Goal: Information Seeking & Learning: Learn about a topic

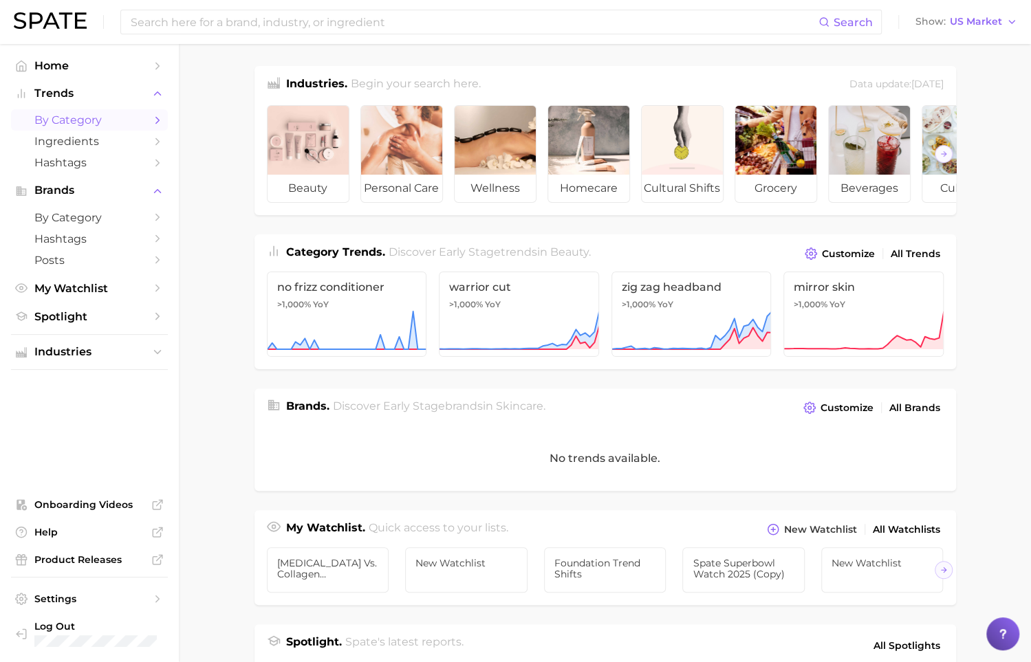
click at [120, 120] on span "by Category" at bounding box center [89, 119] width 110 height 13
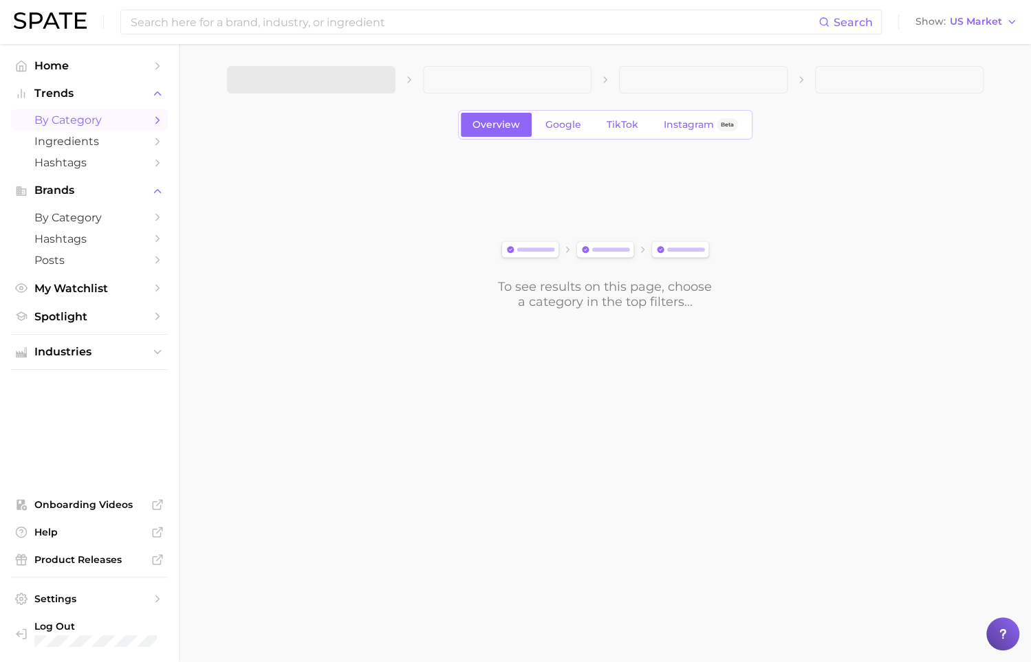
click at [307, 88] on span at bounding box center [311, 80] width 169 height 28
click at [389, 87] on button "1. Choose Category" at bounding box center [311, 80] width 169 height 28
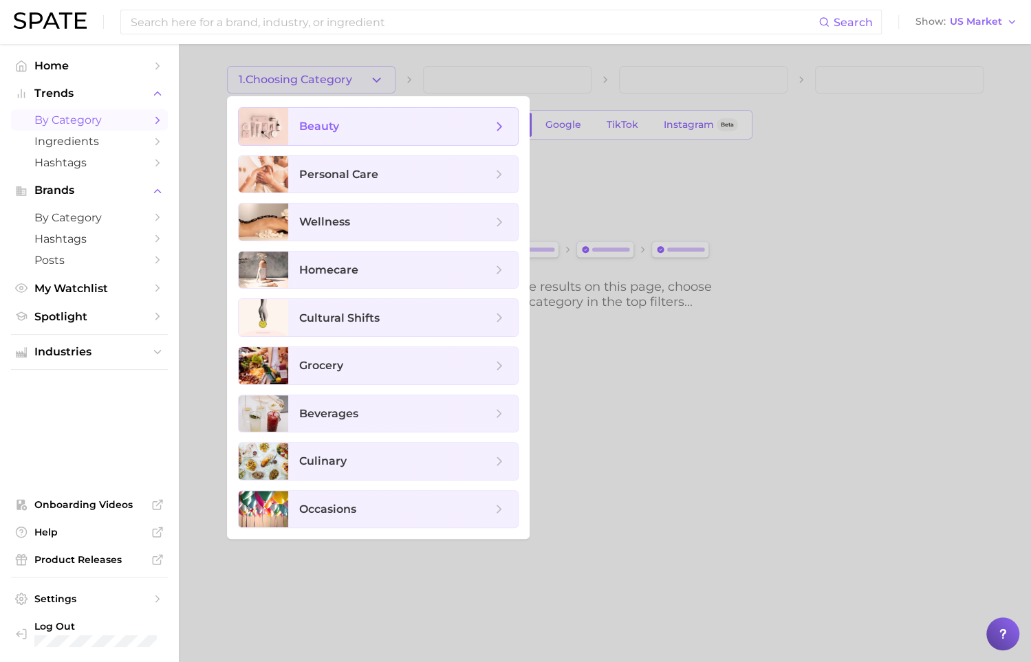
click at [402, 122] on span "beauty" at bounding box center [395, 126] width 193 height 15
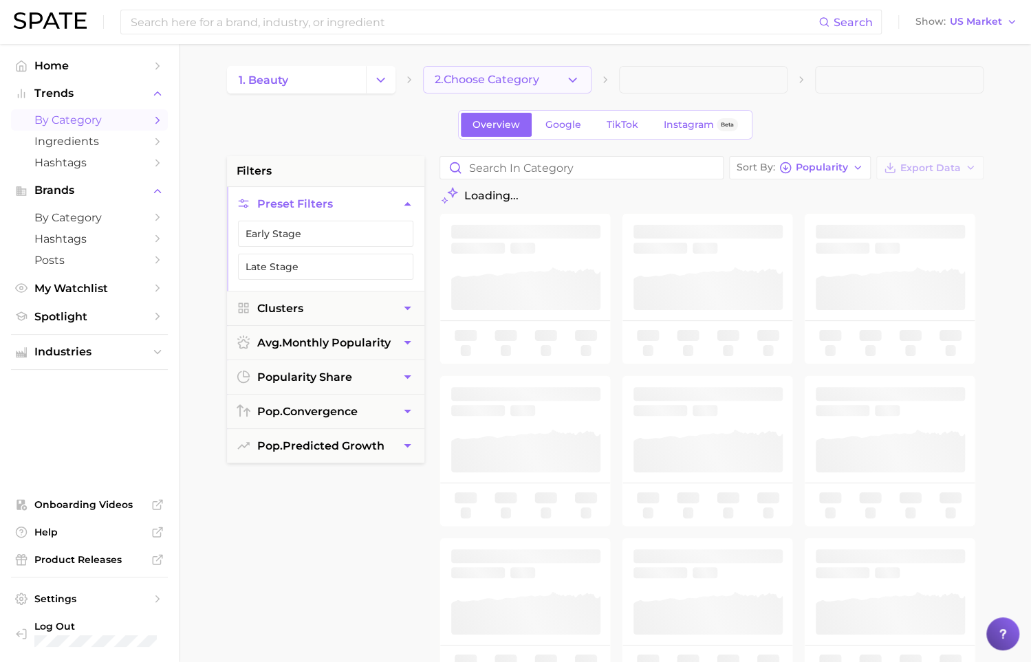
click at [519, 78] on span "2. Choose Category" at bounding box center [487, 80] width 105 height 12
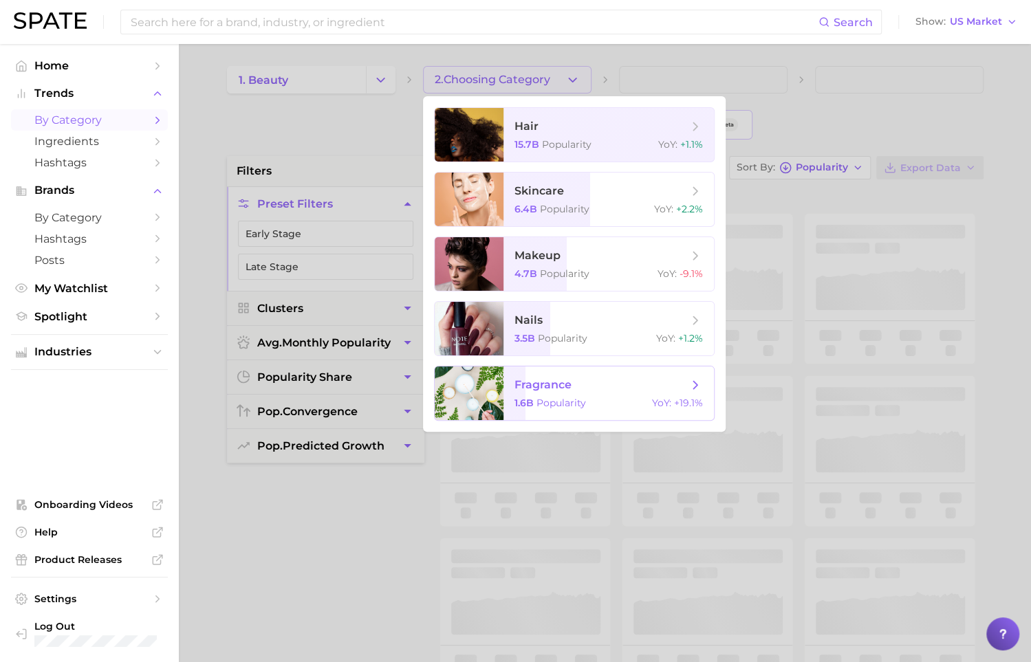
click at [557, 411] on span "fragrance 1.6b Popularity YoY : +19.1%" at bounding box center [609, 394] width 210 height 54
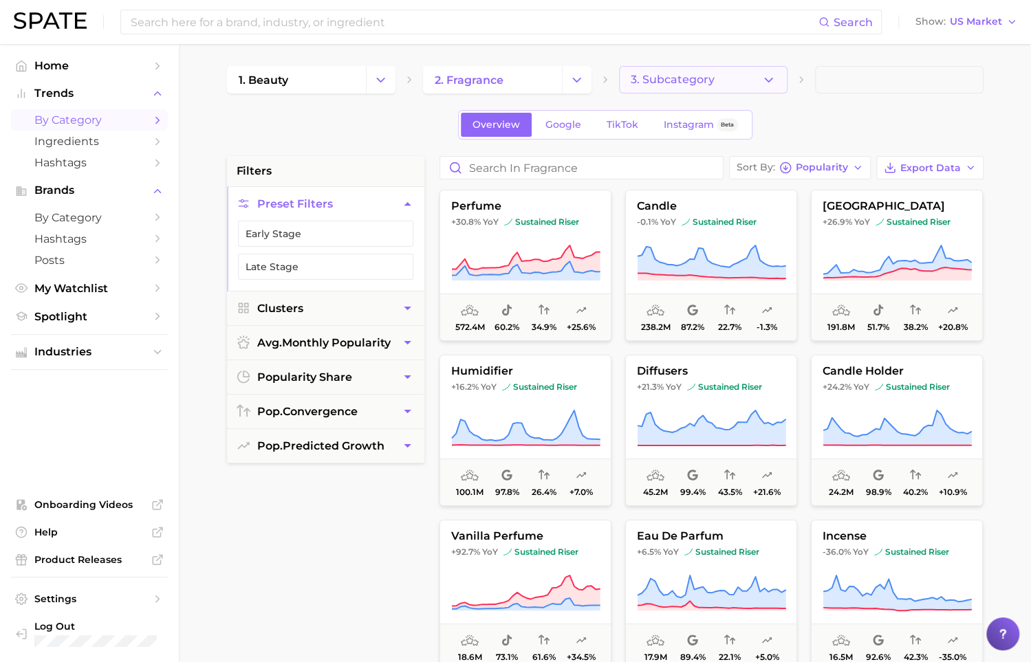
click at [753, 74] on button "3. Subcategory" at bounding box center [703, 80] width 169 height 28
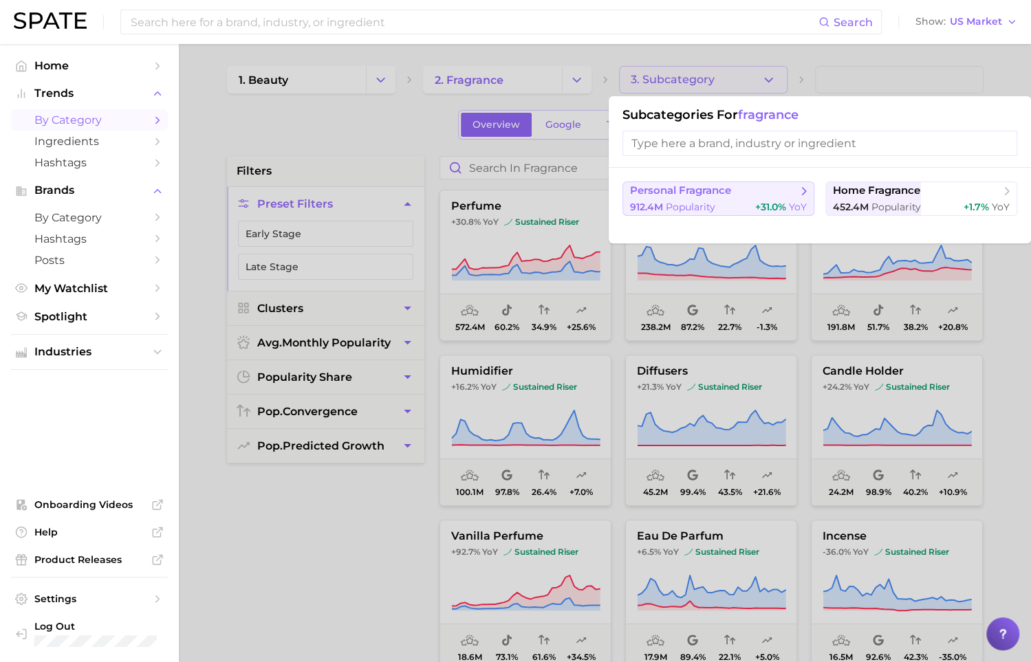
click at [737, 194] on span "personal fragrance" at bounding box center [713, 191] width 167 height 14
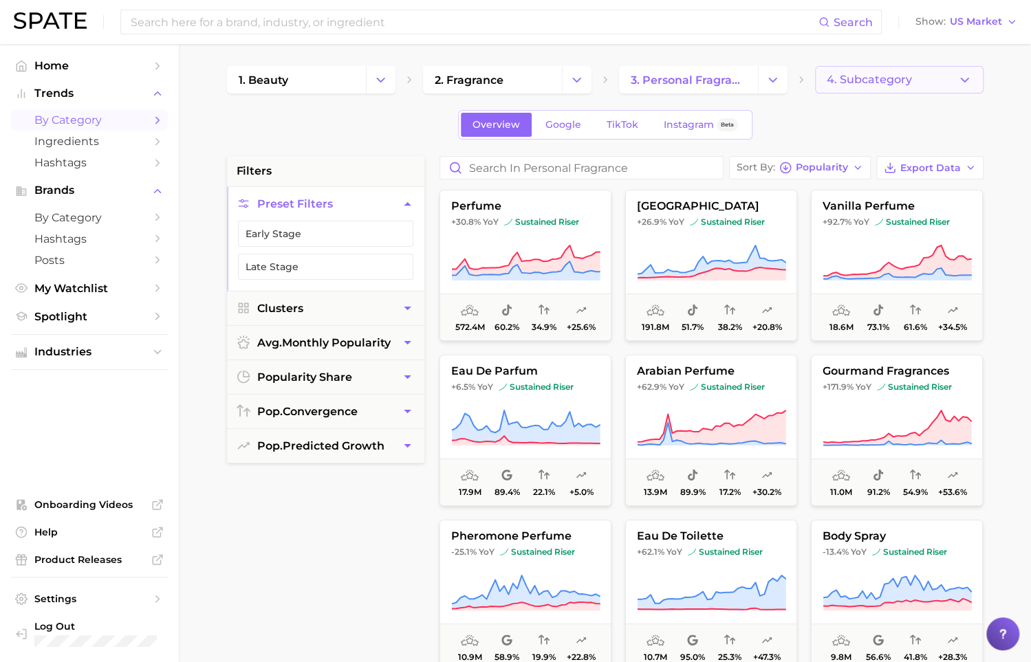
click at [910, 69] on button "4. Subcategory" at bounding box center [899, 80] width 169 height 28
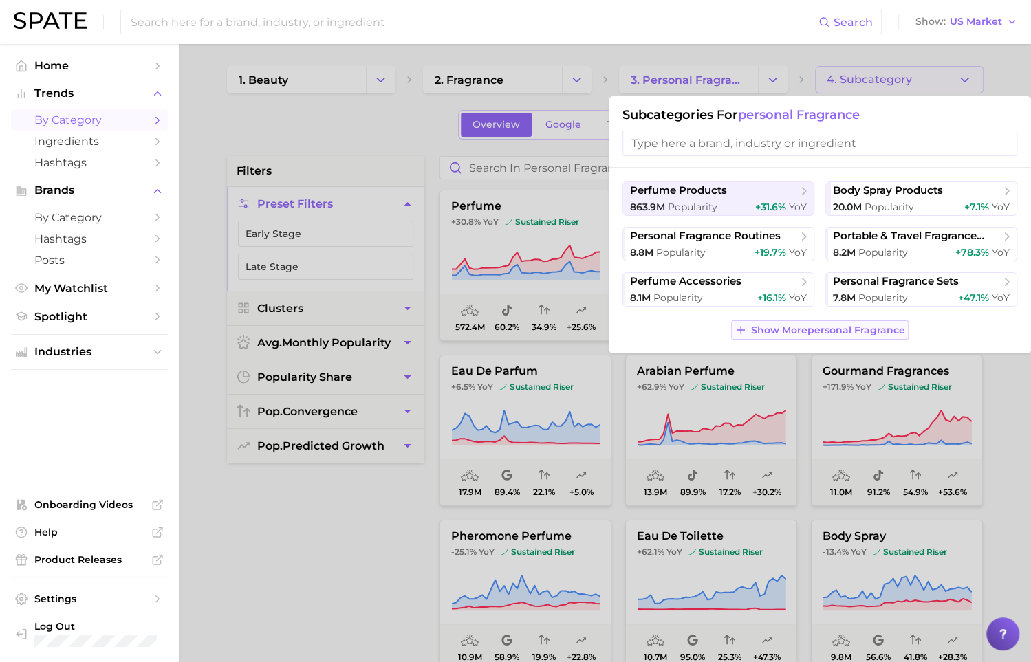
click at [825, 332] on span "Show More personal fragrance" at bounding box center [828, 331] width 154 height 12
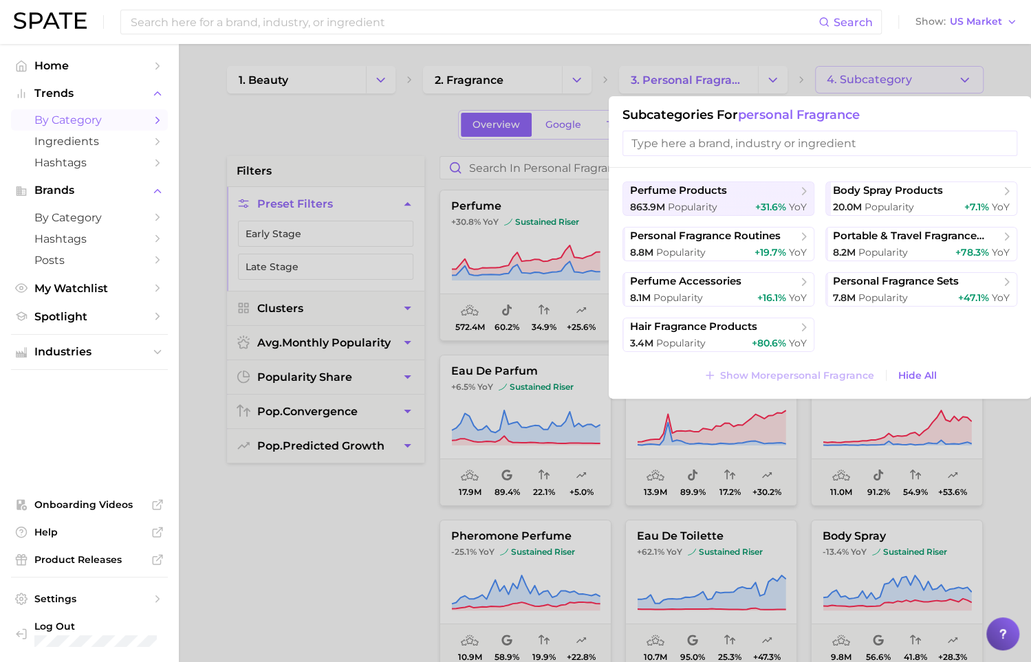
click at [388, 131] on div at bounding box center [515, 331] width 1031 height 662
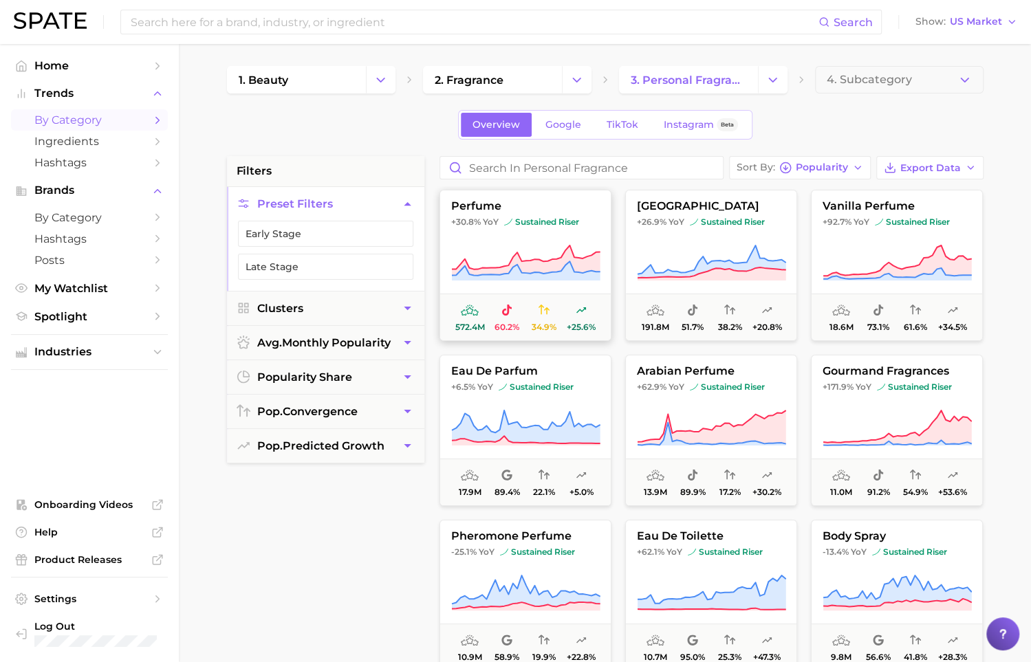
click at [481, 247] on icon at bounding box center [525, 263] width 149 height 39
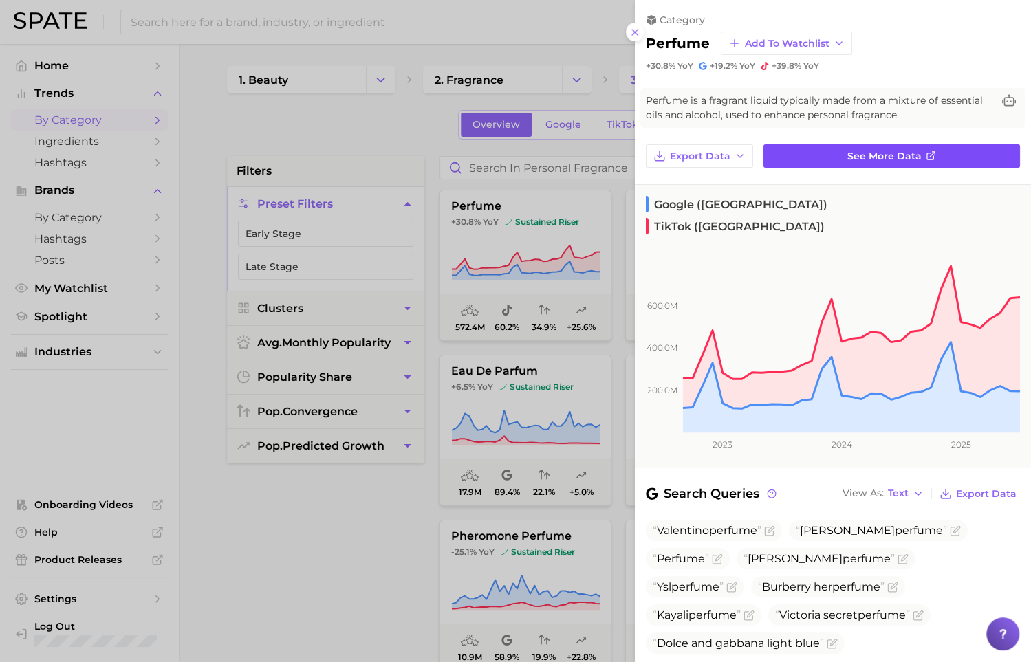
click at [843, 151] on link "See more data" at bounding box center [892, 155] width 257 height 23
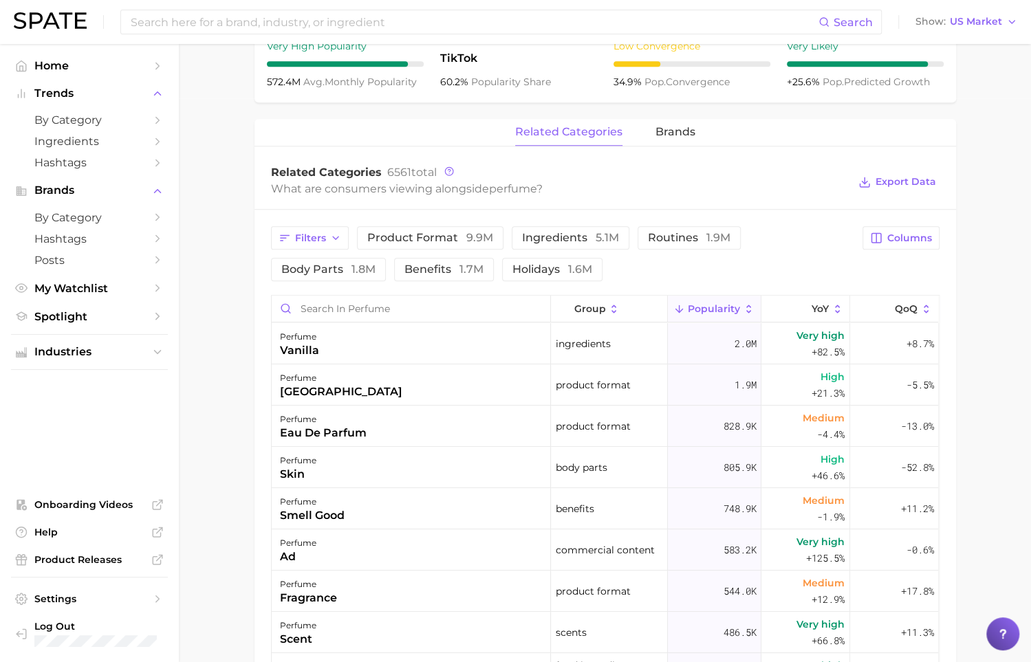
scroll to position [612, 0]
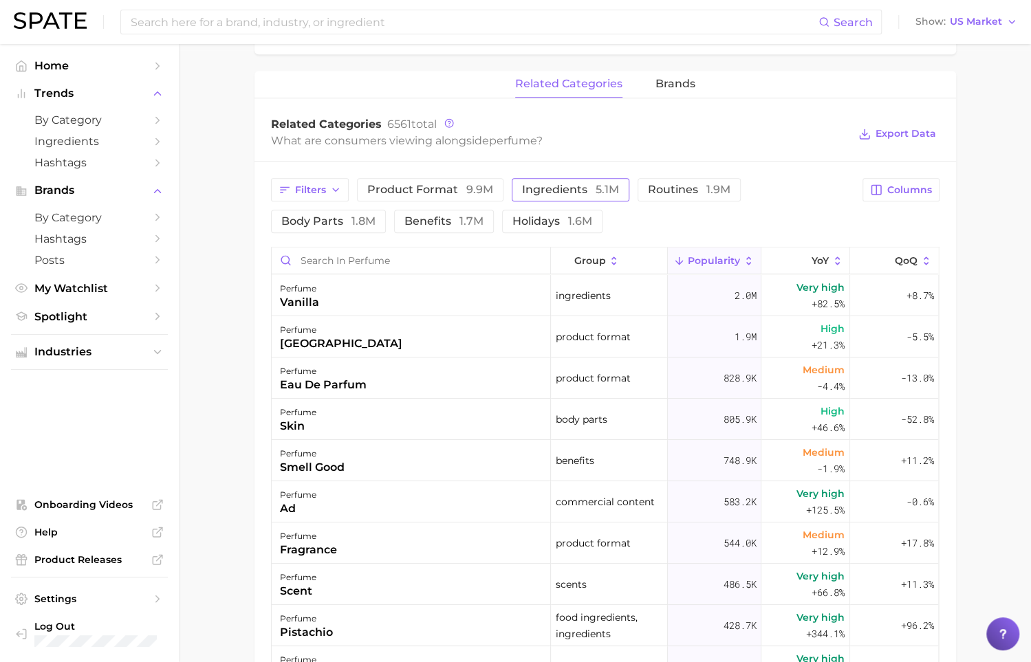
click at [553, 193] on span "ingredients 5.1m" at bounding box center [570, 189] width 97 height 11
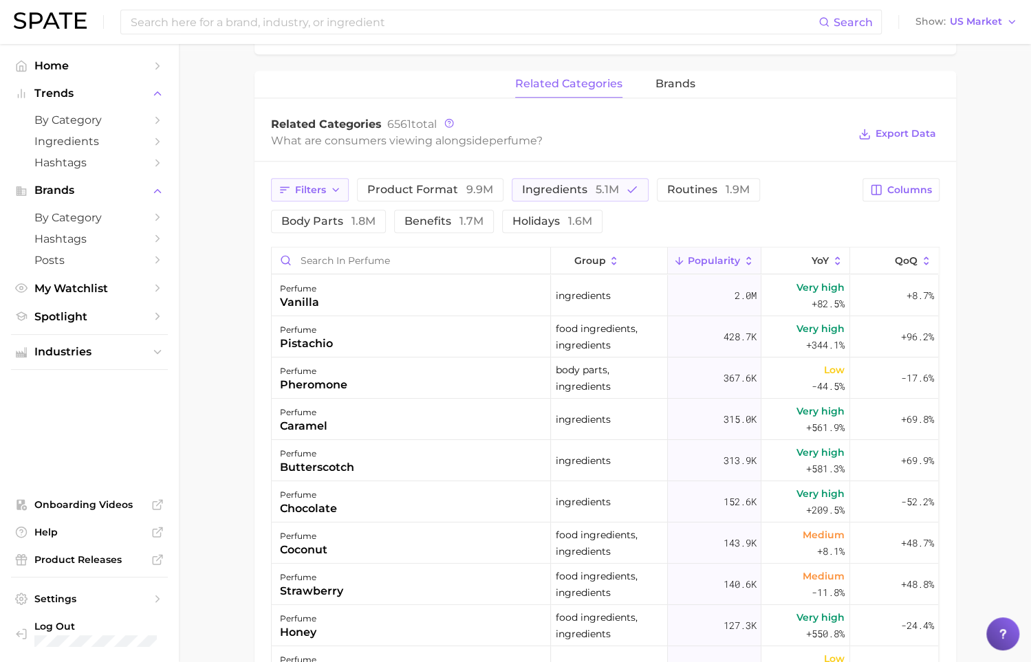
click at [318, 195] on button "Filters" at bounding box center [310, 189] width 78 height 23
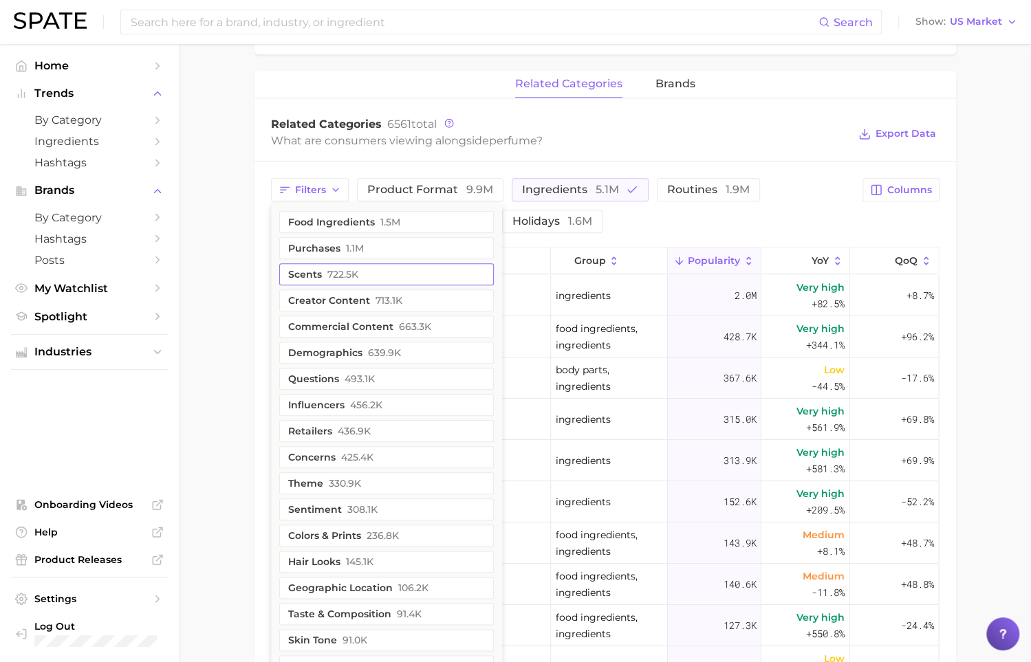
click at [318, 279] on button "scents 722.5k" at bounding box center [386, 274] width 215 height 22
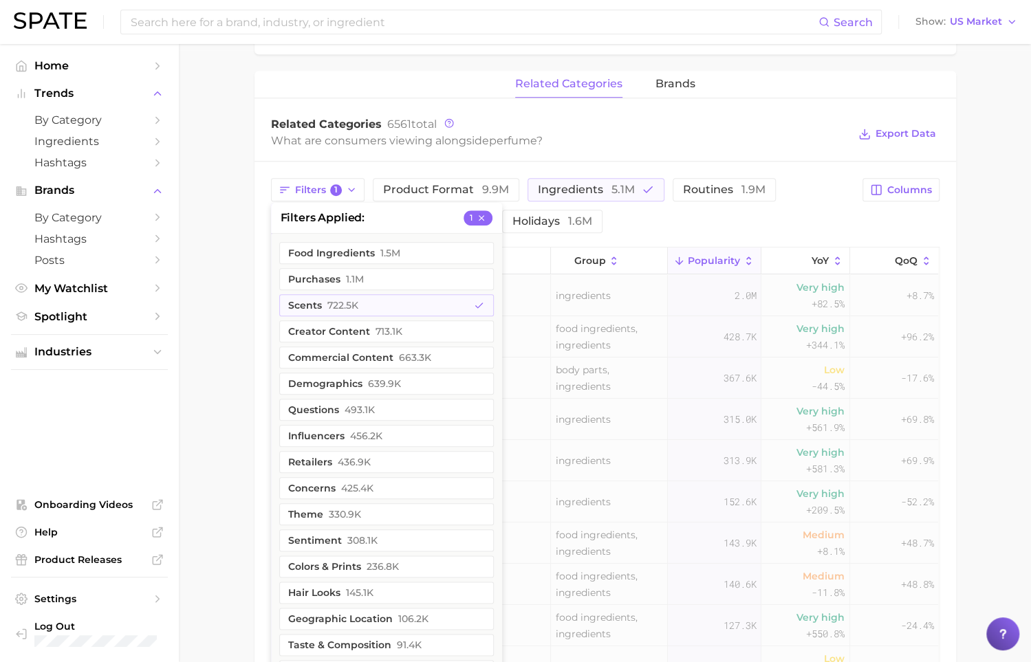
click at [237, 302] on main "1. fragrance 2. personal fragrance 3. perfume products 4. perfume Overview Goog…" at bounding box center [605, 213] width 852 height 1563
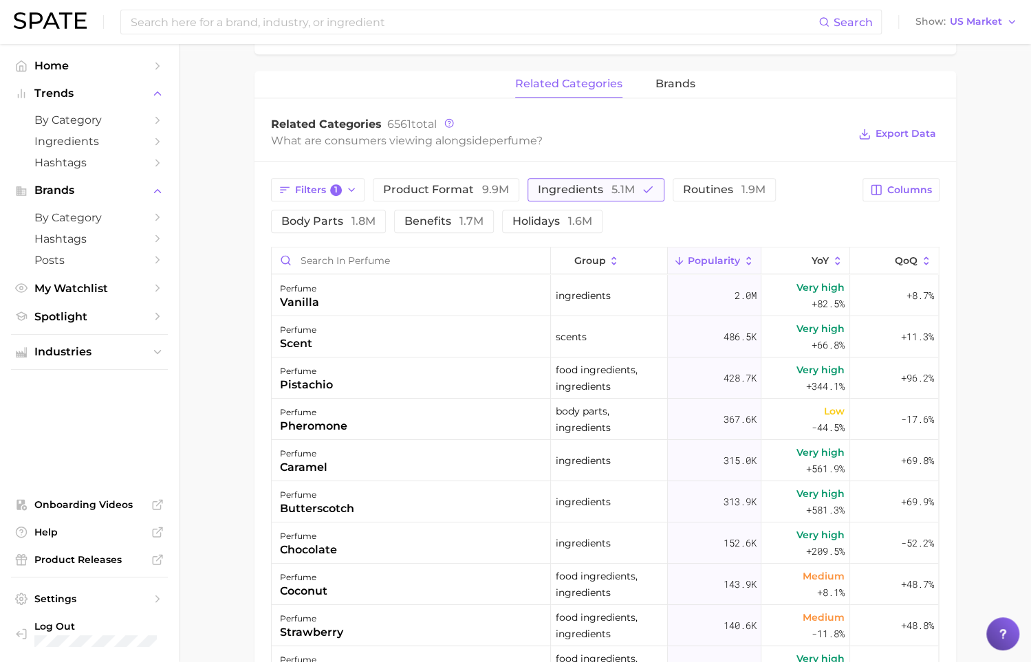
click at [572, 191] on span "ingredients 5.1m" at bounding box center [586, 189] width 97 height 11
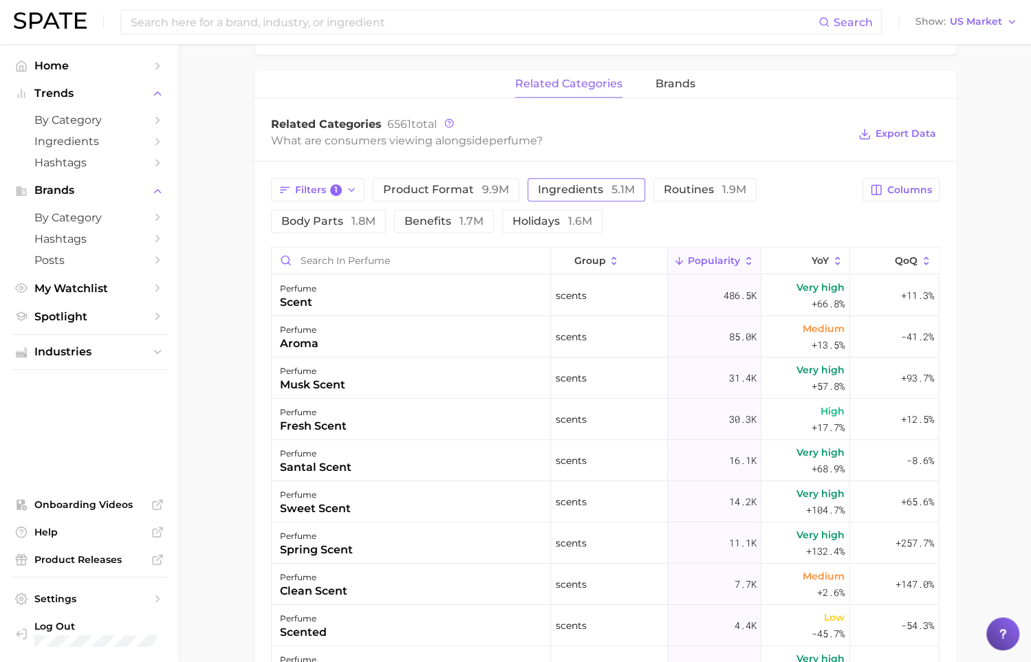
click at [572, 191] on span "ingredients 5.1m" at bounding box center [586, 189] width 97 height 11
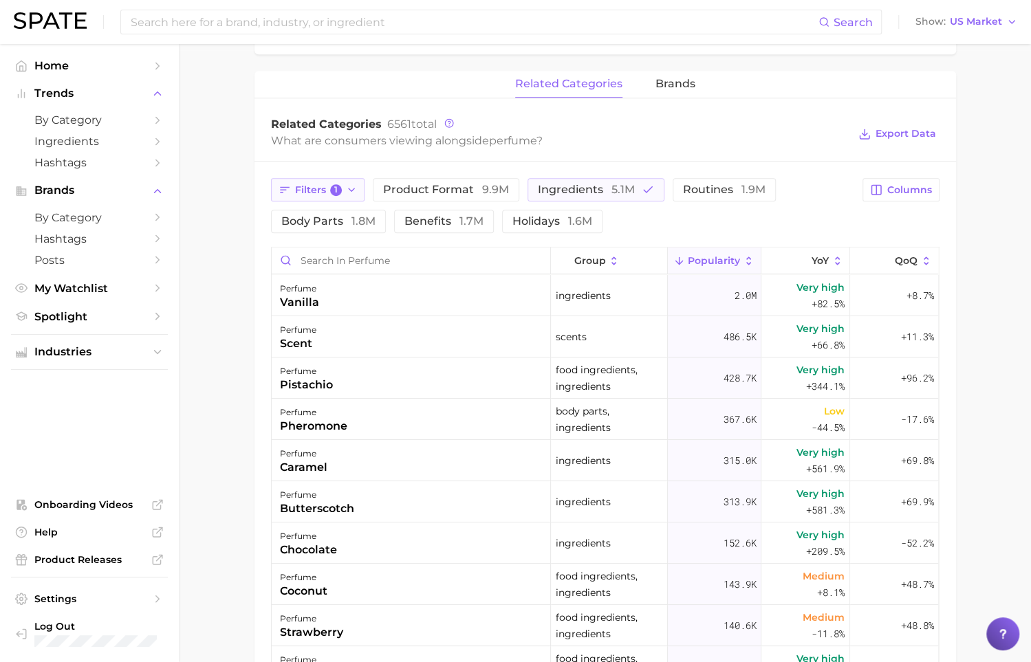
click at [345, 195] on button "Filters 1" at bounding box center [318, 189] width 94 height 23
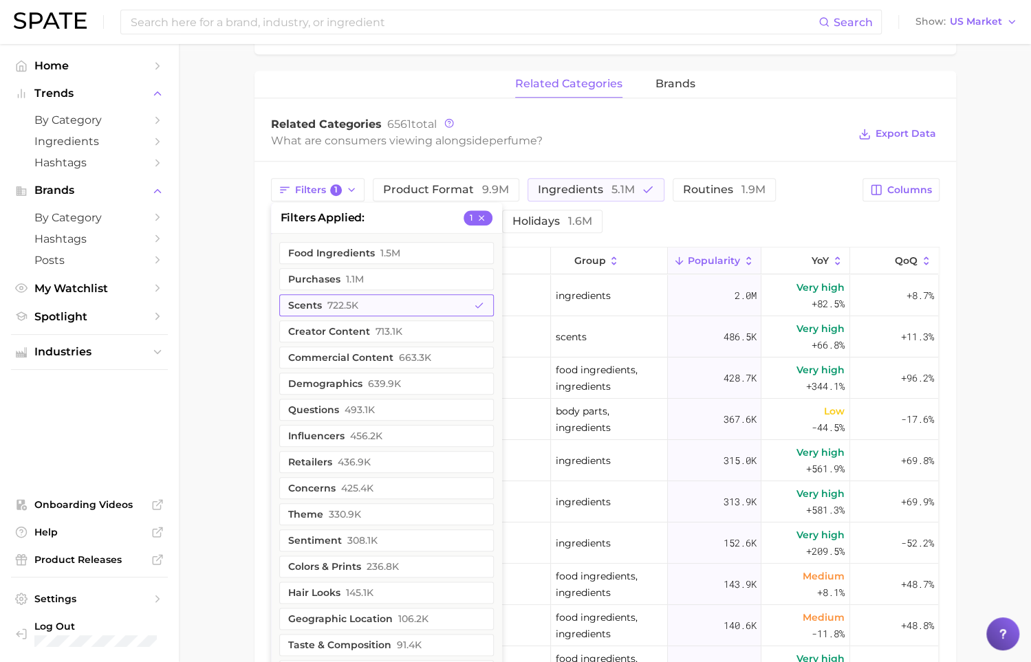
click at [362, 305] on button "scents 722.5k" at bounding box center [386, 305] width 215 height 22
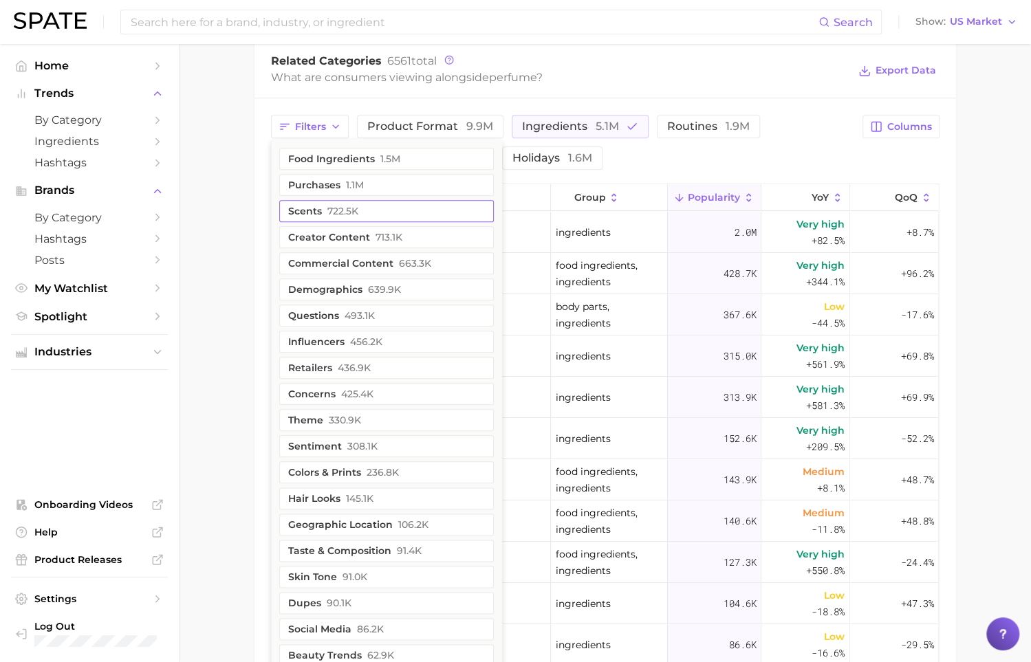
scroll to position [675, 0]
click at [367, 159] on button "food ingredients 1.5m" at bounding box center [386, 160] width 215 height 22
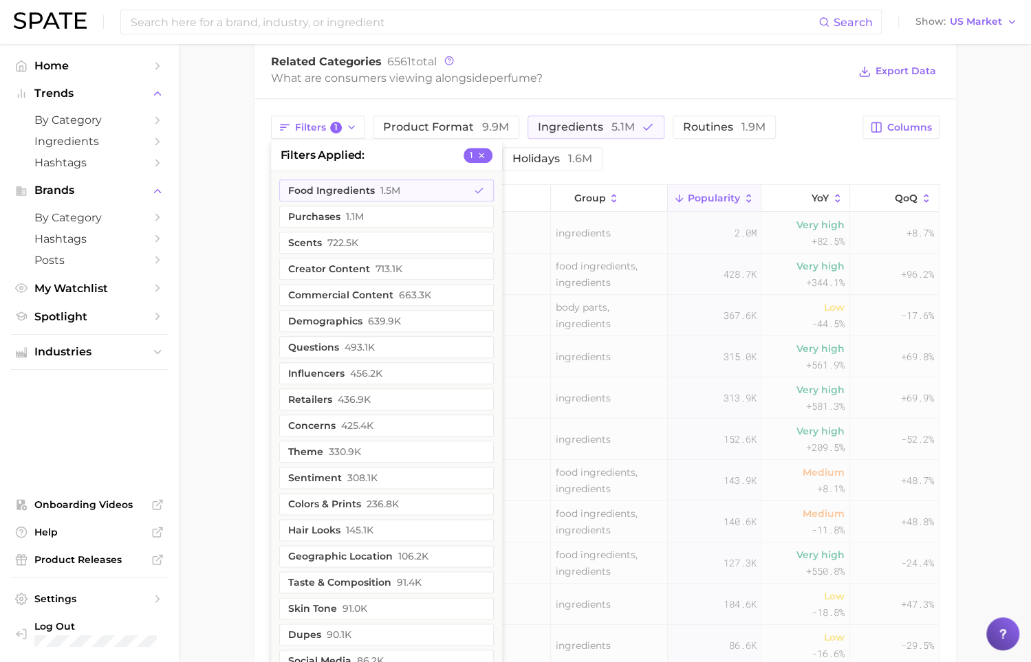
click at [213, 218] on main "1. fragrance 2. personal fragrance 3. perfume products 4. perfume Overview Goog…" at bounding box center [605, 150] width 852 height 1563
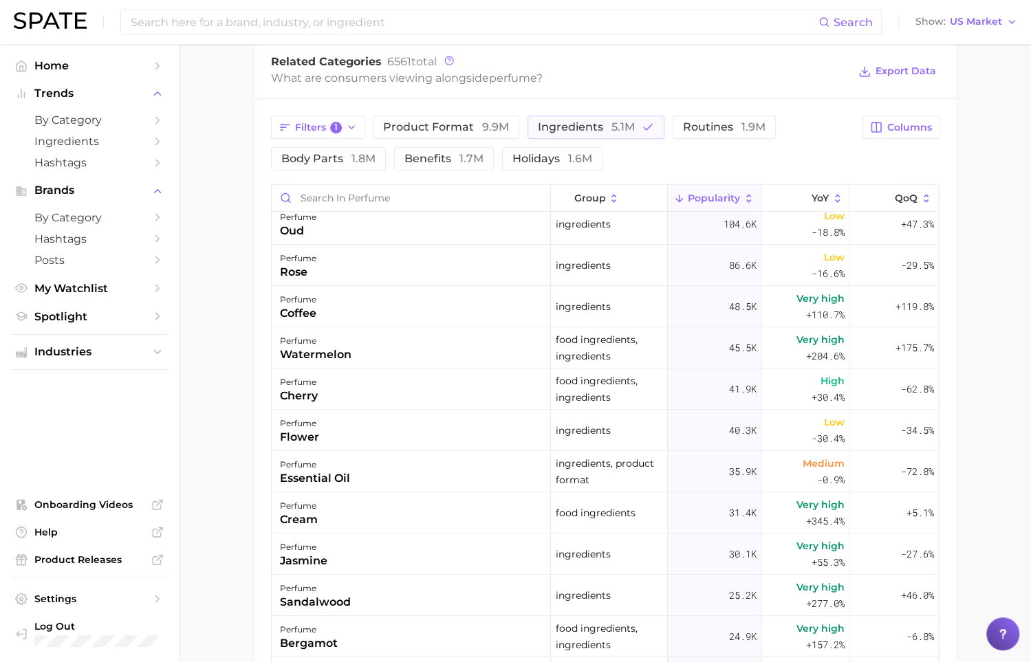
scroll to position [0, 0]
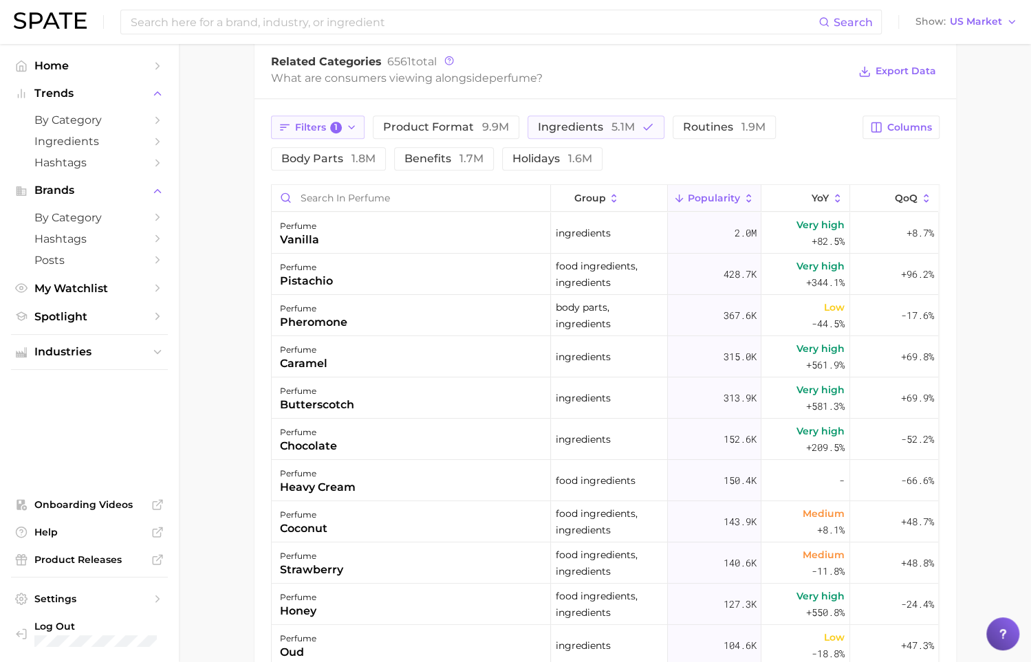
click at [334, 120] on button "Filters 1" at bounding box center [318, 127] width 94 height 23
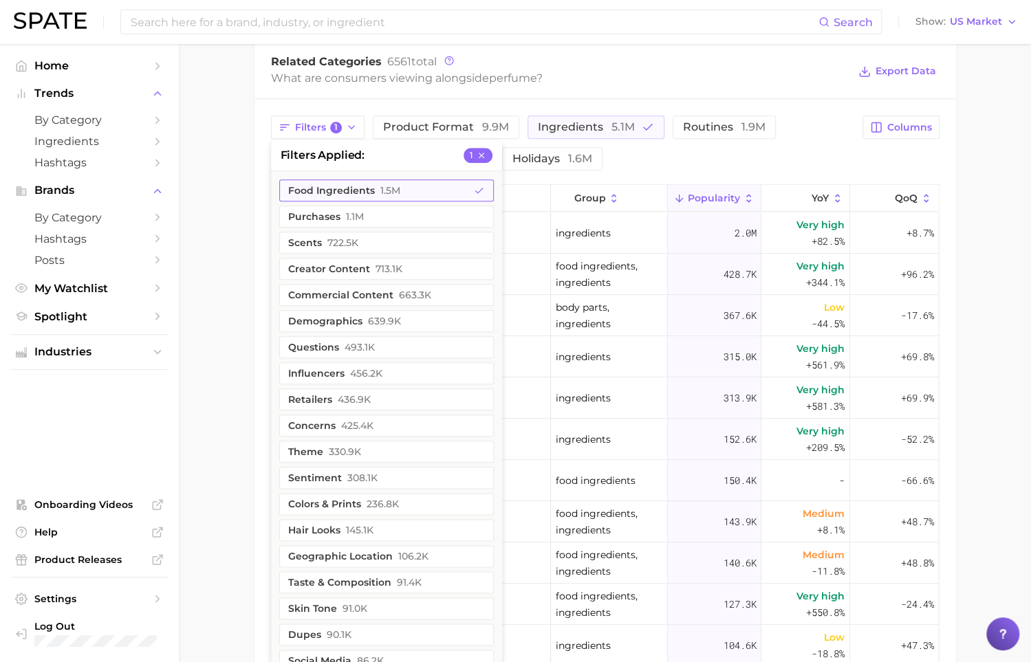
click at [338, 191] on button "food ingredients 1.5m" at bounding box center [386, 191] width 215 height 22
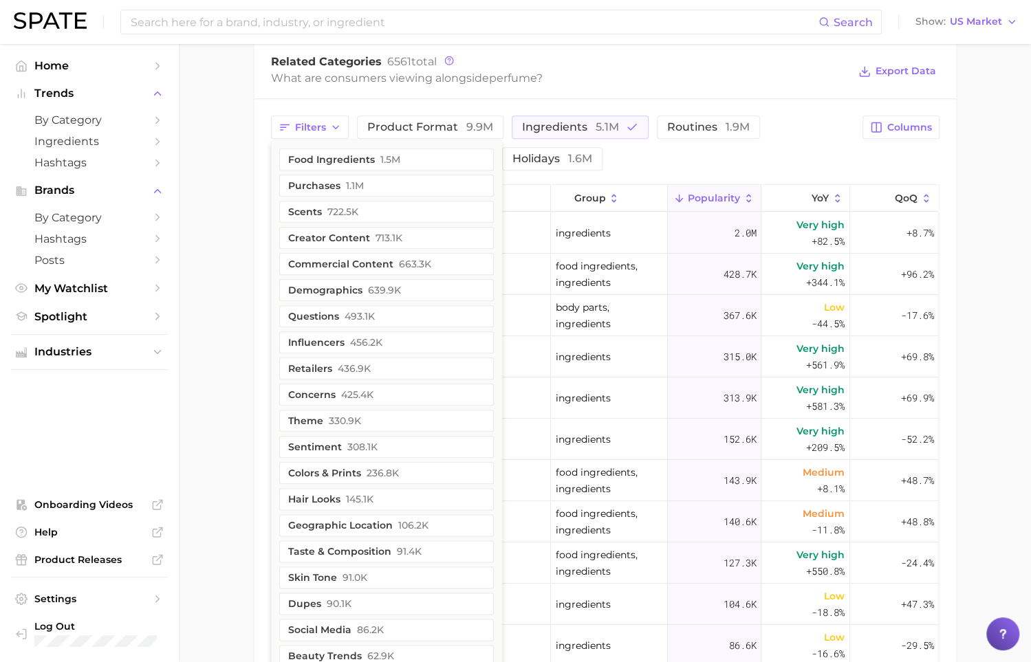
click at [208, 234] on main "1. fragrance 2. personal fragrance 3. perfume products 4. perfume Overview Goog…" at bounding box center [605, 150] width 852 height 1563
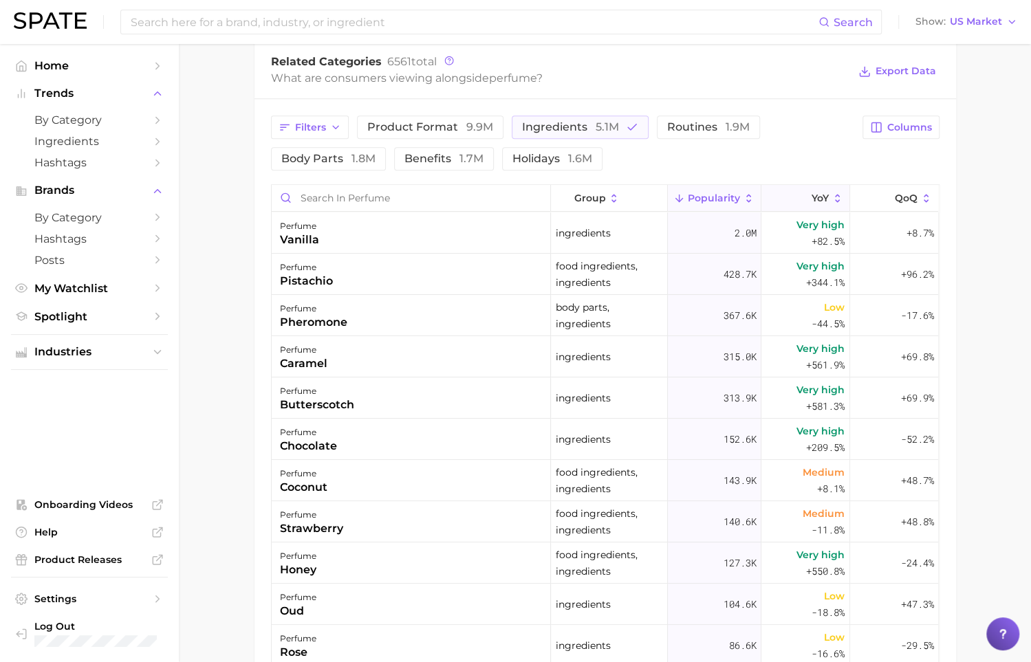
click at [832, 201] on icon at bounding box center [838, 199] width 12 height 12
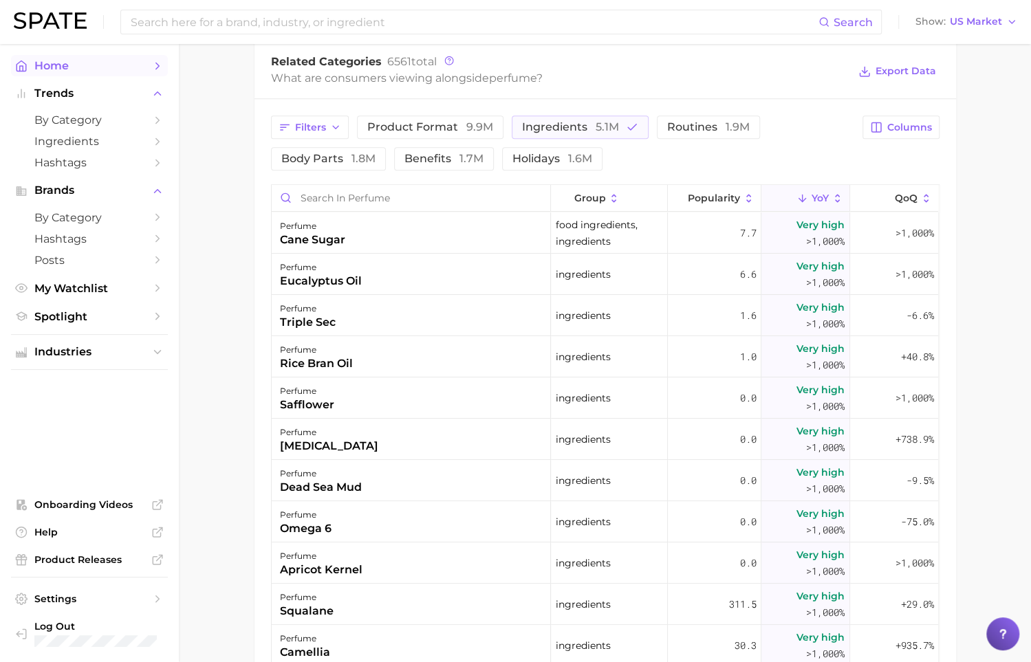
click at [114, 67] on span "Home" at bounding box center [89, 65] width 110 height 13
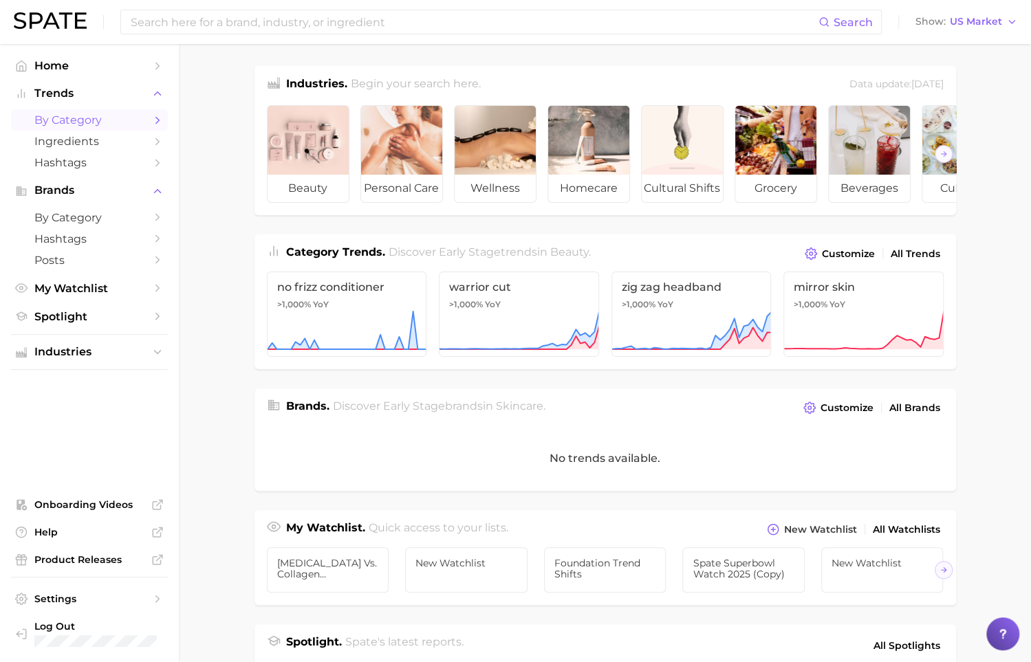
click at [120, 120] on span "by Category" at bounding box center [89, 119] width 110 height 13
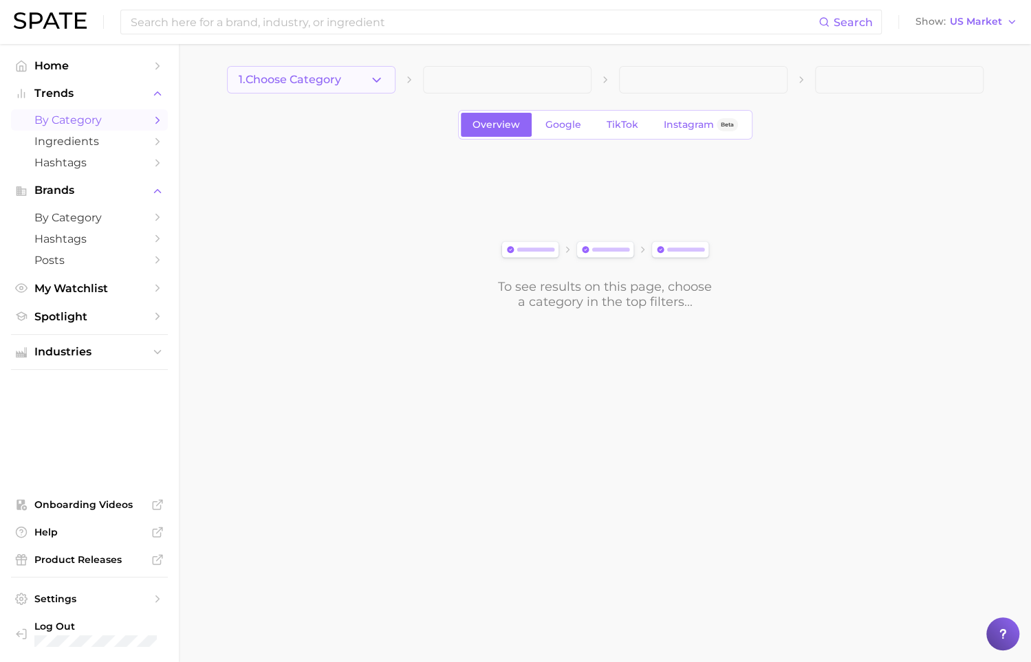
click at [275, 78] on span "1. Choose Category" at bounding box center [290, 80] width 102 height 12
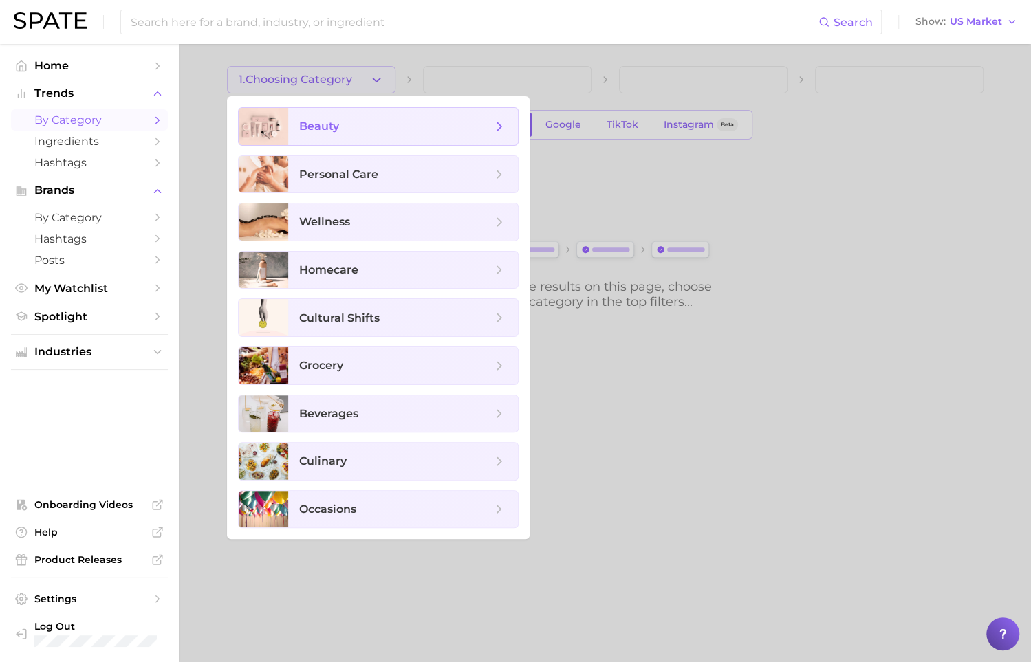
click at [432, 130] on span "beauty" at bounding box center [395, 126] width 193 height 15
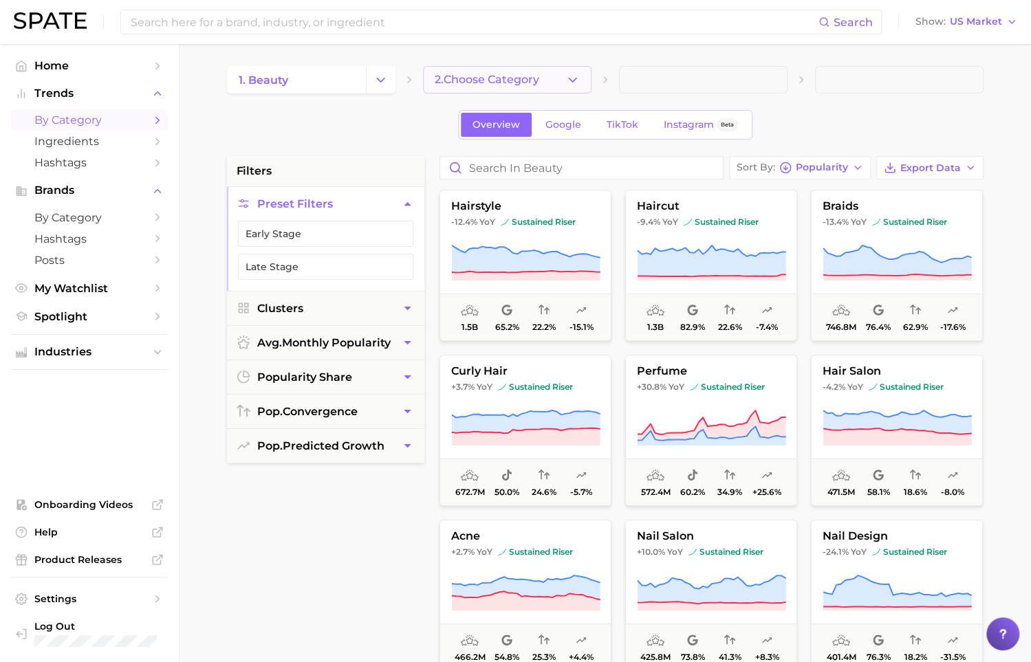
click at [534, 86] on button "2. Choose Category" at bounding box center [507, 80] width 169 height 28
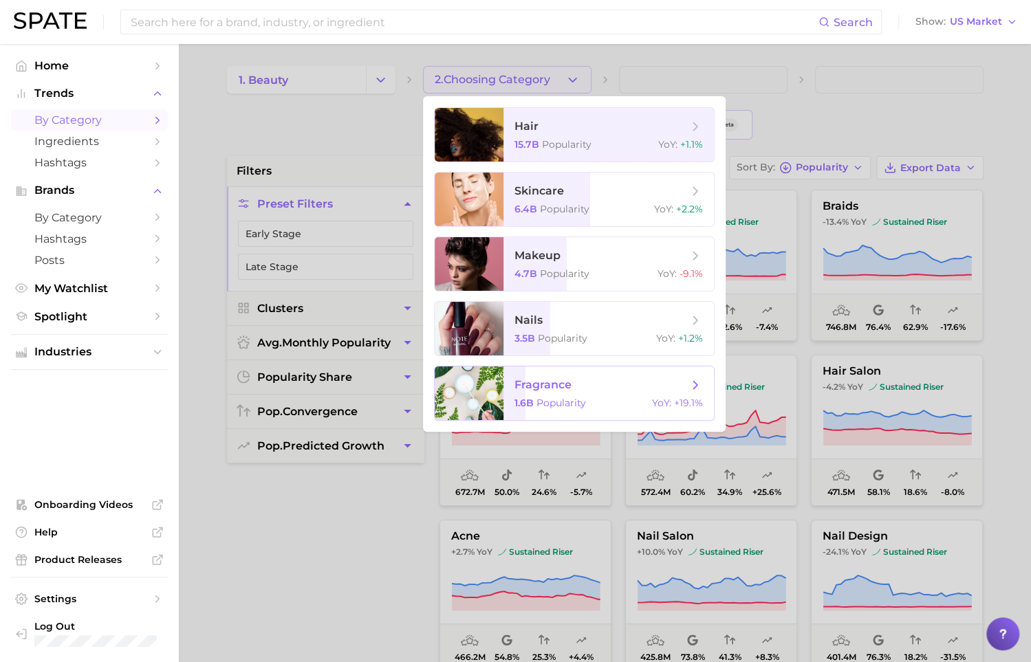
click at [585, 374] on span "fragrance 1.6b Popularity YoY : +19.1%" at bounding box center [609, 394] width 210 height 54
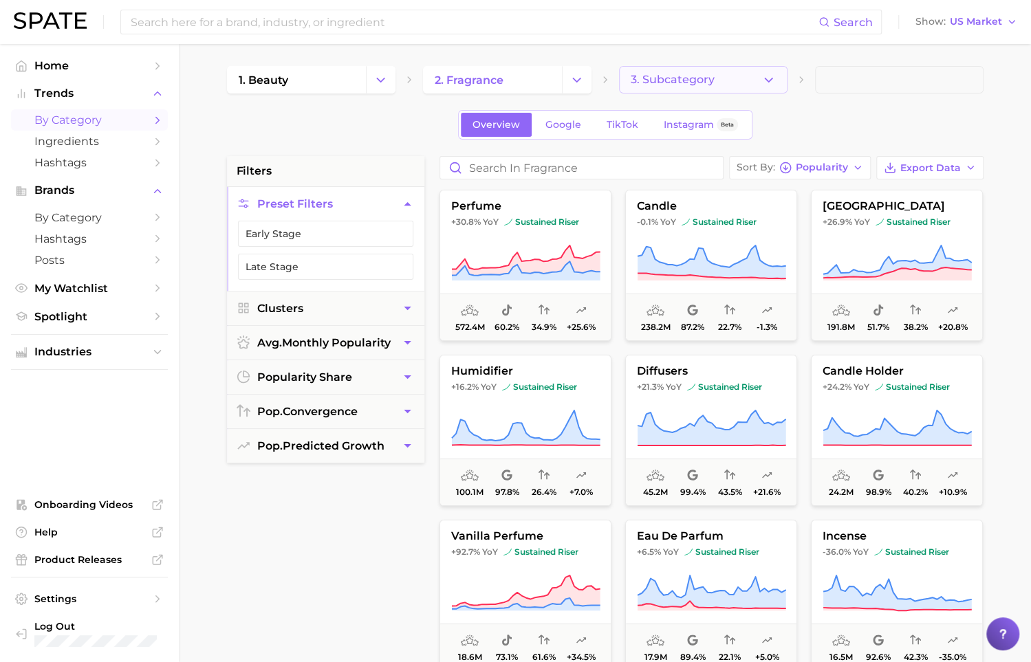
click at [724, 91] on button "3. Subcategory" at bounding box center [703, 80] width 169 height 28
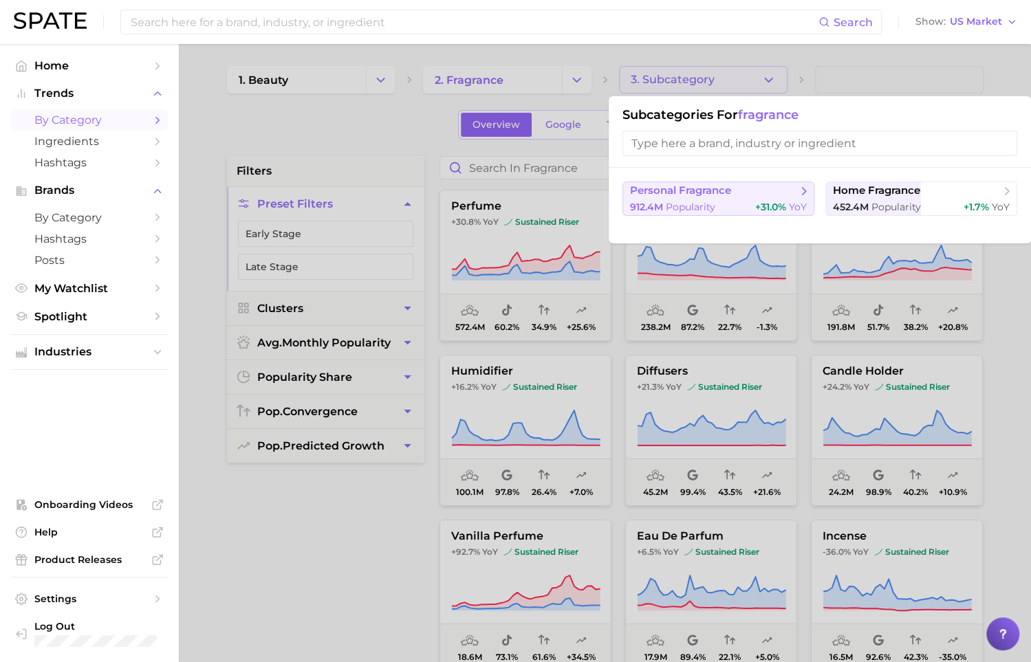
click at [757, 208] on span "+31.0%" at bounding box center [770, 207] width 31 height 12
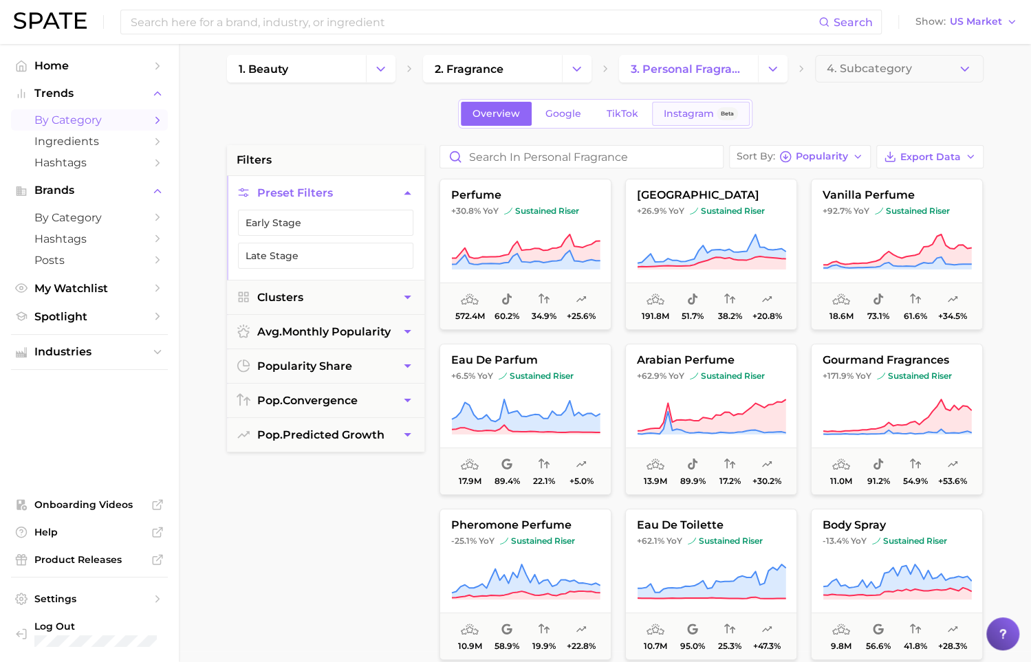
scroll to position [7, 0]
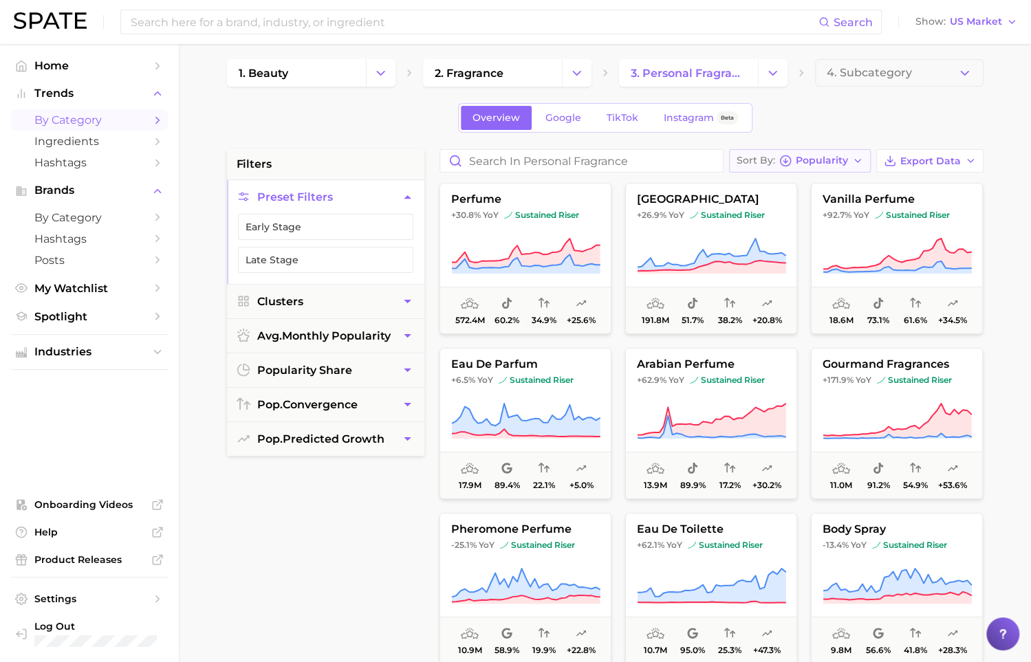
click at [857, 156] on icon "button" at bounding box center [857, 160] width 11 height 11
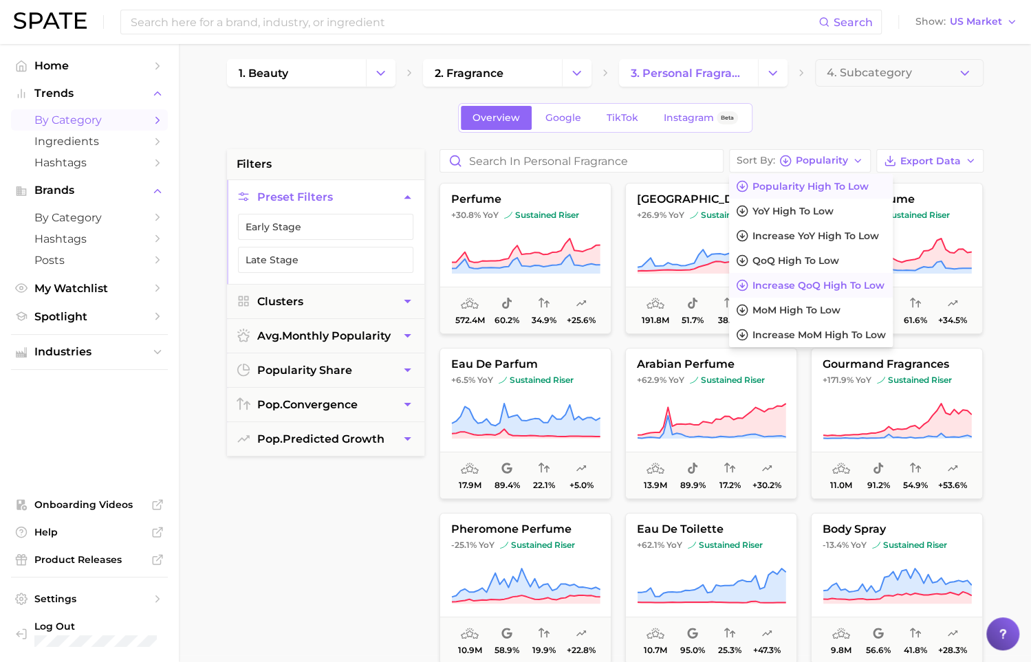
click at [850, 277] on button "Increase QoQ high to low" at bounding box center [811, 285] width 164 height 25
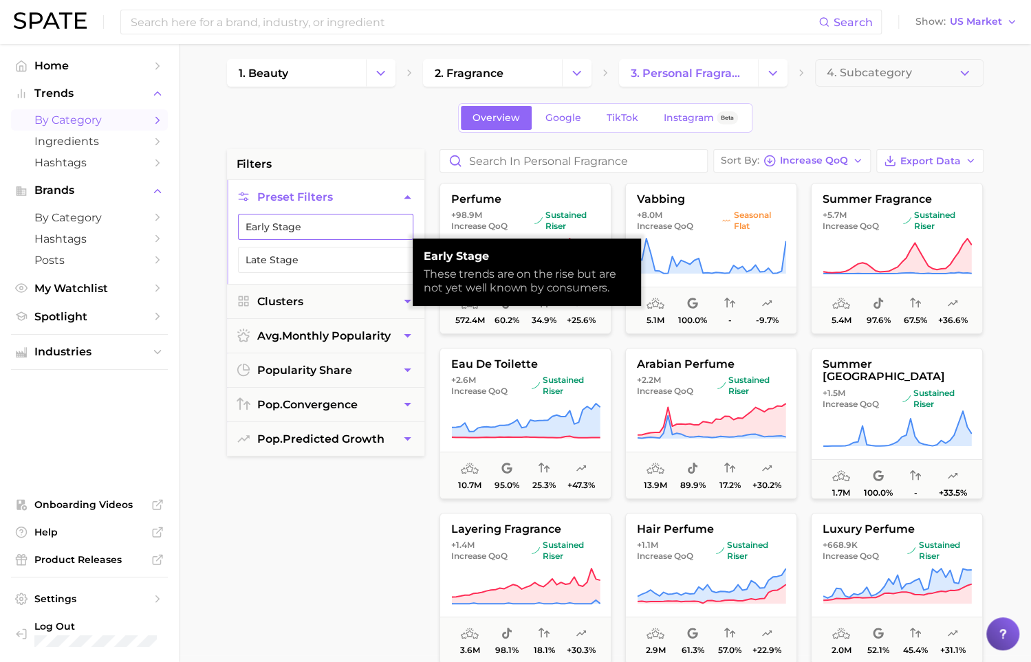
click at [321, 228] on button "Early Stage" at bounding box center [325, 227] width 175 height 26
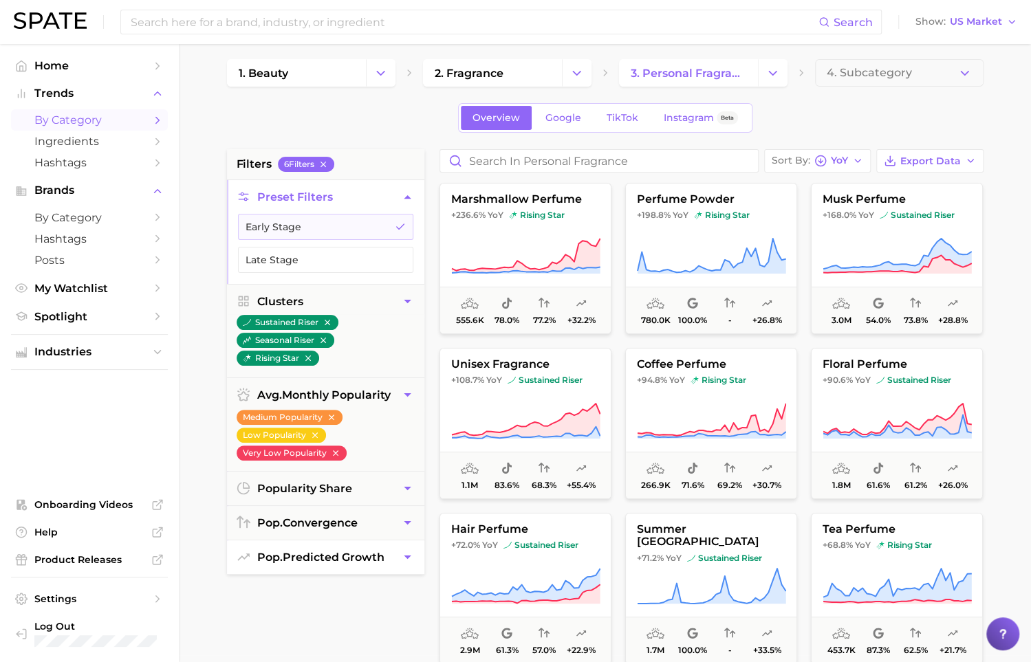
click at [393, 546] on button "pop. predicted growth" at bounding box center [325, 558] width 197 height 34
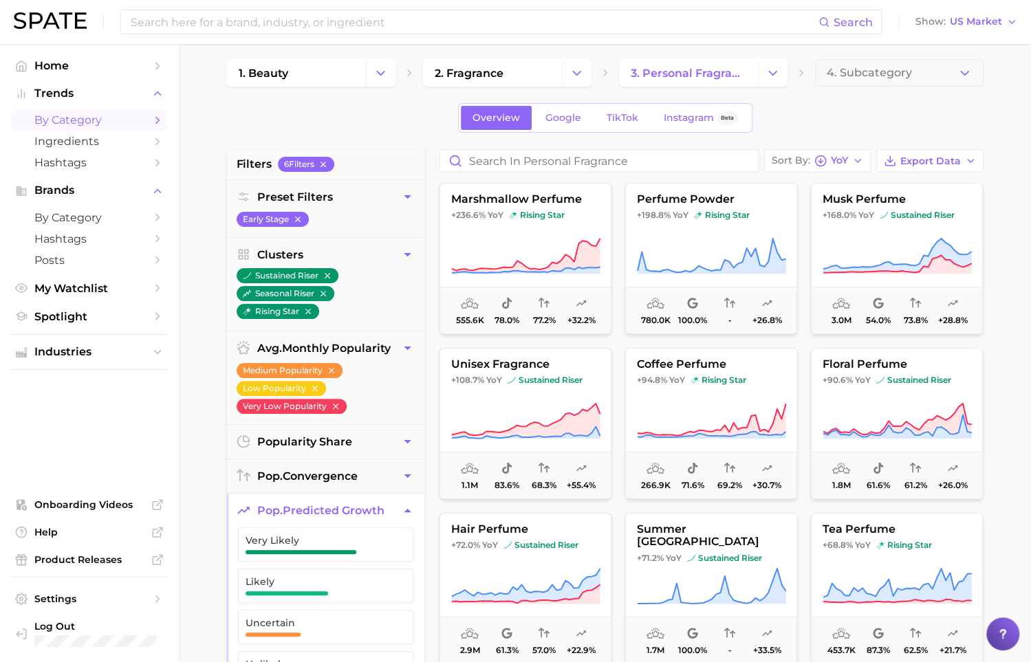
scroll to position [102, 0]
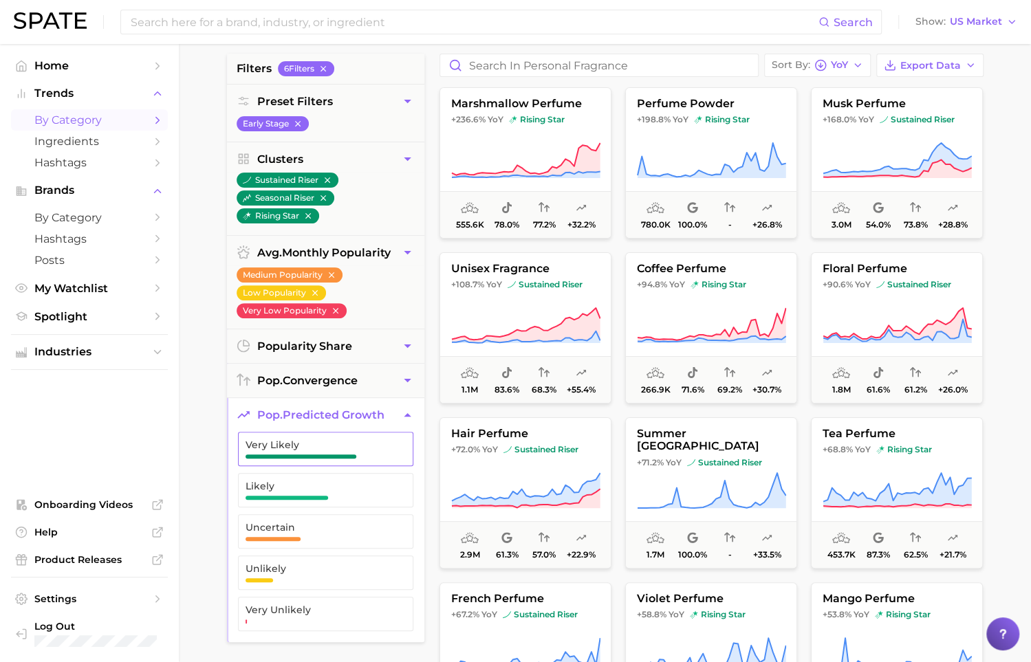
click at [349, 444] on span "Very Likely" at bounding box center [315, 445] width 138 height 11
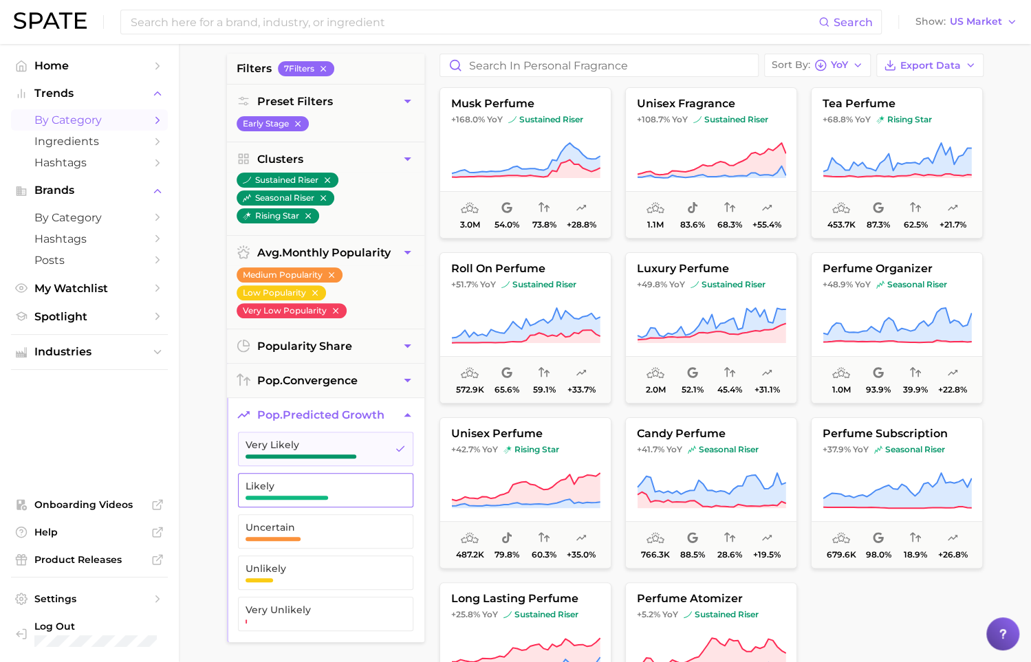
click at [351, 482] on span "Likely" at bounding box center [315, 486] width 138 height 11
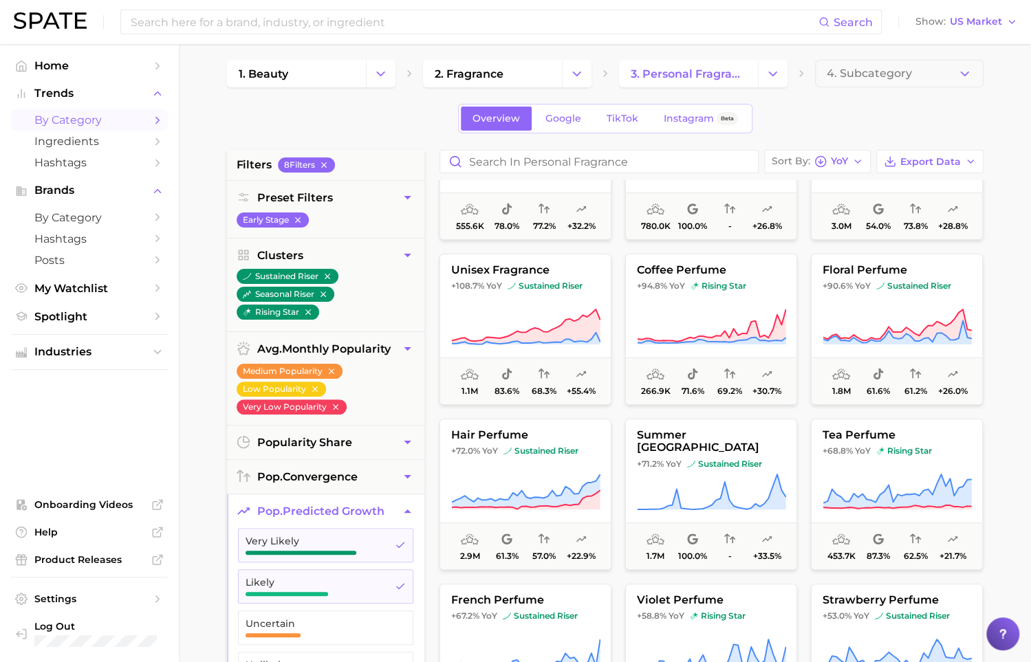
scroll to position [94, 0]
click at [943, 339] on icon at bounding box center [897, 333] width 149 height 24
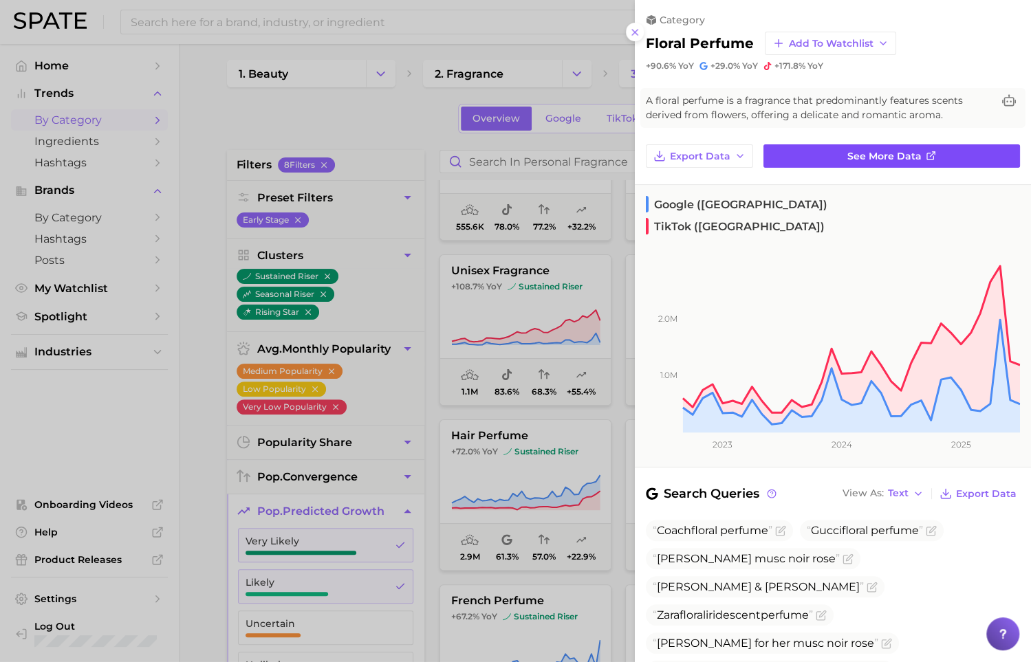
click at [894, 151] on span "See more data" at bounding box center [884, 157] width 74 height 12
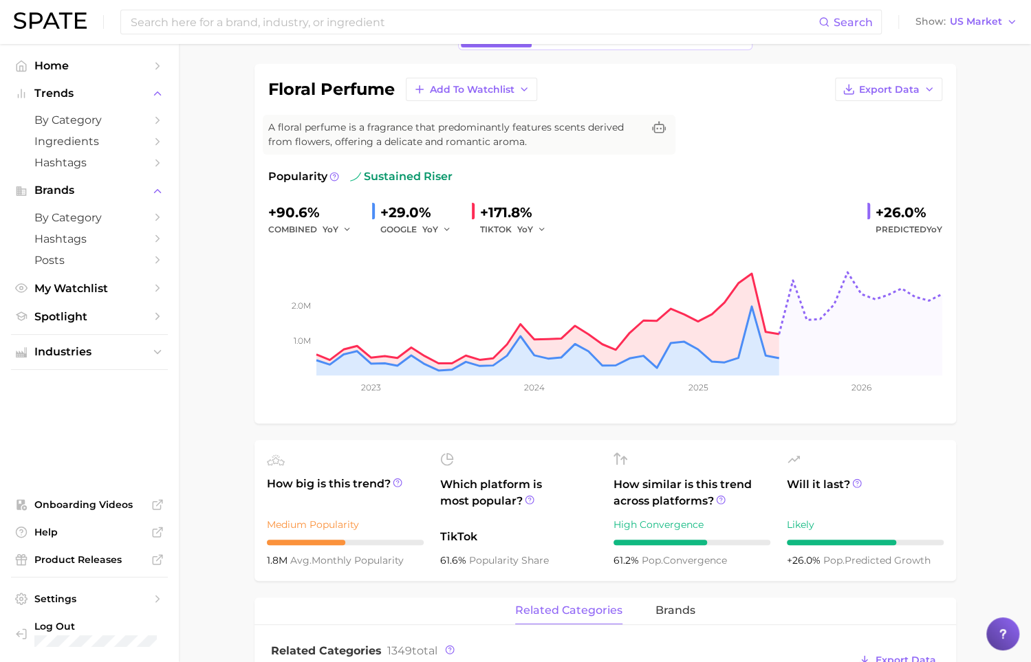
scroll to position [86, 0]
click at [854, 482] on icon at bounding box center [857, 483] width 10 height 10
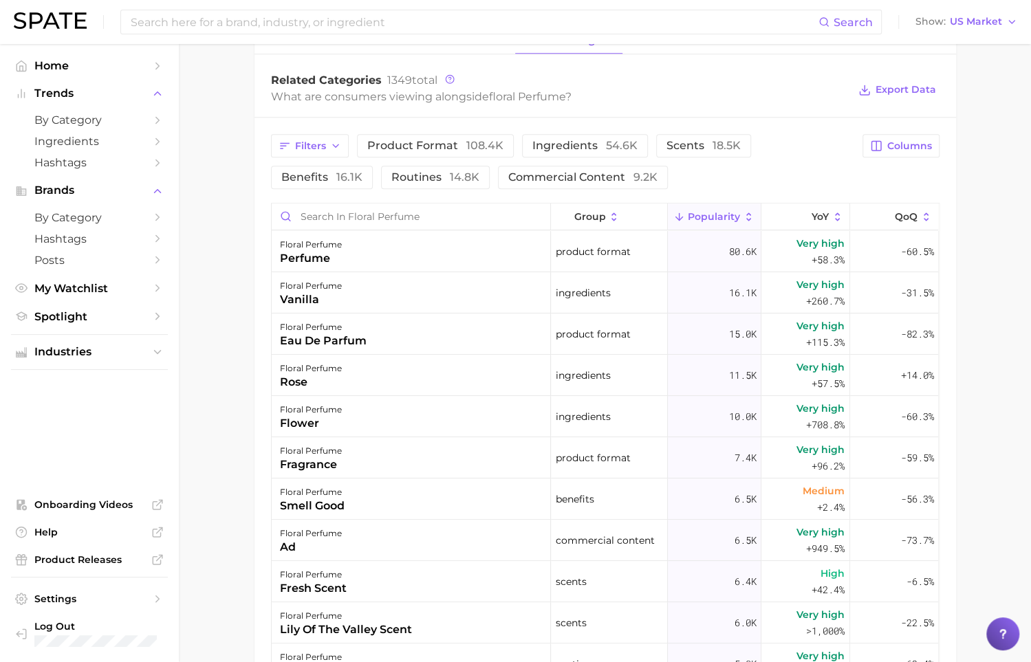
scroll to position [653, 0]
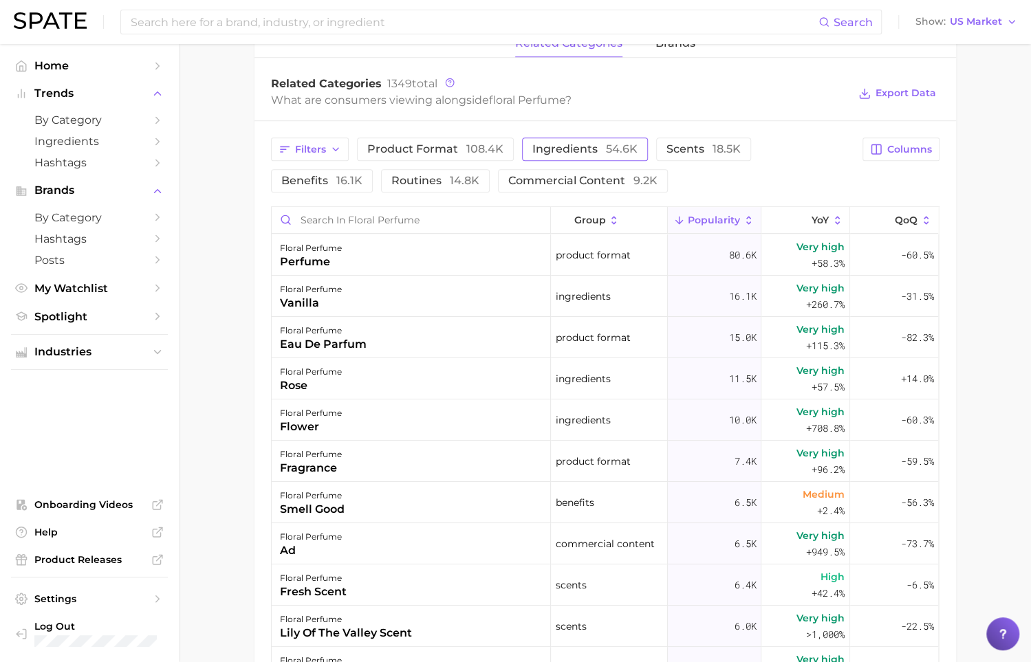
click at [594, 156] on button "ingredients 54.6k" at bounding box center [585, 149] width 126 height 23
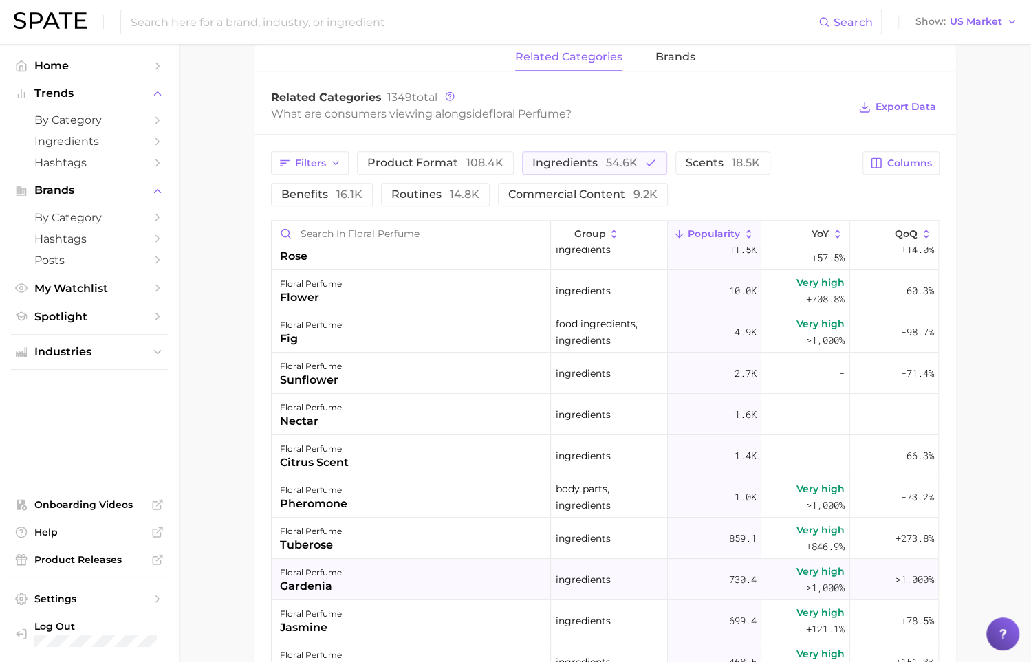
scroll to position [0, 0]
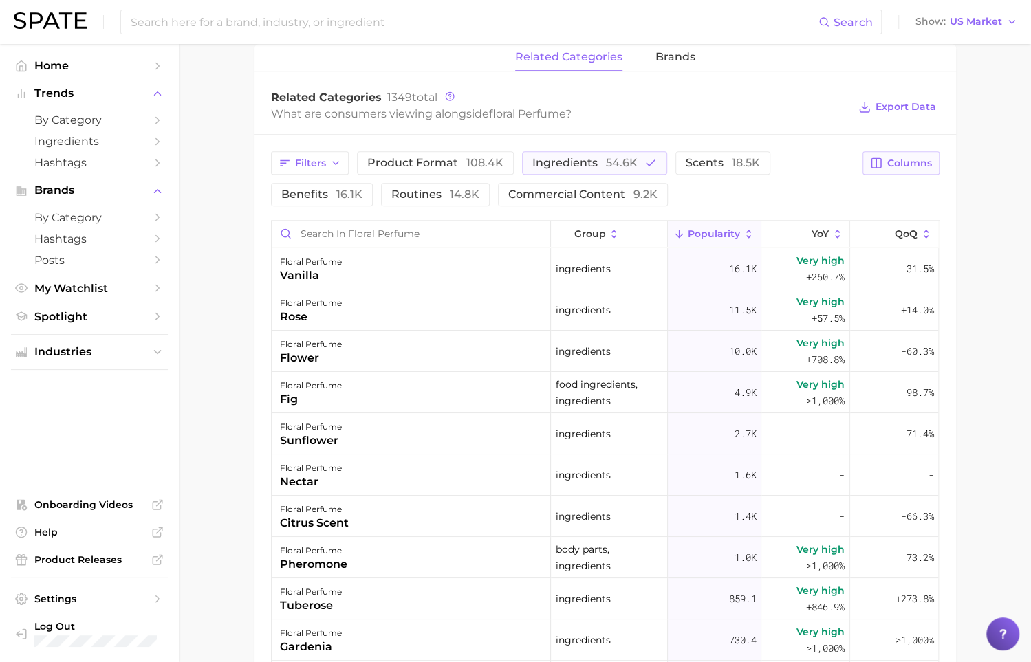
click at [920, 169] on button "Columns" at bounding box center [901, 162] width 76 height 23
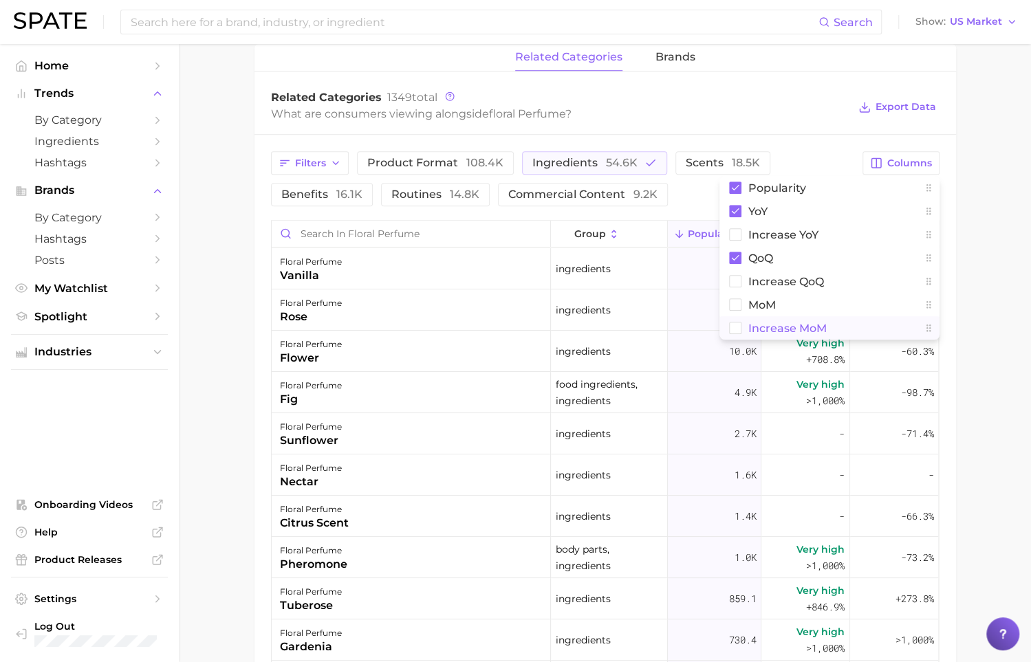
click at [810, 323] on span "Increase MoM" at bounding box center [787, 329] width 78 height 12
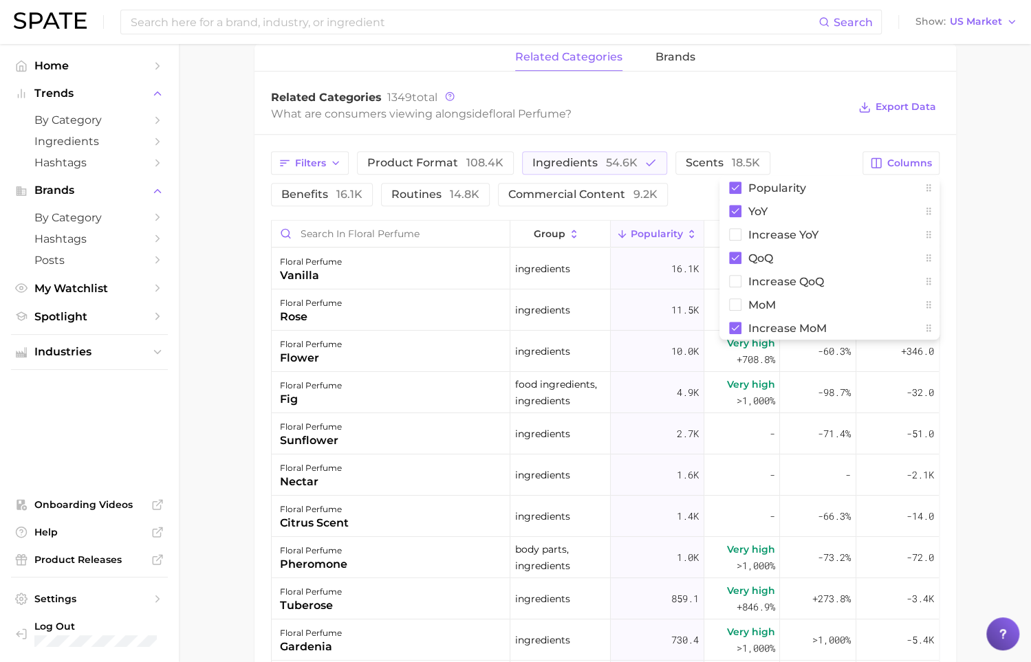
click at [812, 152] on div "Filters product format 108.4k ingredients 54.6k scents 18.5k benefits 16.1k rou…" at bounding box center [563, 178] width 584 height 55
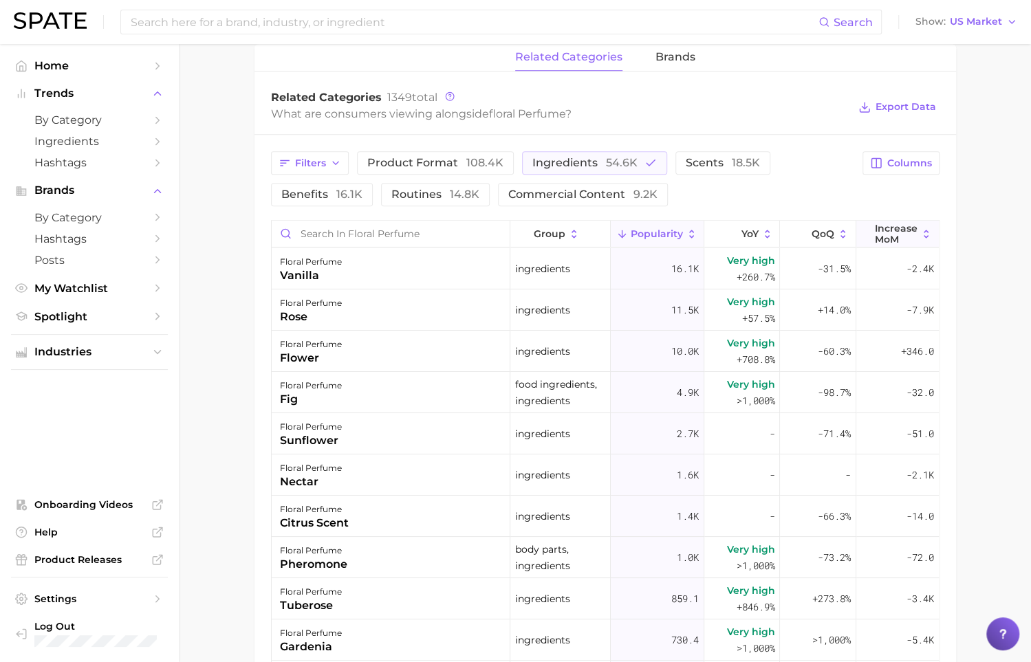
click at [894, 228] on span "Increase MoM" at bounding box center [896, 234] width 43 height 22
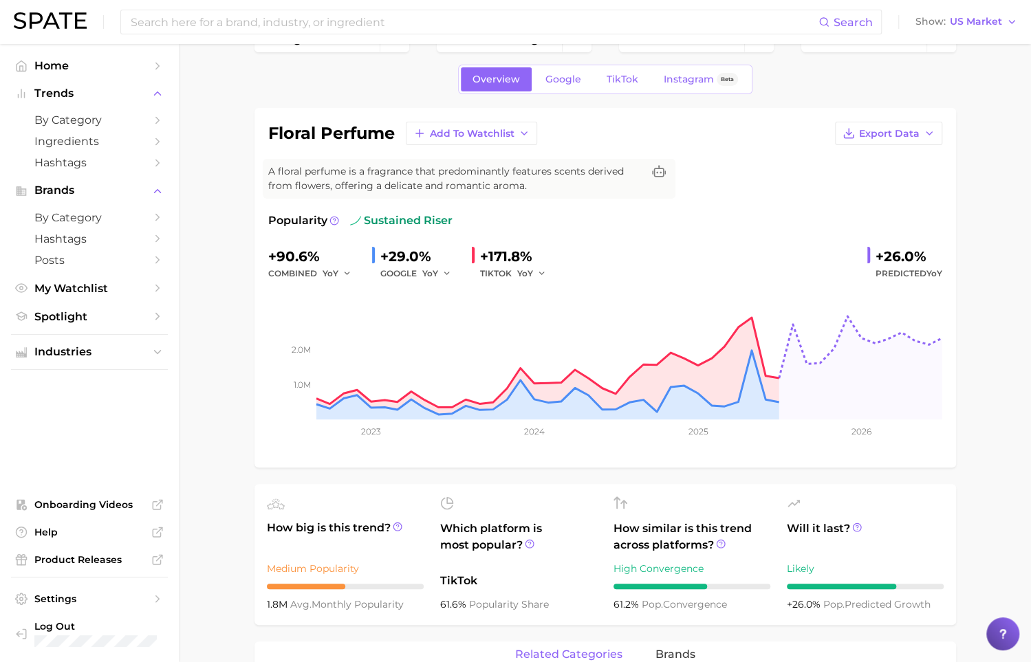
scroll to position [25, 0]
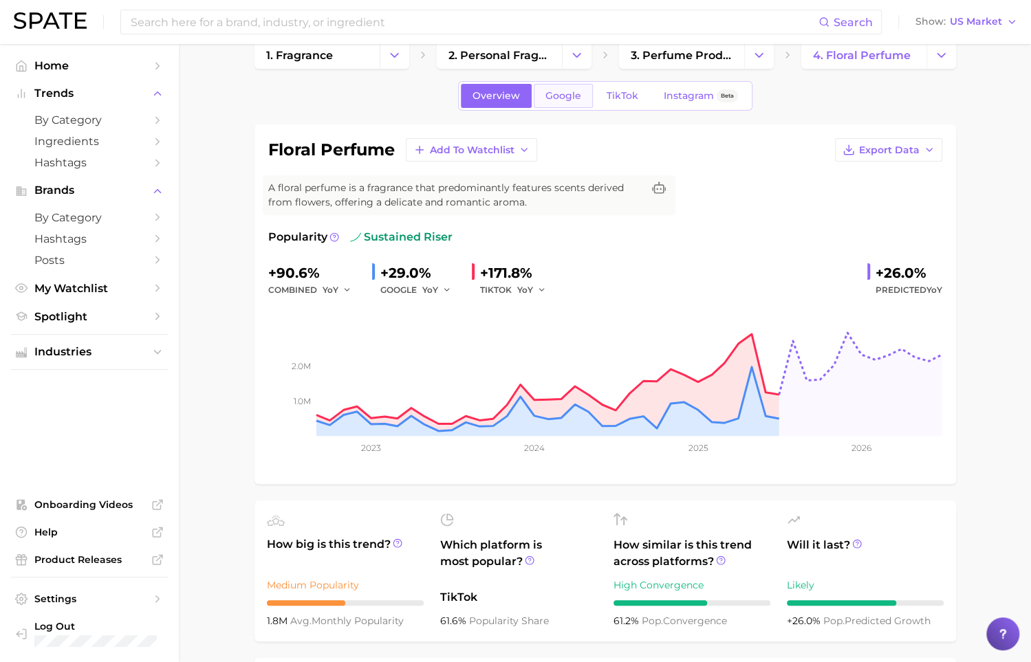
click at [571, 101] on span "Google" at bounding box center [563, 96] width 36 height 12
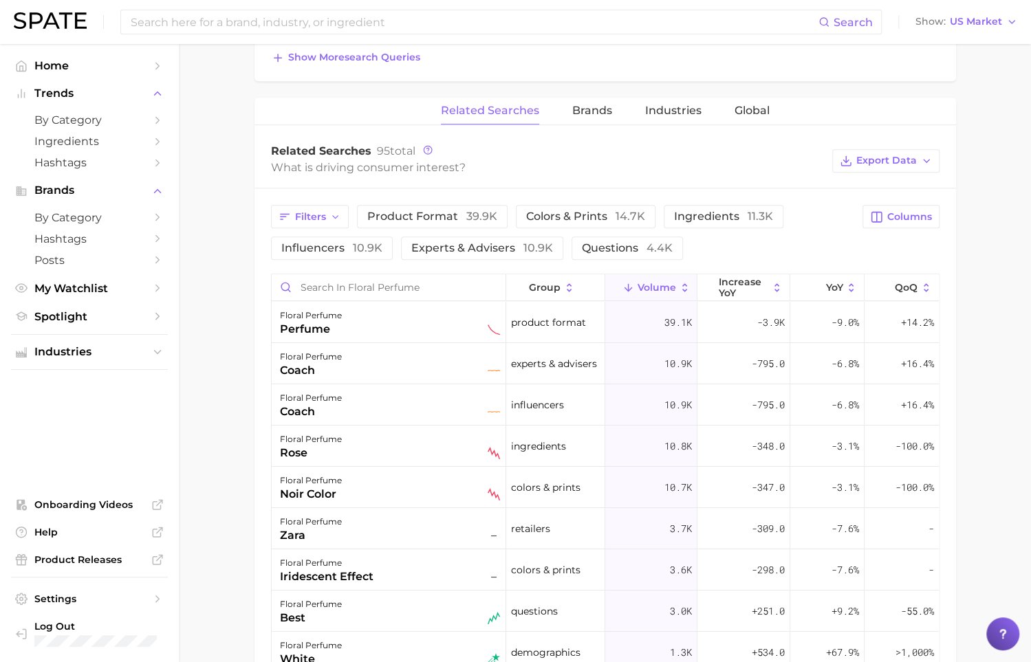
scroll to position [625, 0]
click at [691, 206] on button "ingredients 11.3k" at bounding box center [724, 215] width 120 height 23
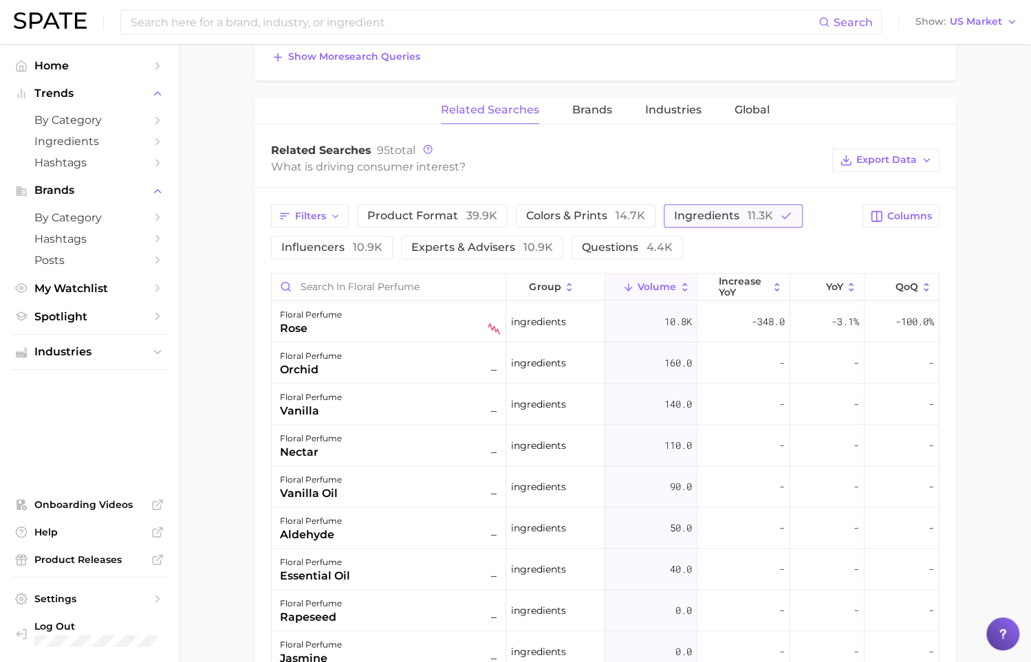
click at [719, 219] on span "ingredients 11.3k" at bounding box center [723, 215] width 99 height 13
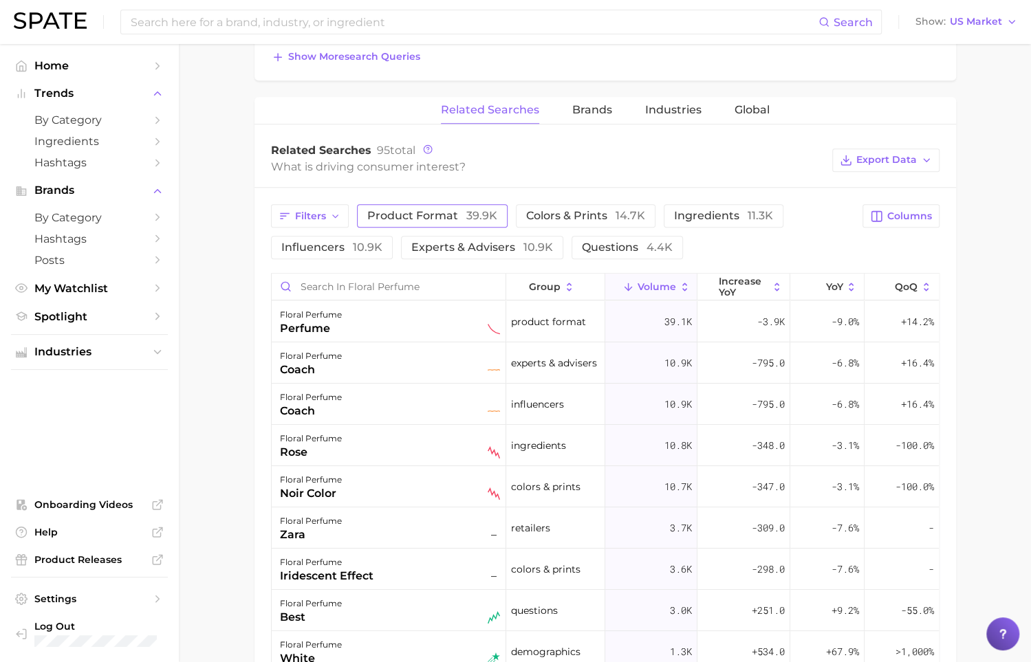
click at [415, 212] on span "product format 39.9k" at bounding box center [432, 215] width 130 height 13
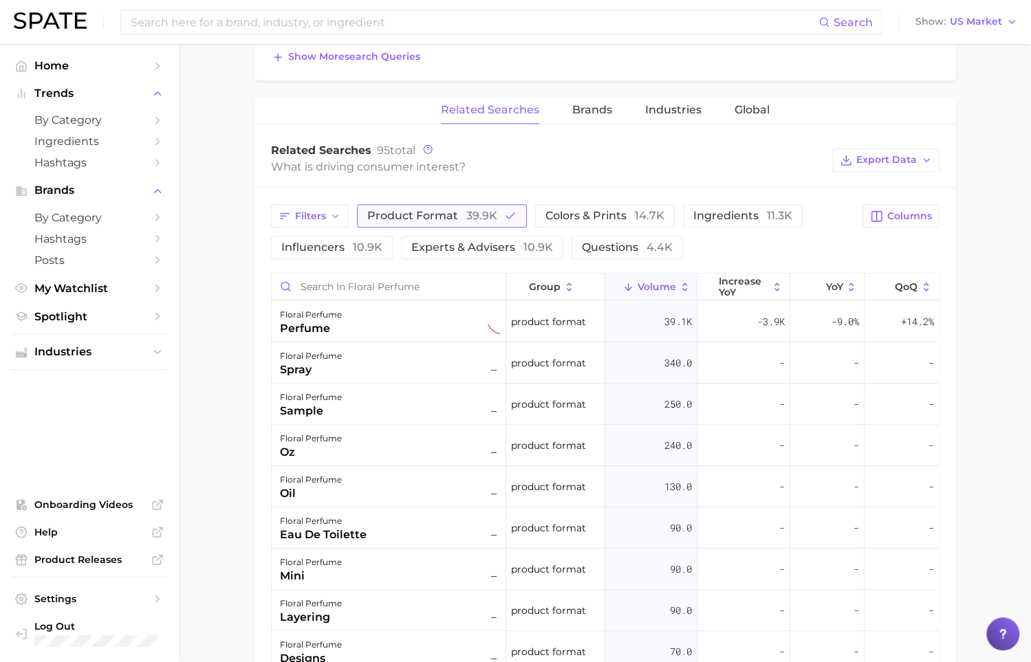
click at [415, 212] on span "product format 39.9k" at bounding box center [432, 215] width 130 height 13
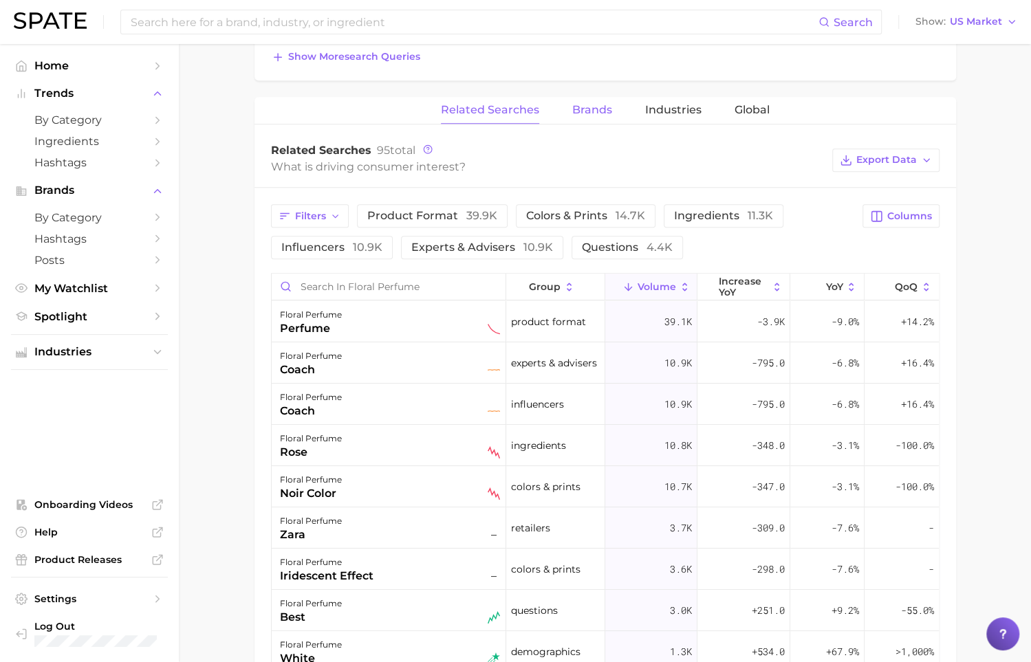
click at [585, 116] on button "Brands" at bounding box center [592, 110] width 40 height 27
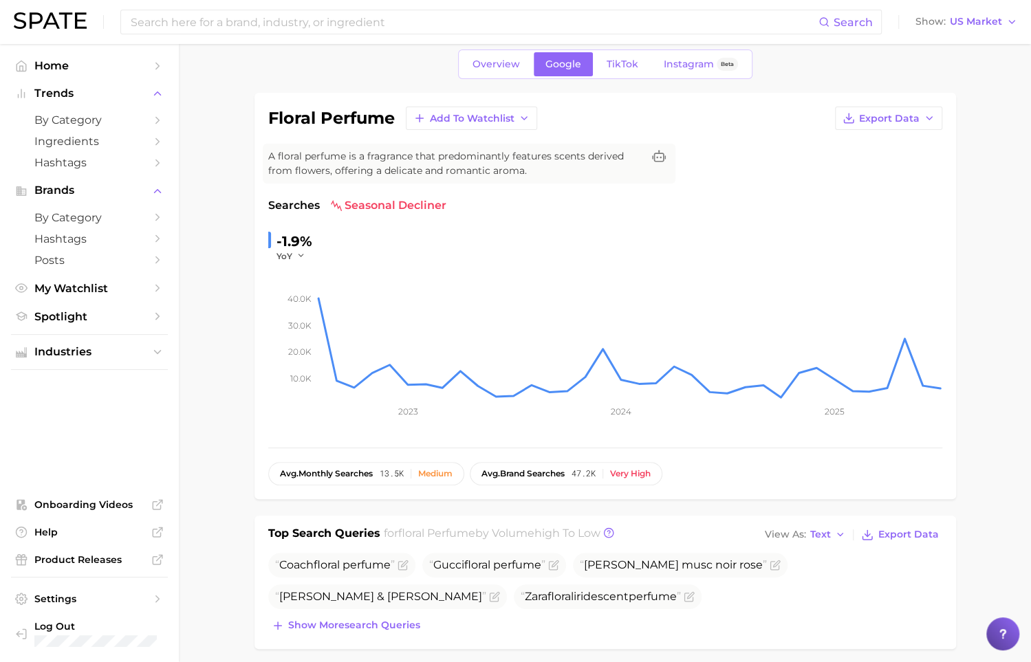
scroll to position [54, 0]
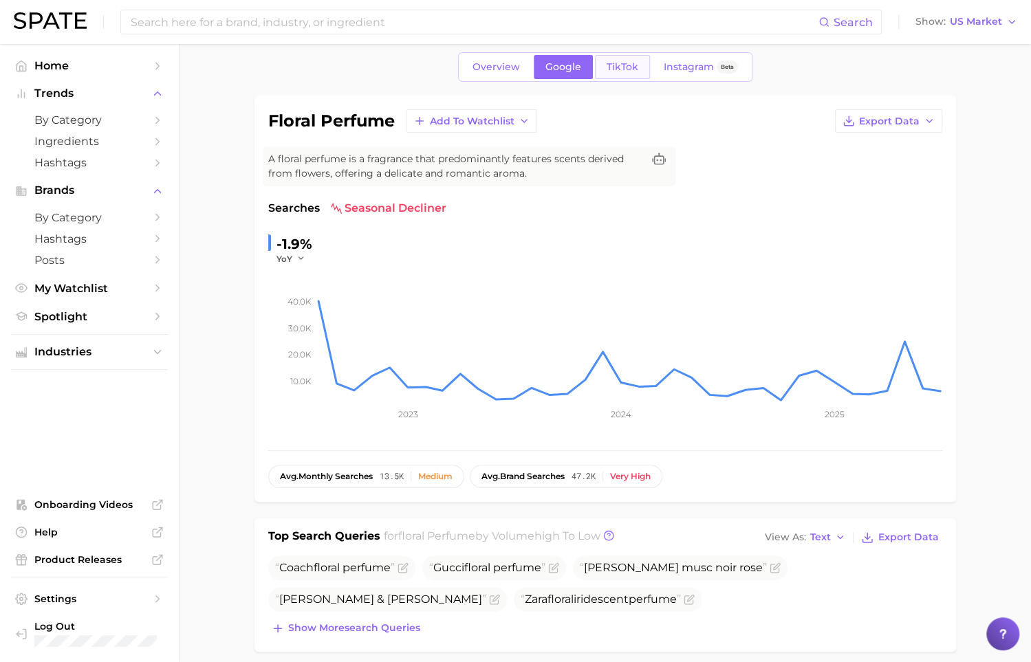
click at [625, 72] on span "TikTok" at bounding box center [623, 67] width 32 height 12
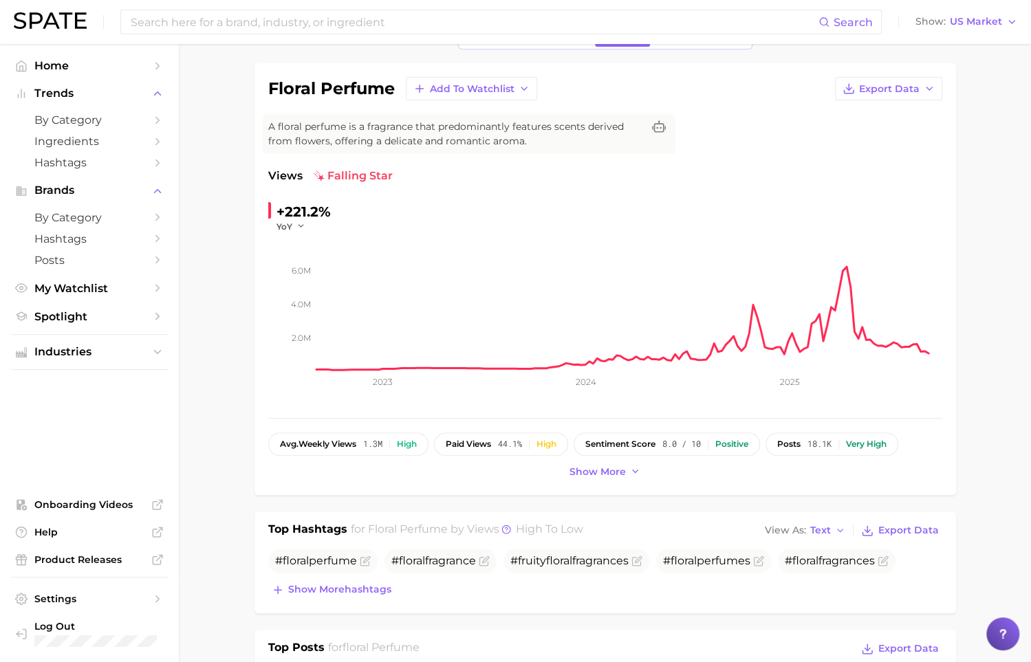
scroll to position [154, 0]
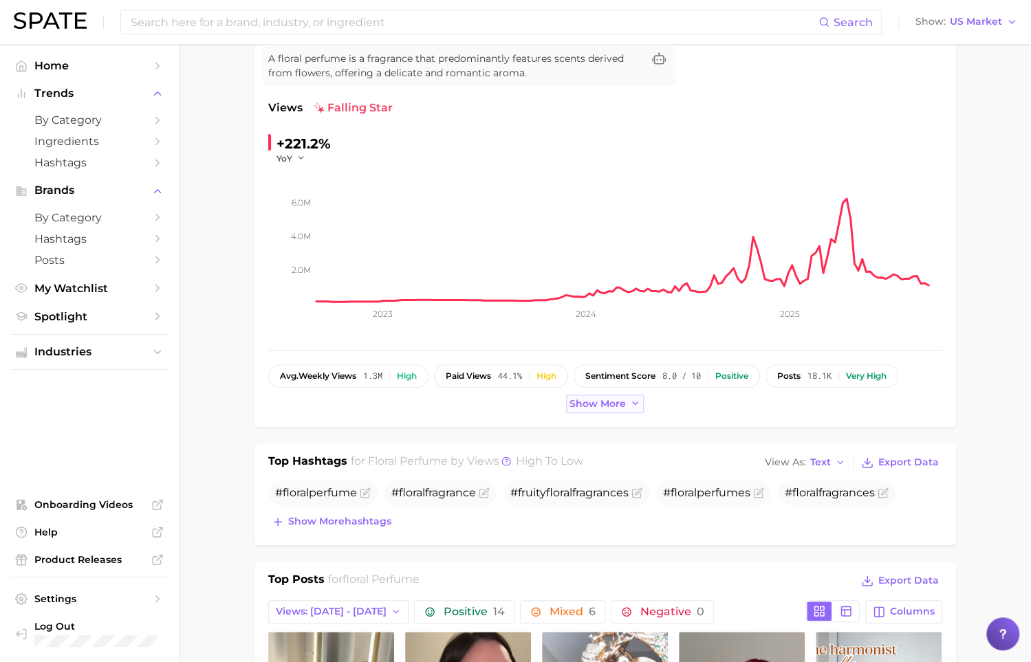
click at [575, 407] on span "Show more" at bounding box center [598, 404] width 56 height 12
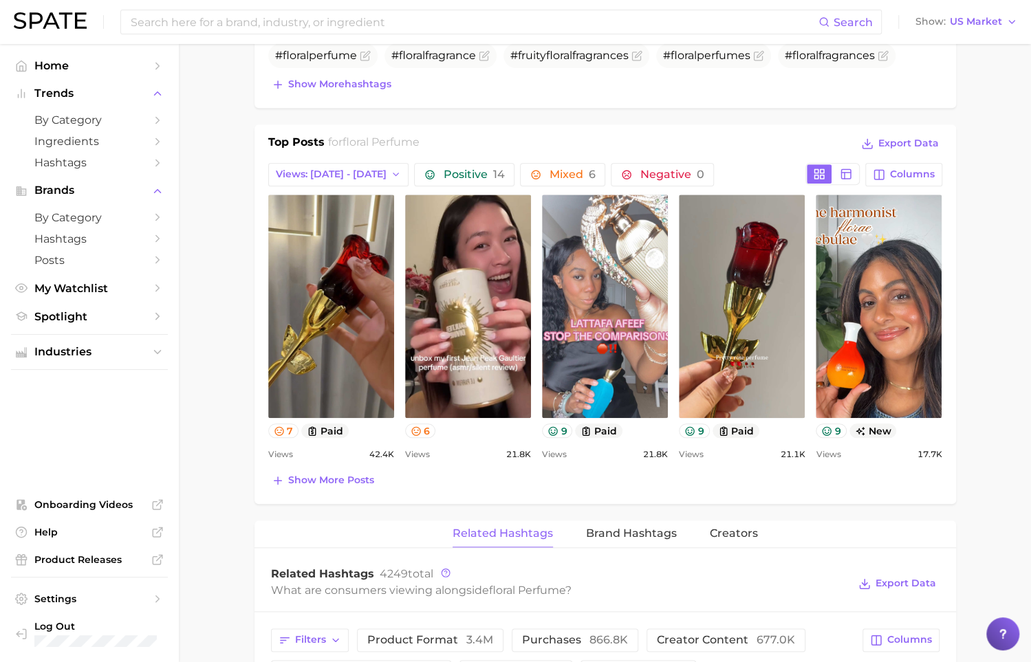
scroll to position [628, 0]
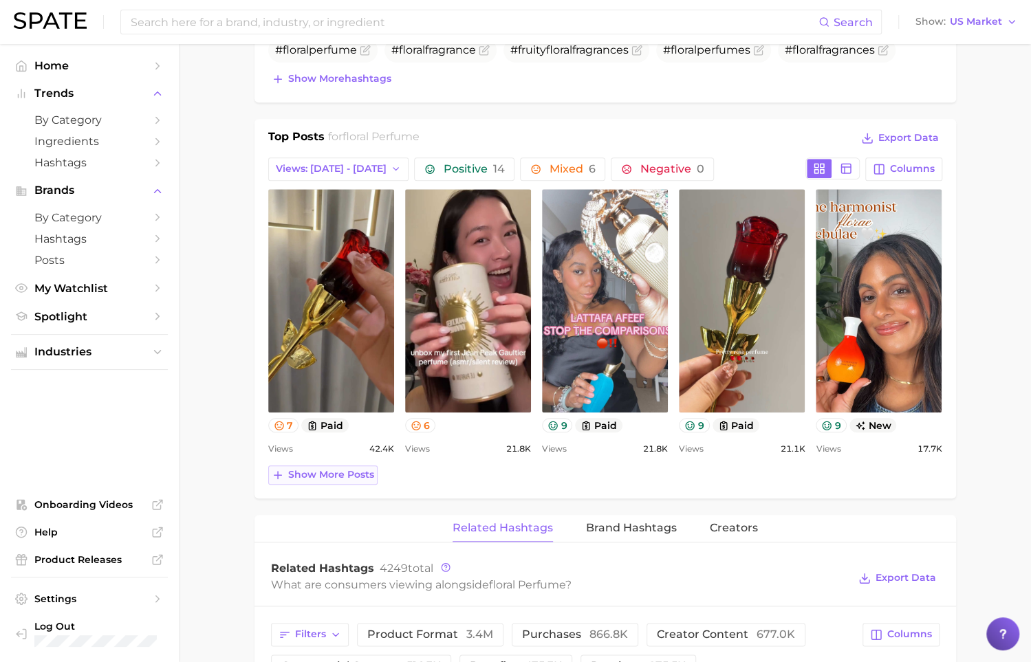
click at [332, 477] on span "Show more posts" at bounding box center [331, 475] width 86 height 12
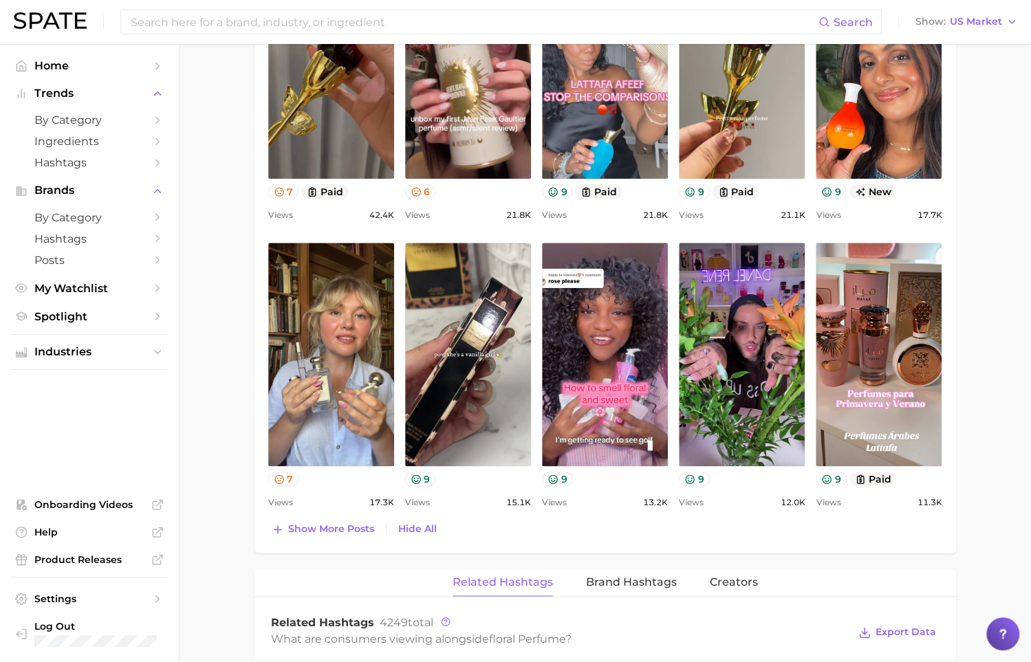
scroll to position [887, 0]
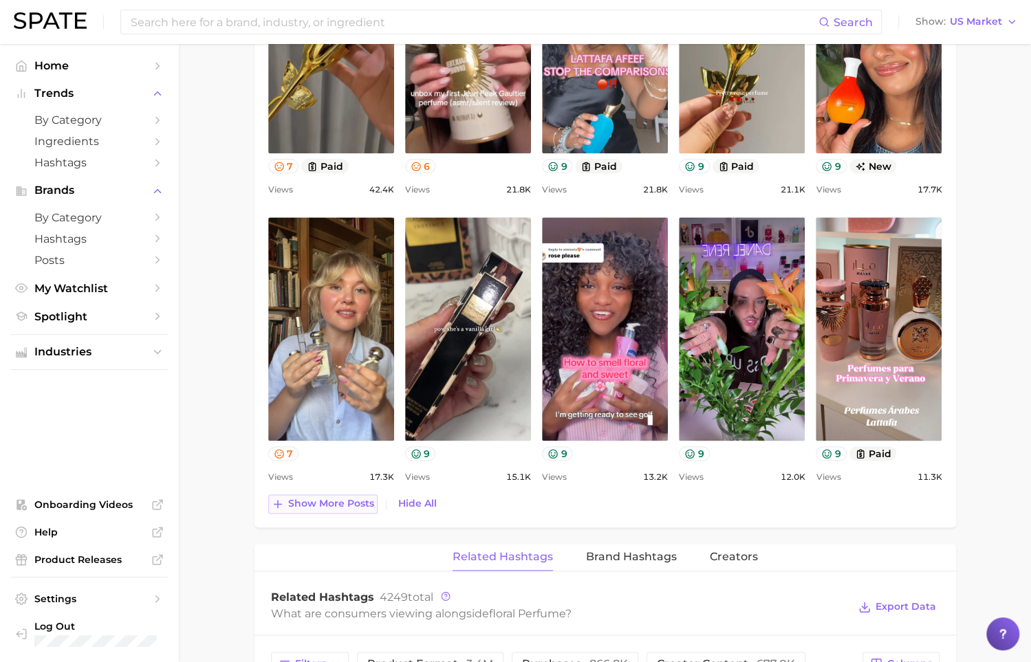
click at [347, 498] on span "Show more posts" at bounding box center [331, 504] width 86 height 12
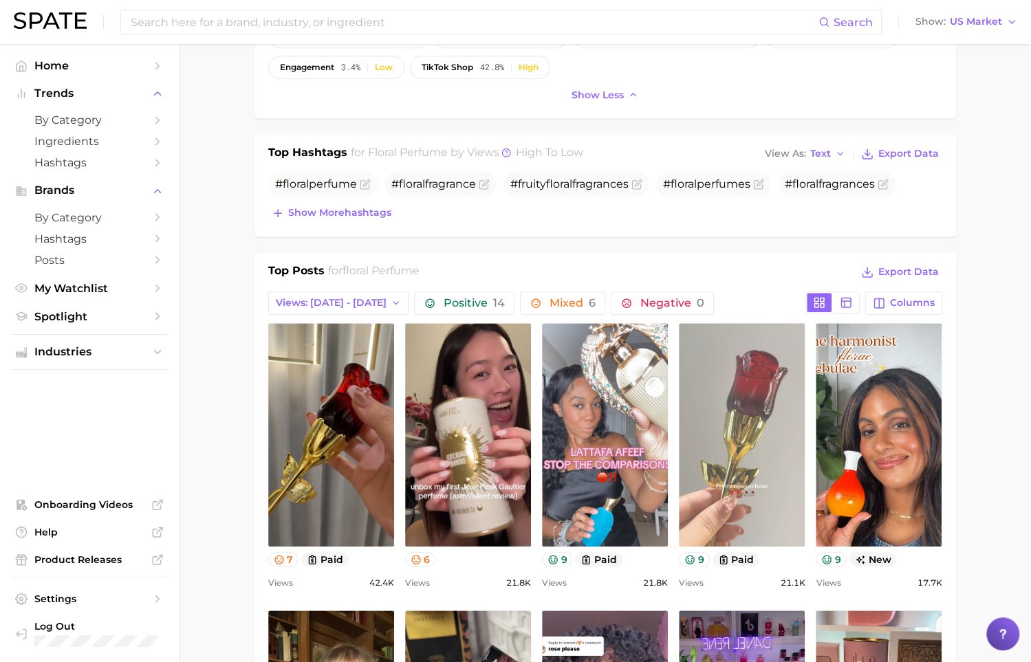
scroll to position [481, 0]
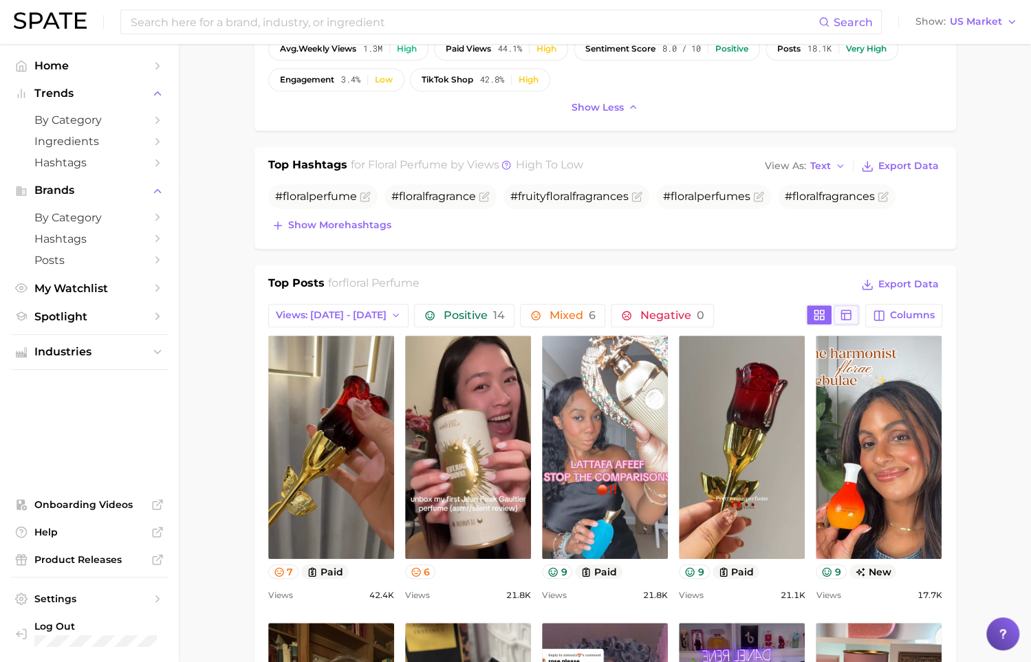
click at [849, 317] on icon at bounding box center [846, 315] width 12 height 12
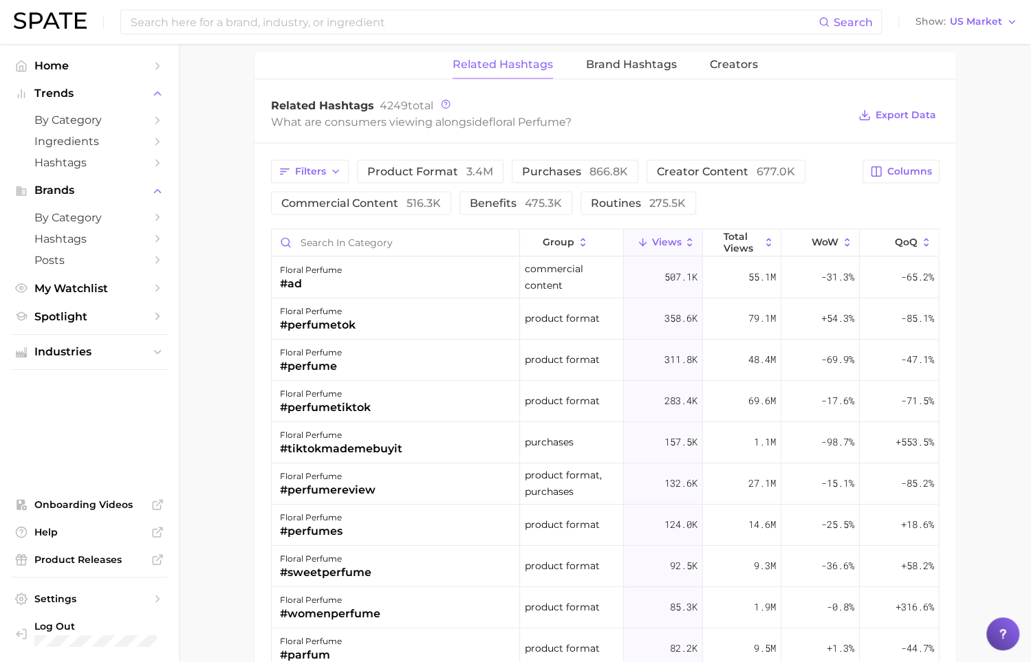
scroll to position [1453, 0]
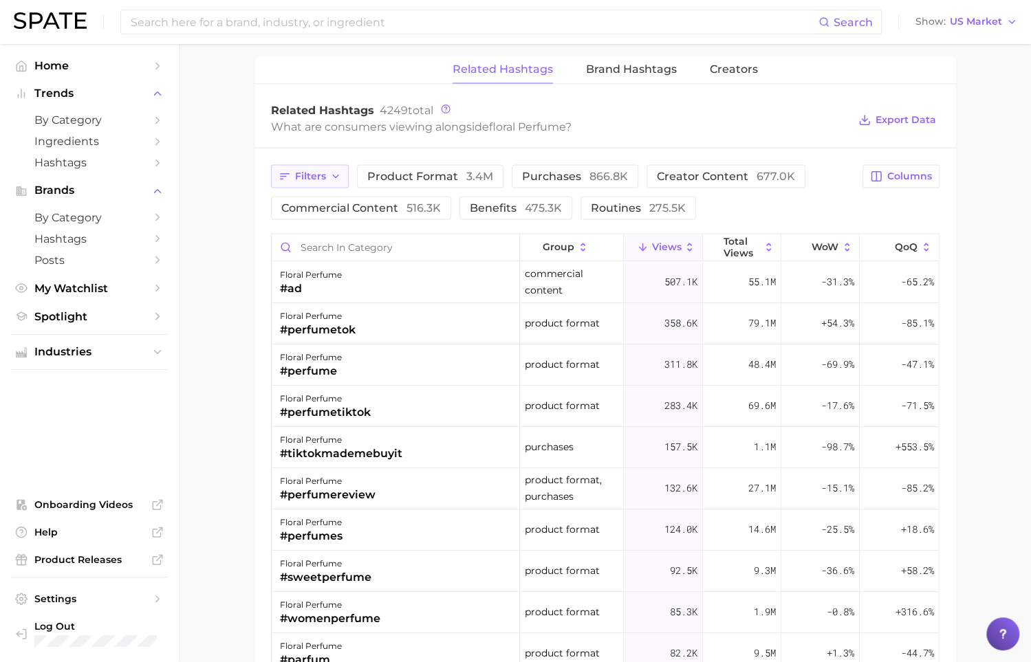
click at [301, 170] on span "Filters" at bounding box center [310, 176] width 31 height 12
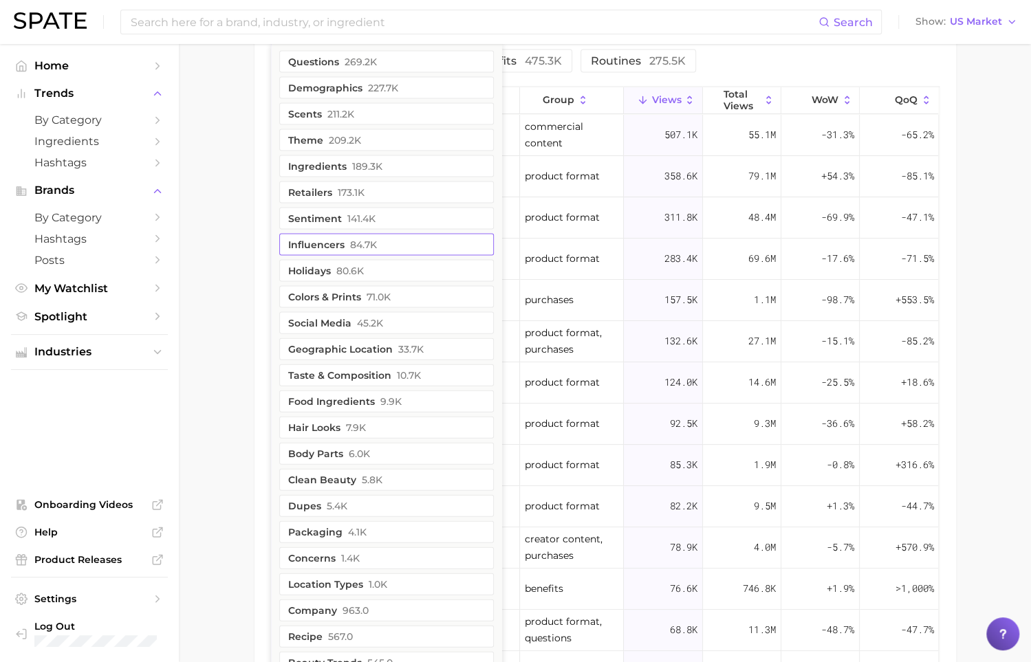
scroll to position [1572, 0]
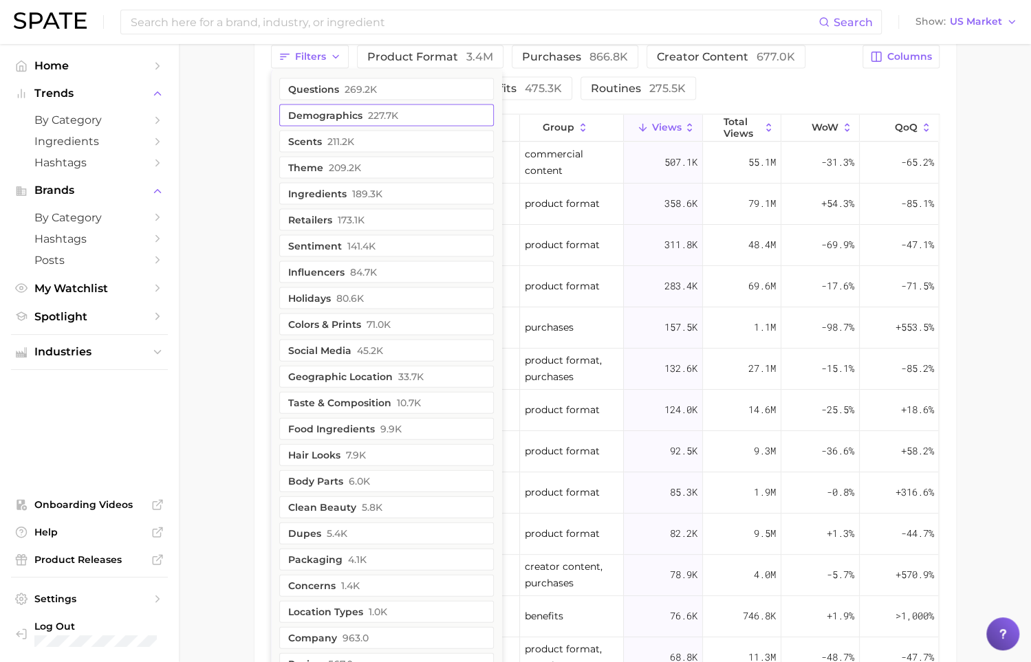
click at [399, 118] on button "demographics 227.7k" at bounding box center [386, 116] width 215 height 22
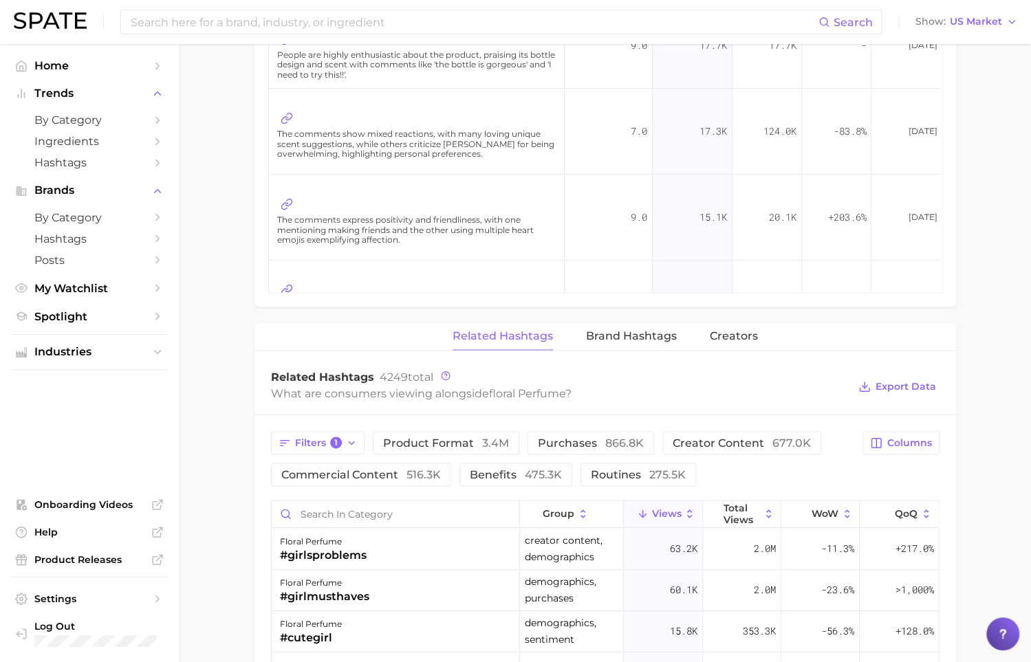
scroll to position [1216, 0]
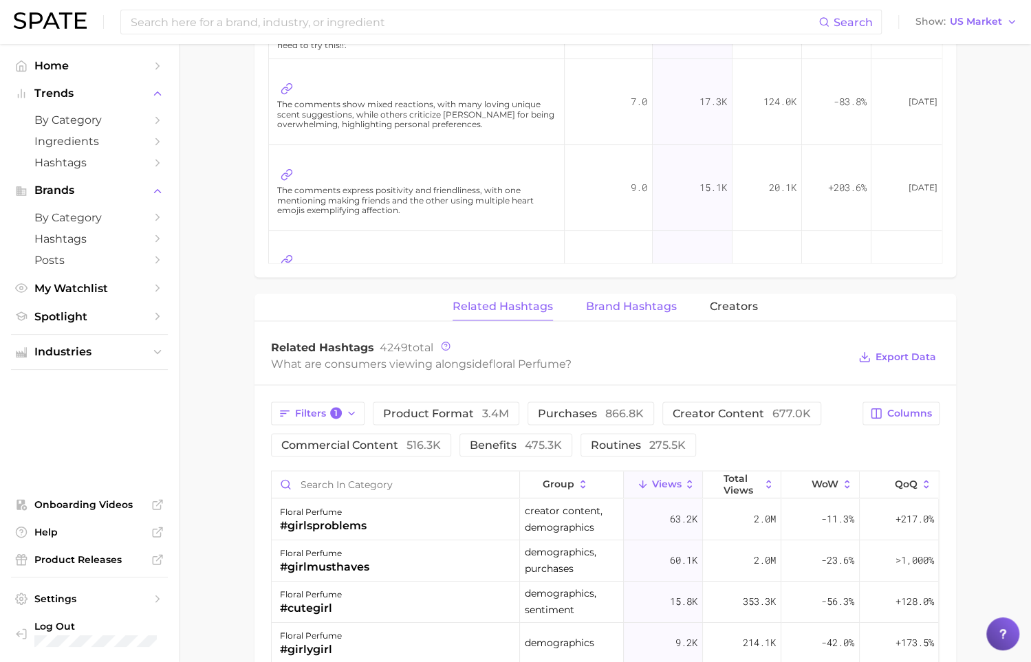
click at [609, 294] on button "Brand Hashtags" at bounding box center [631, 307] width 91 height 27
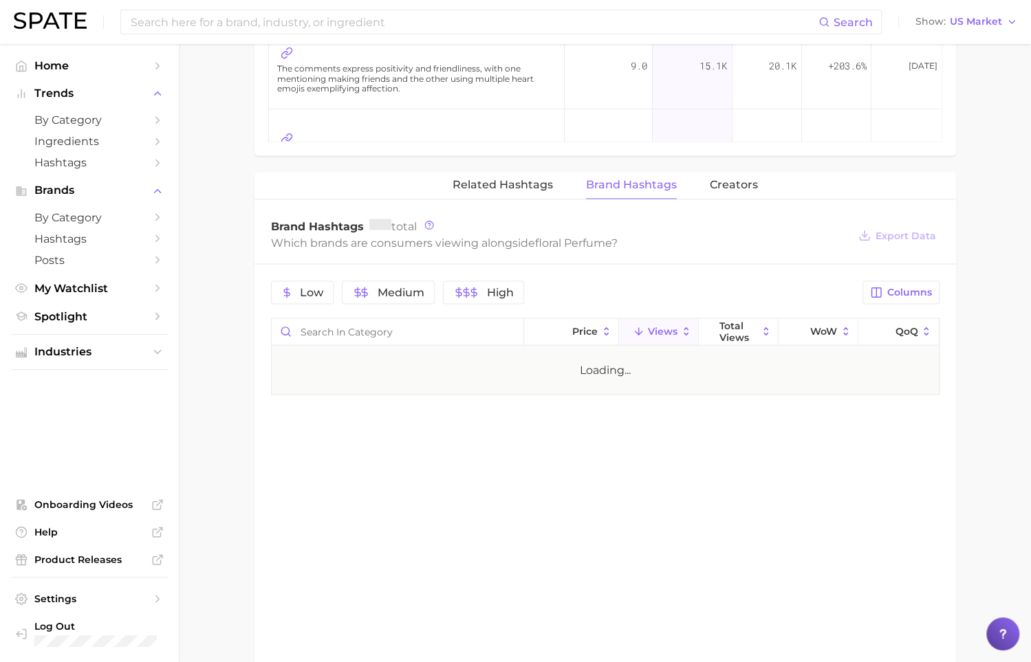
scroll to position [1373, 0]
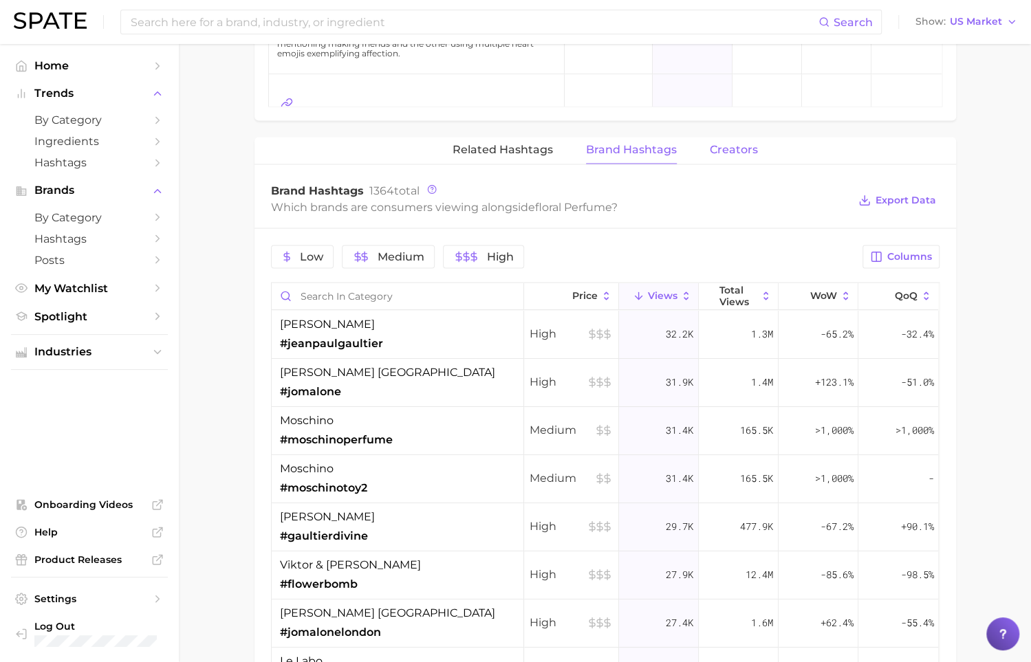
click at [719, 149] on span "Creators" at bounding box center [734, 150] width 48 height 12
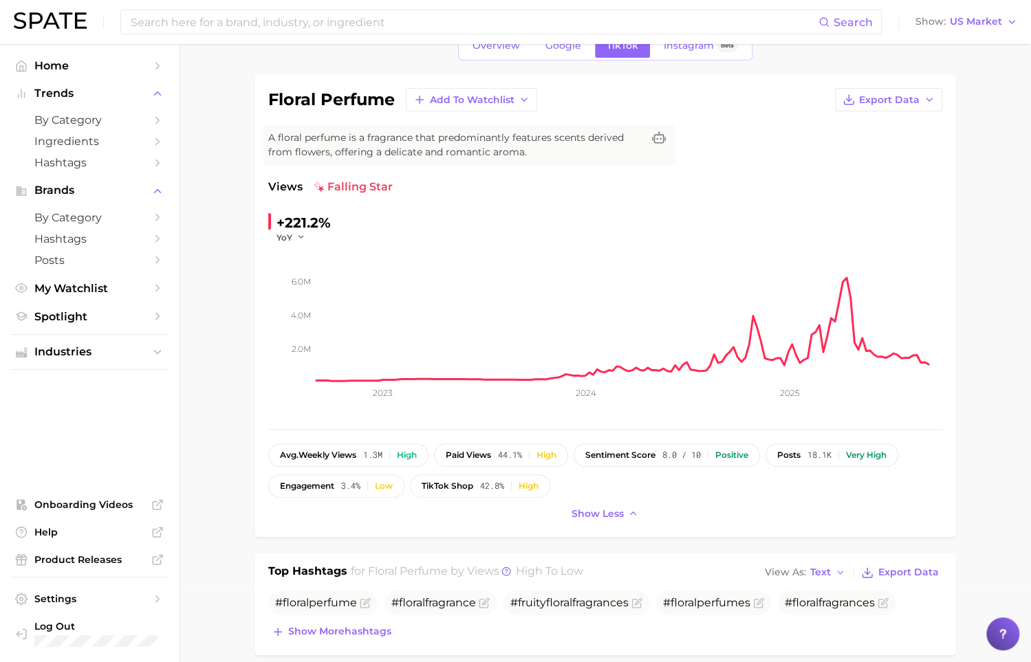
scroll to position [0, 0]
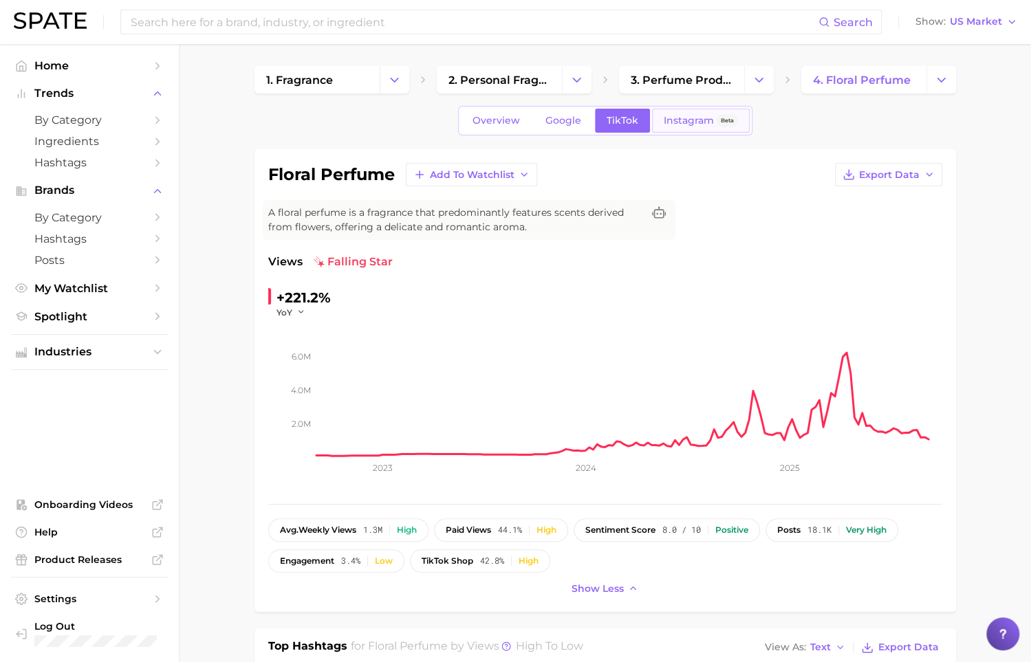
click at [667, 125] on span "Instagram" at bounding box center [689, 121] width 50 height 12
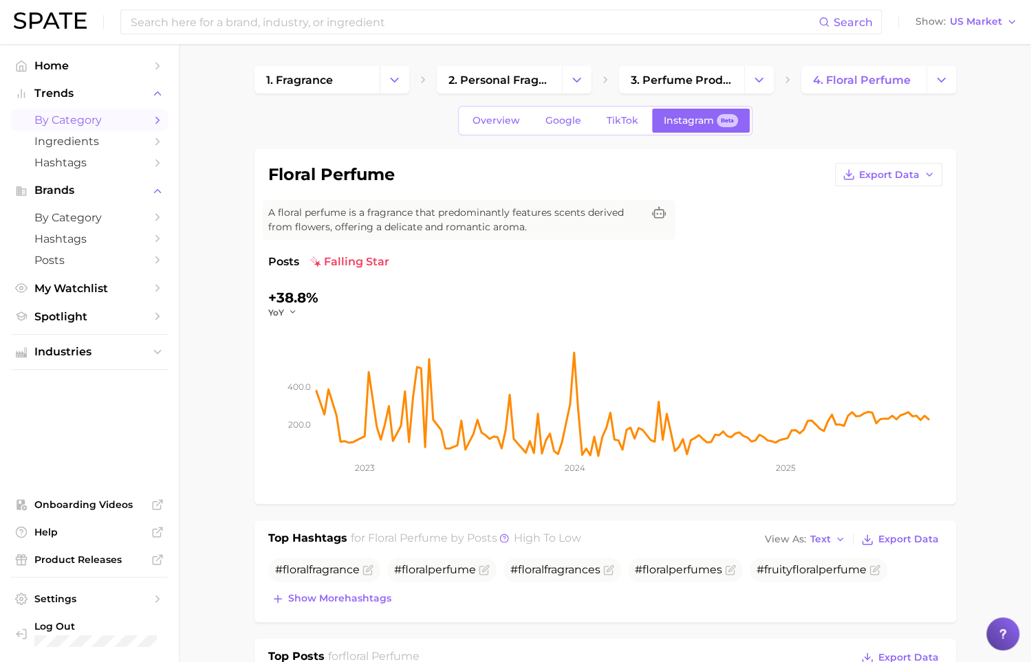
click at [94, 118] on span "by Category" at bounding box center [89, 119] width 110 height 13
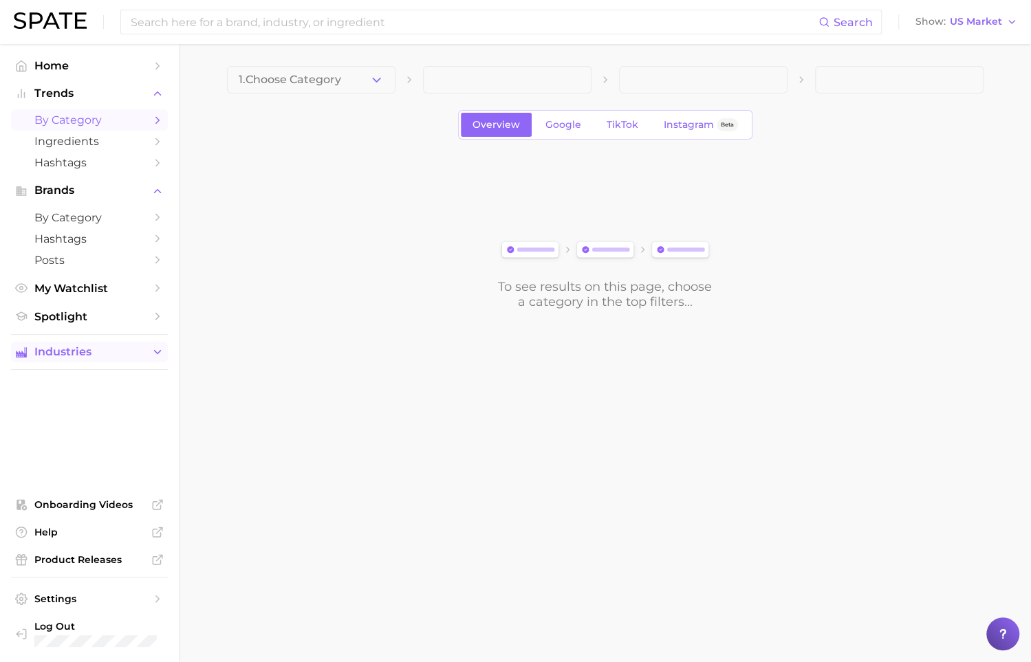
click at [108, 347] on button "Industries" at bounding box center [89, 352] width 157 height 21
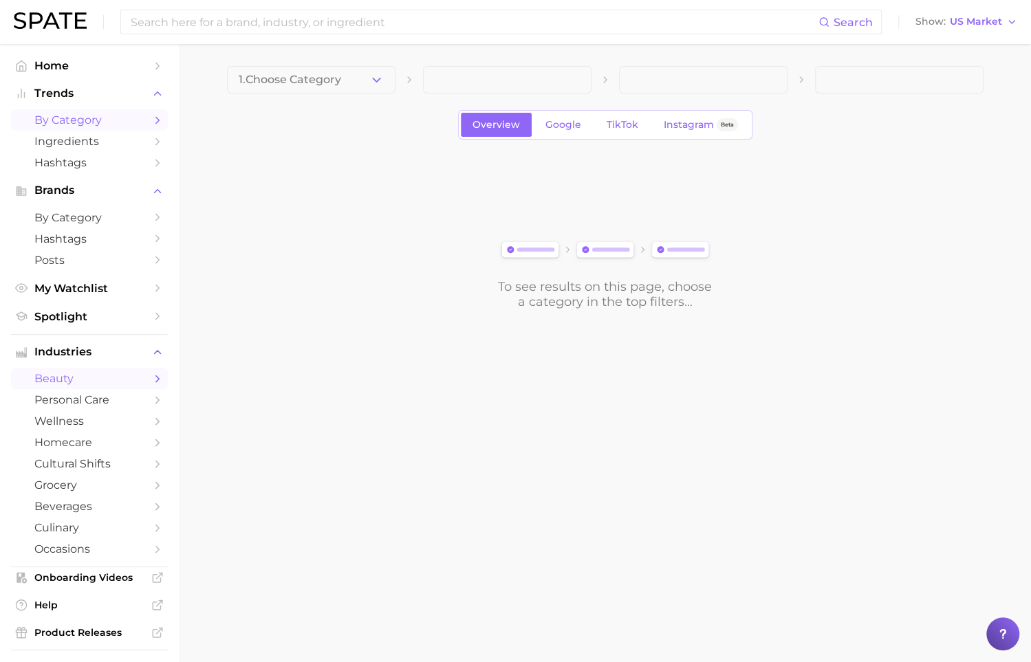
click at [120, 380] on span "beauty" at bounding box center [89, 378] width 110 height 13
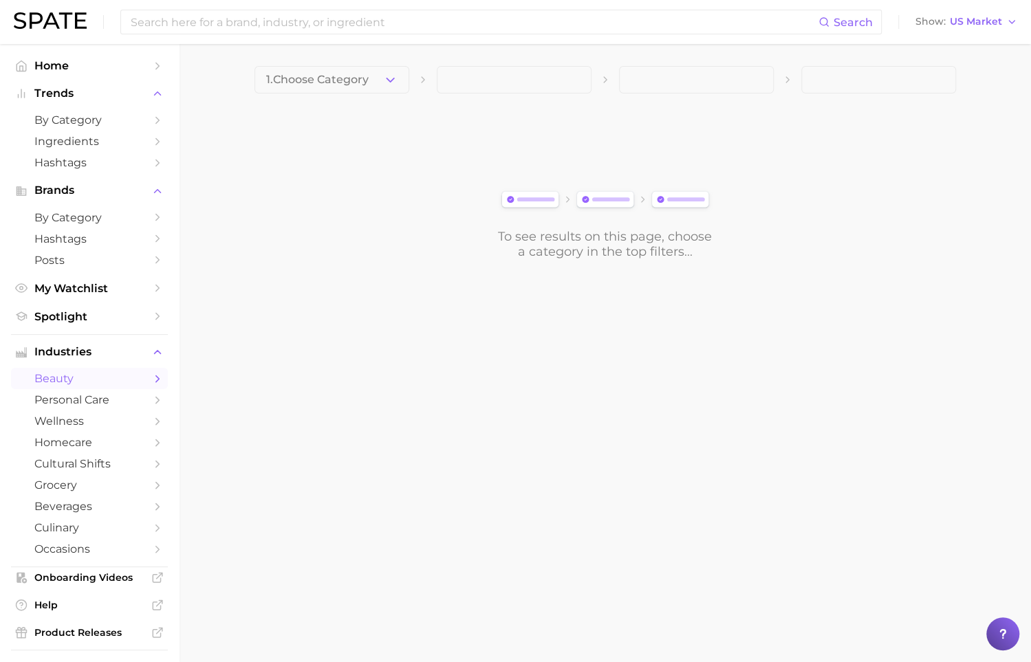
click at [386, 80] on icon "button" at bounding box center [390, 80] width 14 height 14
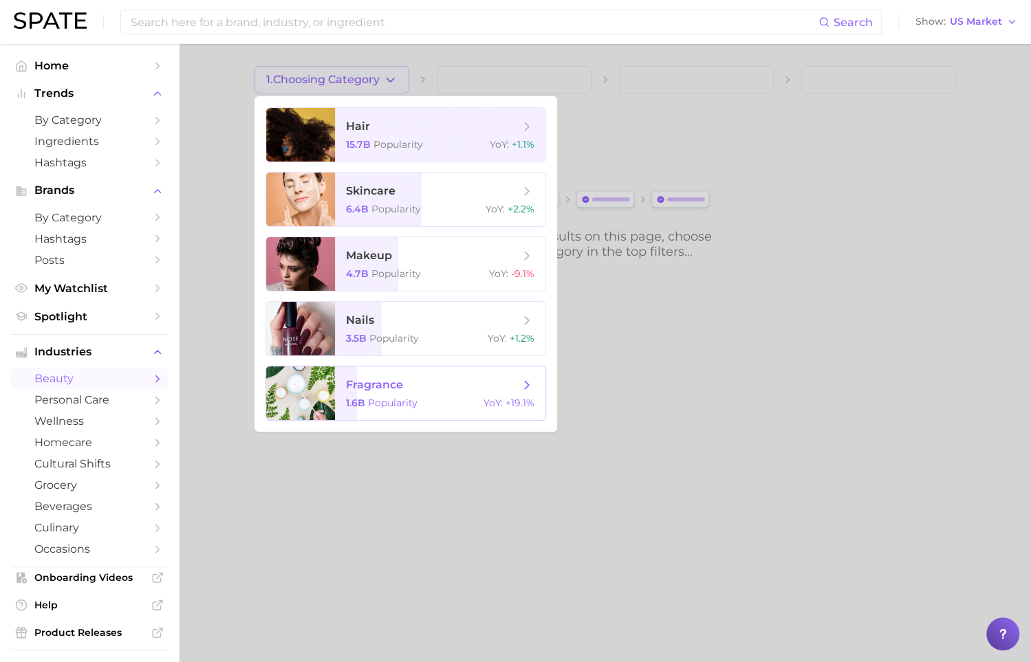
click at [441, 378] on span "fragrance" at bounding box center [432, 385] width 173 height 15
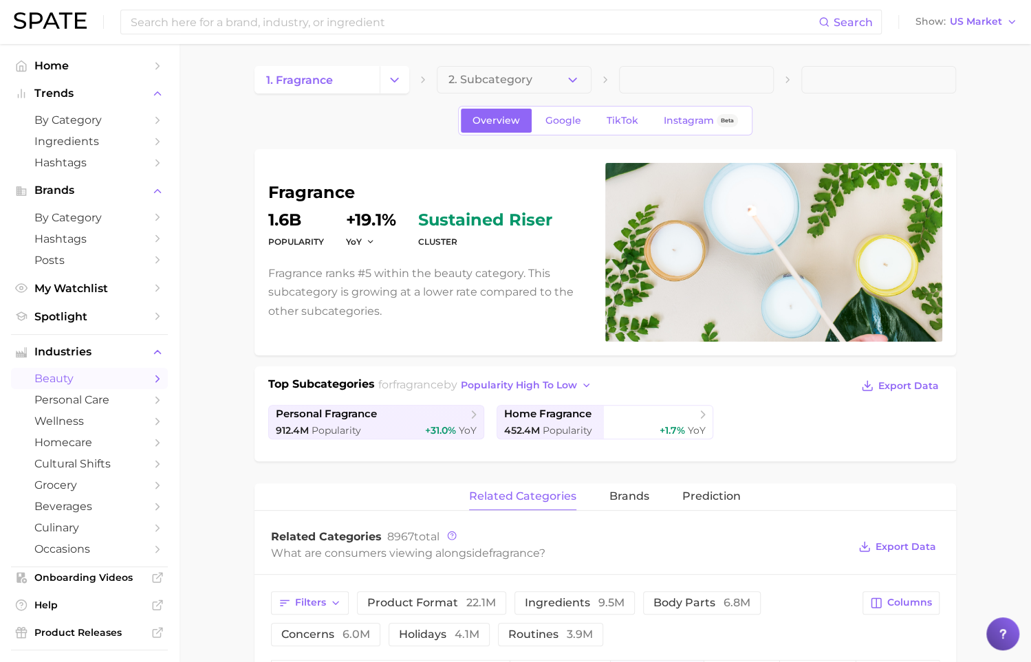
scroll to position [53, 0]
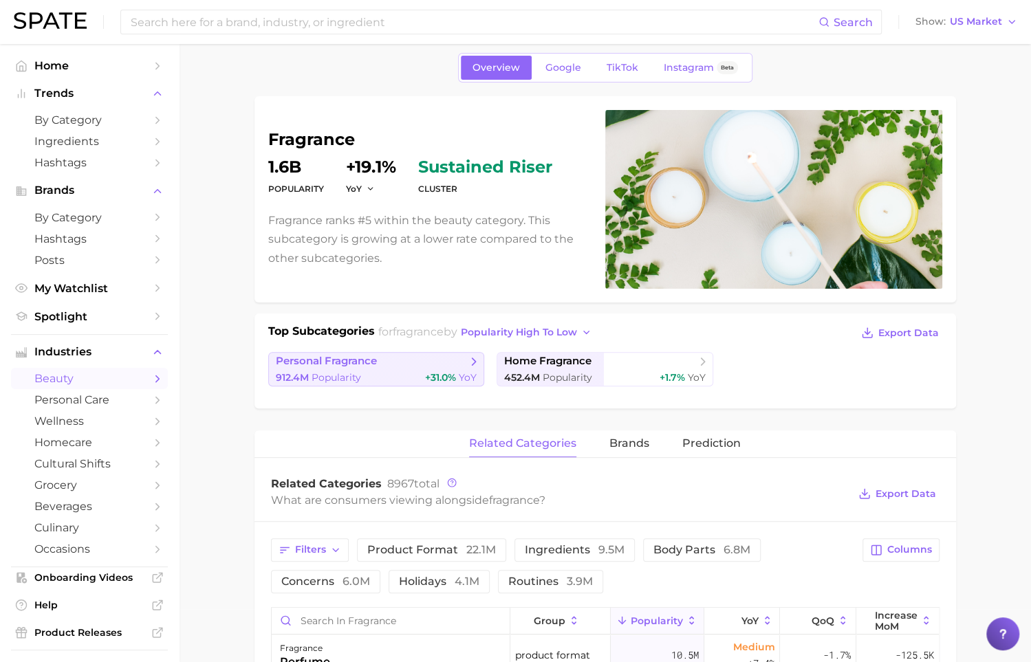
click at [451, 362] on span "personal fragrance" at bounding box center [371, 362] width 191 height 14
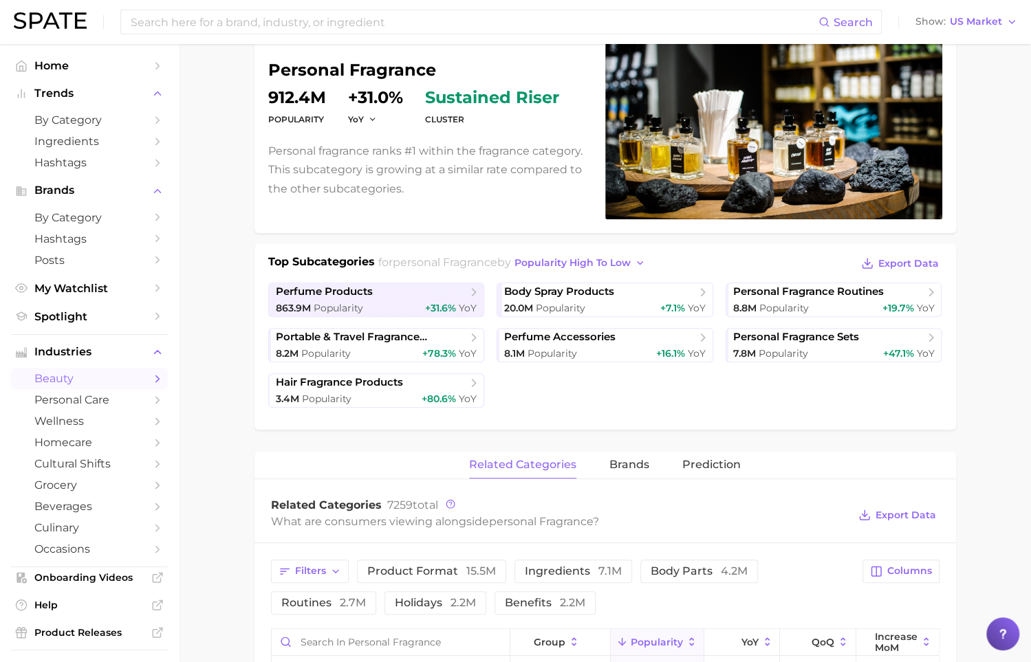
scroll to position [136, 0]
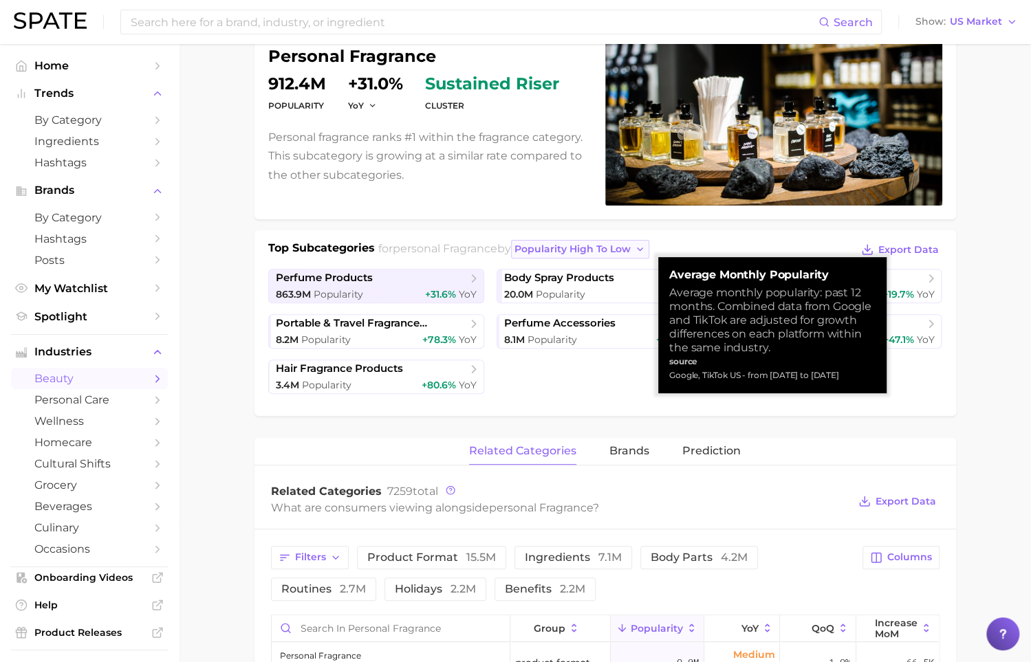
click at [592, 240] on button "popularity high to low" at bounding box center [580, 249] width 138 height 19
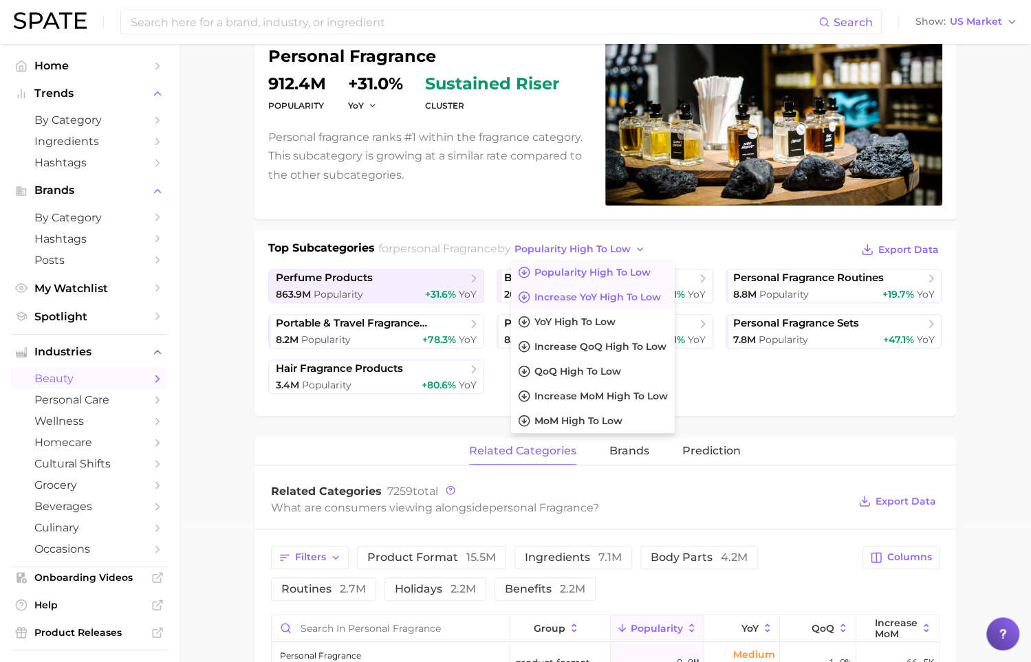
click at [649, 300] on span "Increase YoY high to low" at bounding box center [597, 298] width 127 height 12
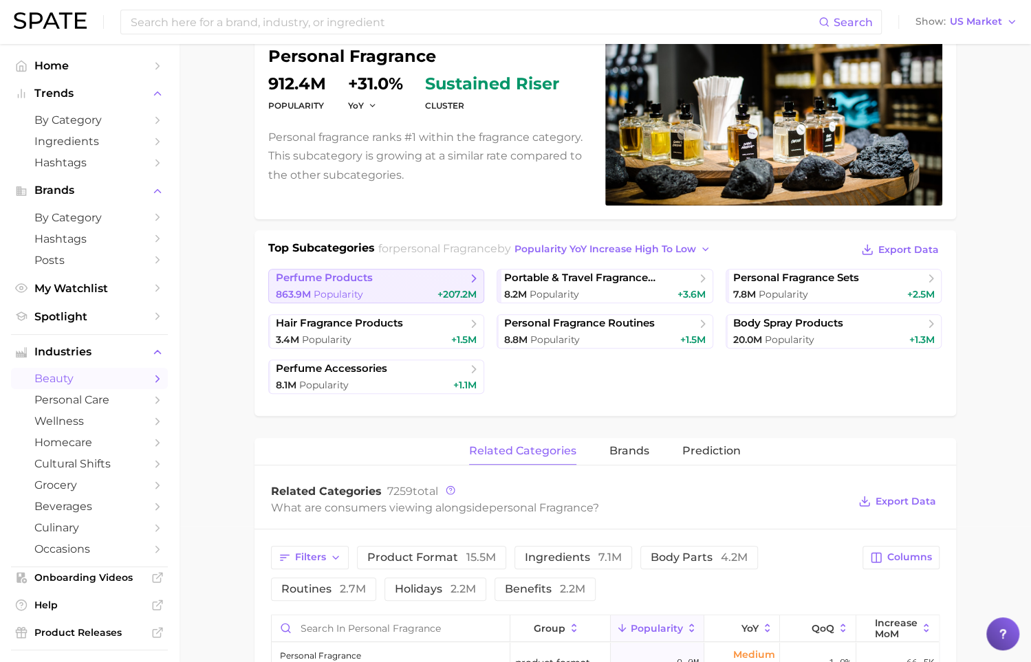
click at [437, 289] on span "+207.2m" at bounding box center [456, 294] width 39 height 12
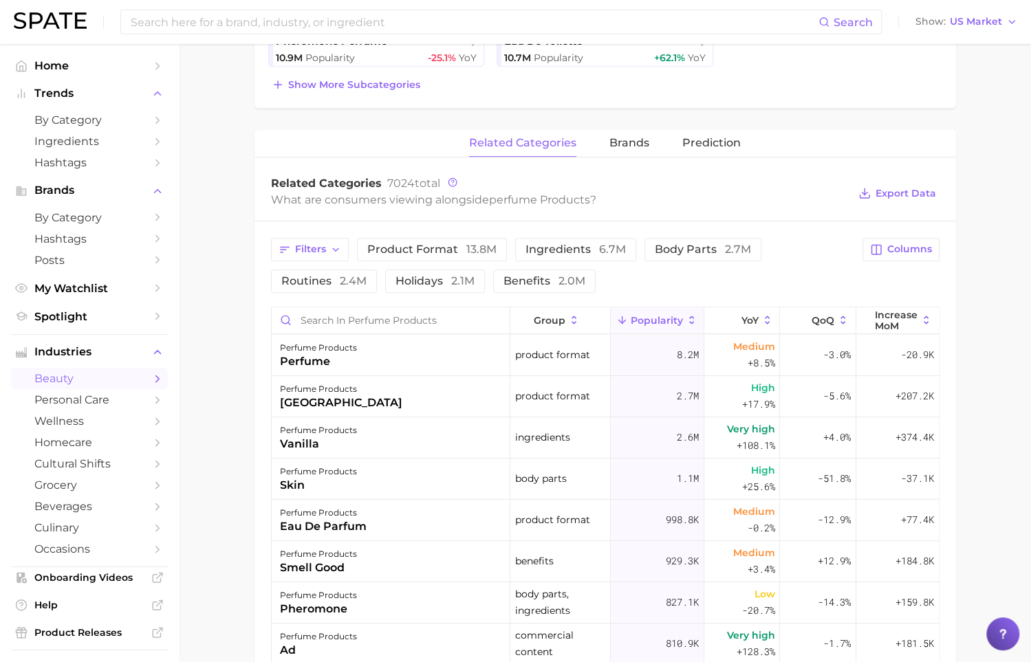
scroll to position [468, 0]
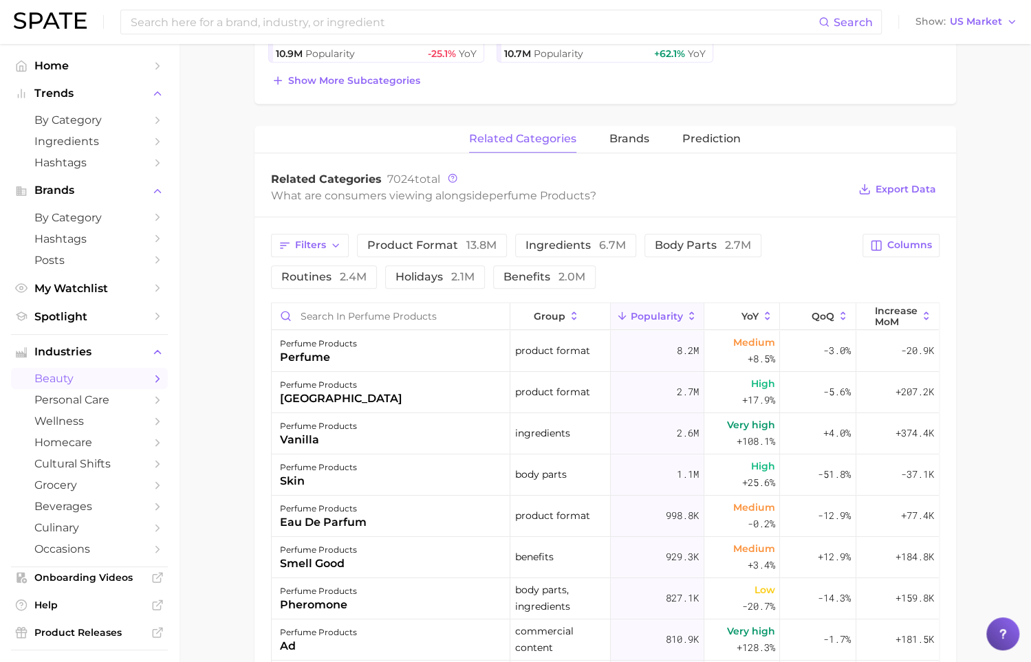
click at [580, 230] on div "Filters product format 13.8m ingredients 6.7m body parts 2.7m routines 2.4m hol…" at bounding box center [606, 599] width 702 height 764
click at [580, 240] on span "ingredients 6.7m" at bounding box center [576, 245] width 100 height 11
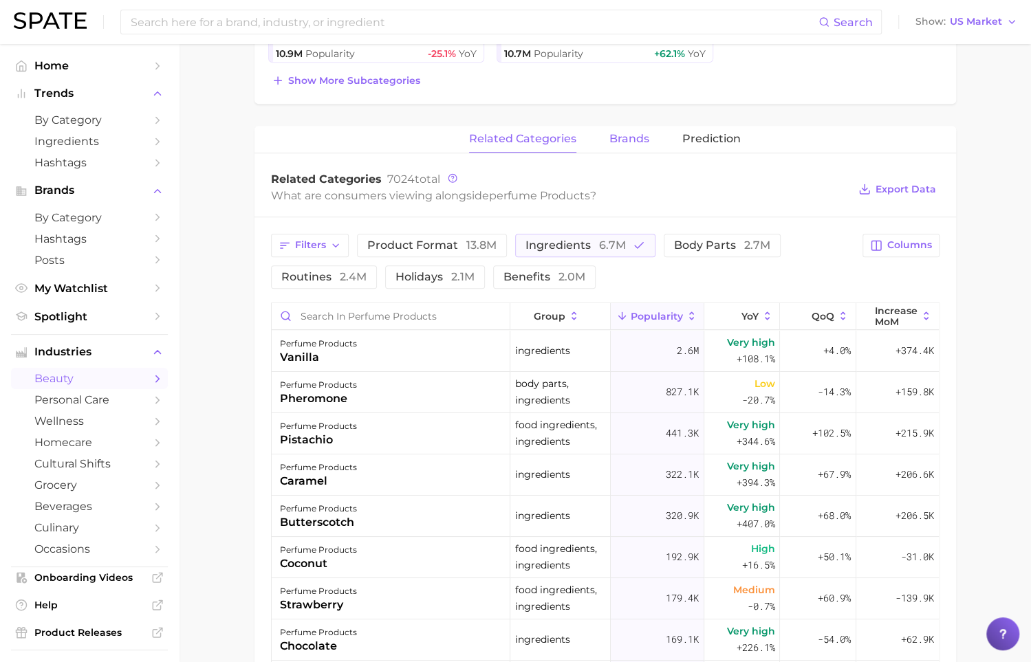
click at [629, 136] on span "brands" at bounding box center [629, 139] width 40 height 12
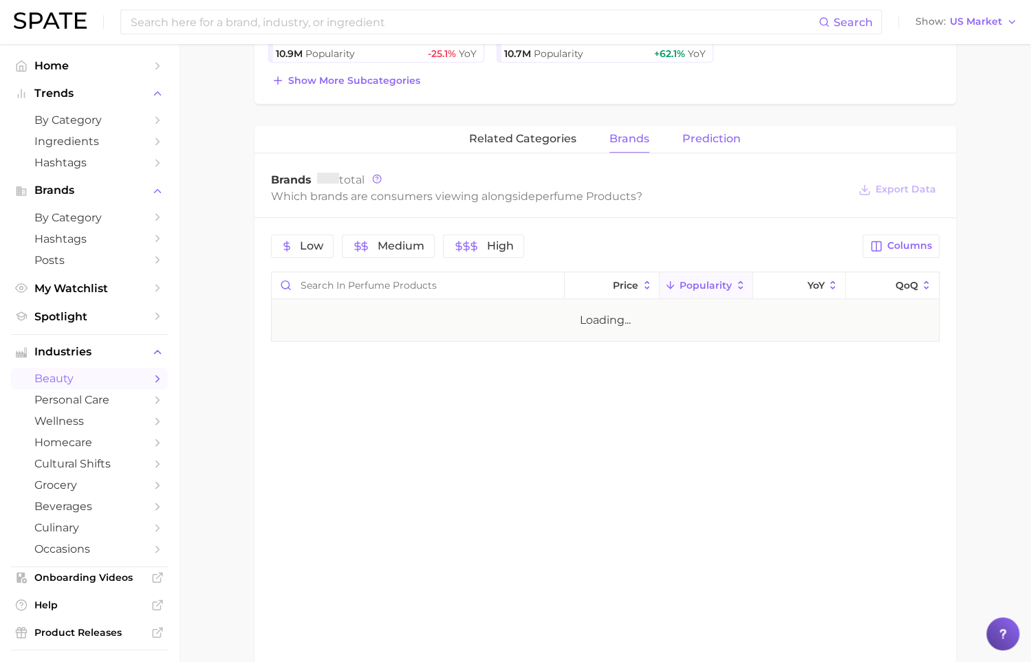
click at [699, 140] on span "Prediction" at bounding box center [711, 139] width 58 height 12
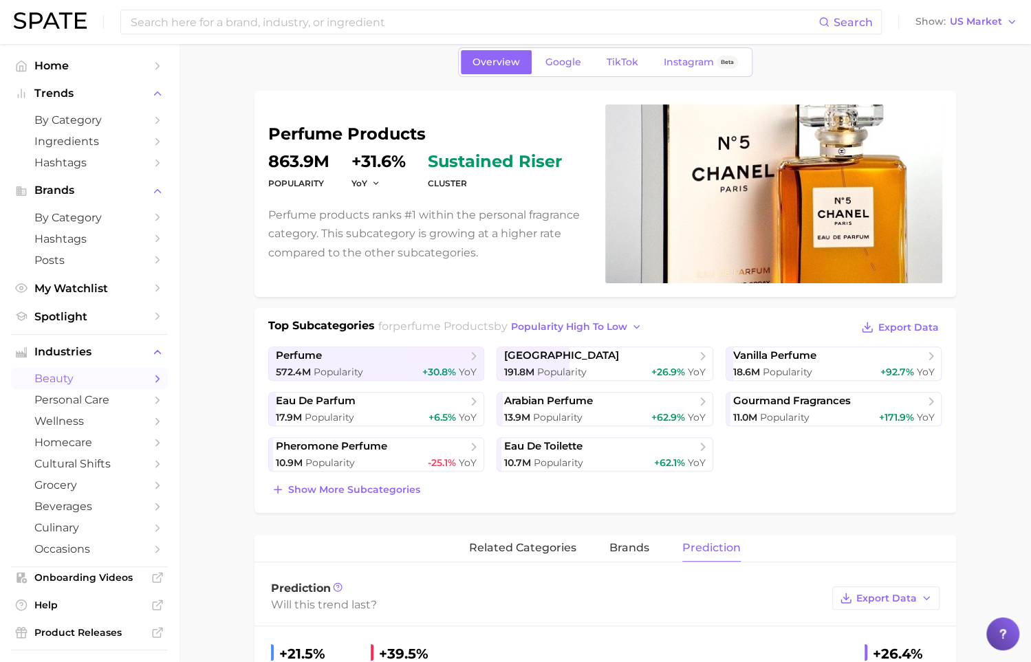
scroll to position [0, 0]
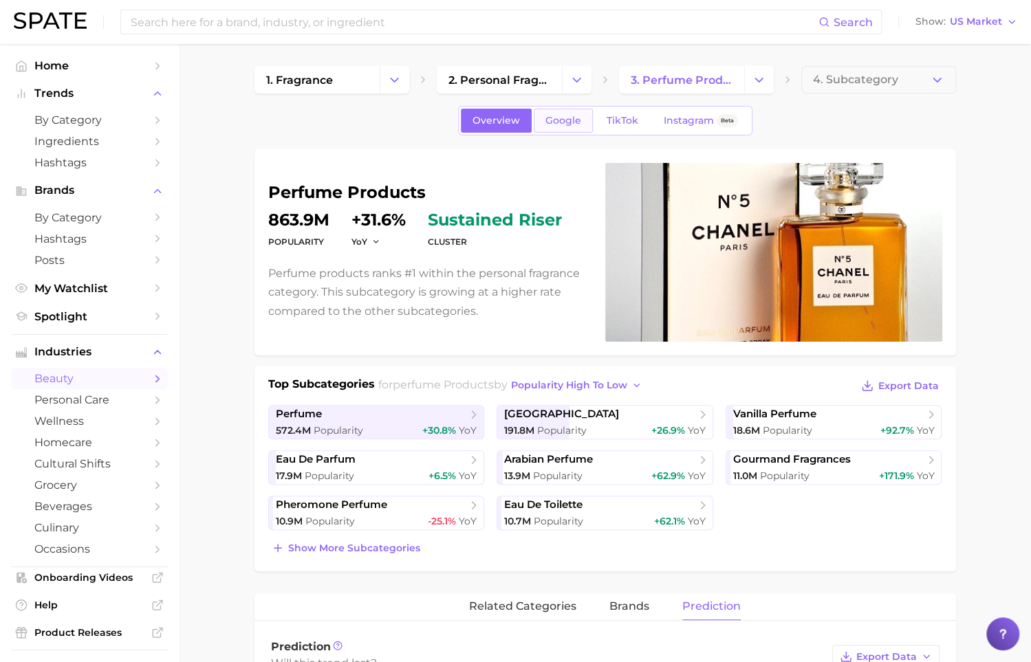
click at [572, 122] on span "Google" at bounding box center [563, 121] width 36 height 12
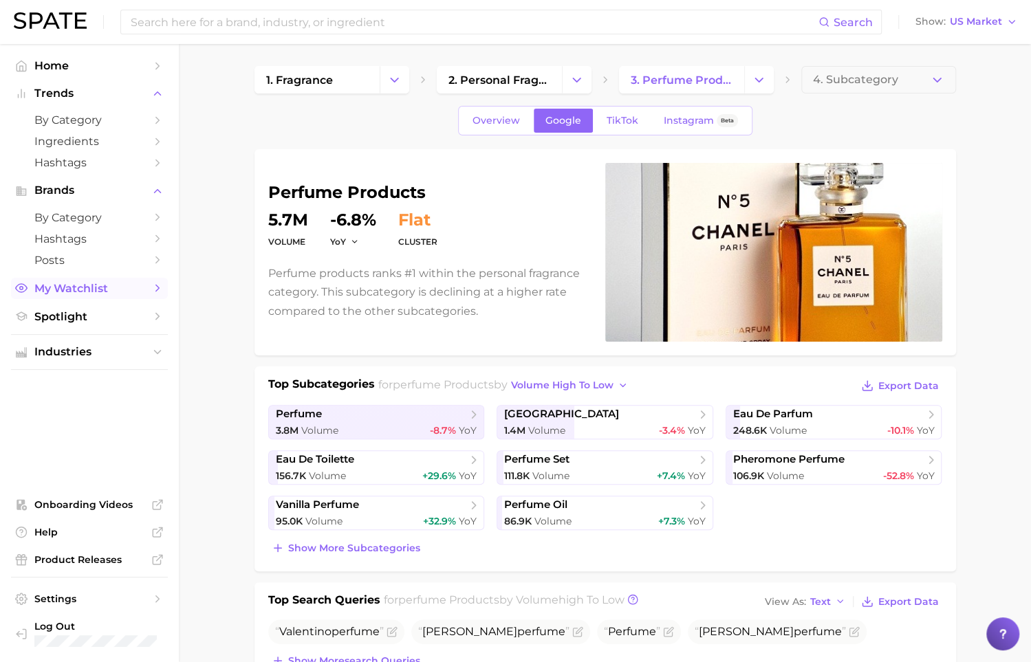
click at [113, 291] on span "My Watchlist" at bounding box center [89, 288] width 110 height 13
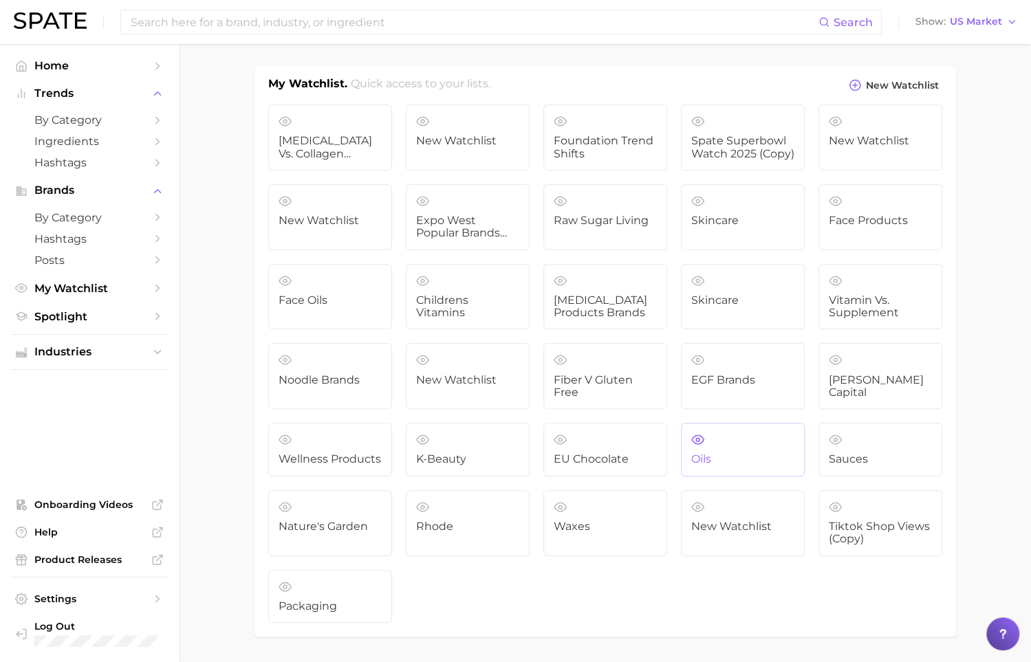
click at [797, 444] on link "Oils" at bounding box center [743, 450] width 124 height 54
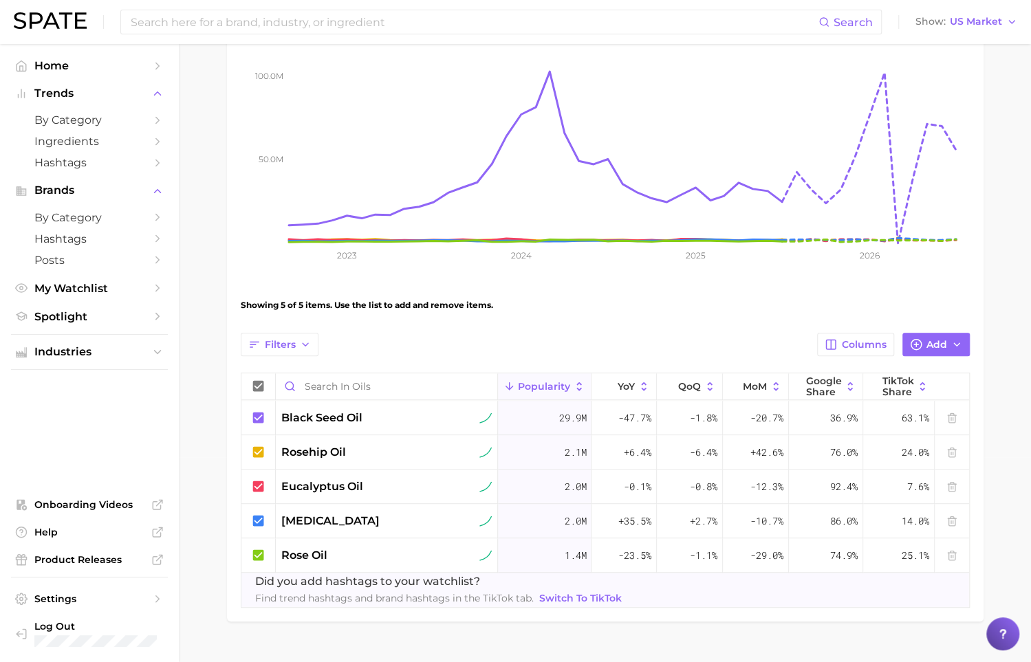
scroll to position [204, 0]
click at [263, 415] on icon at bounding box center [257, 418] width 11 height 11
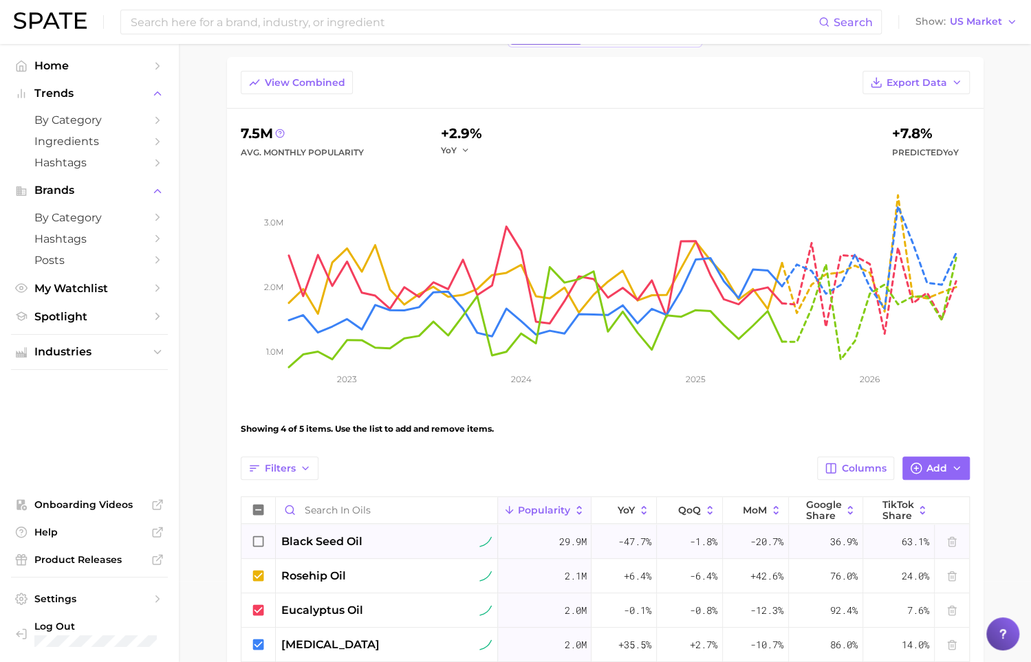
scroll to position [75, 0]
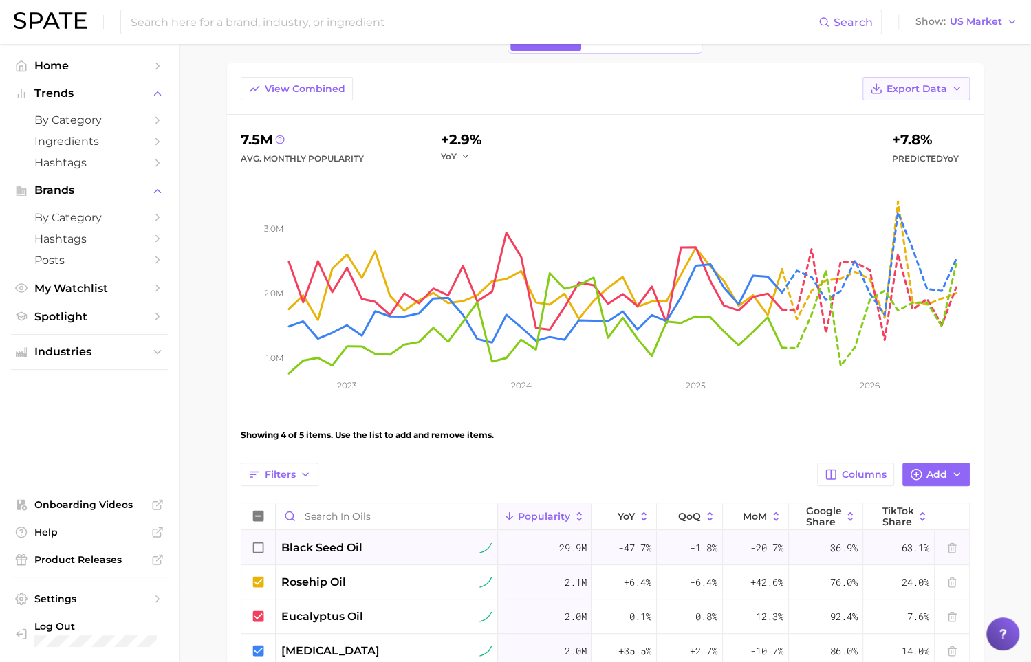
click at [924, 85] on span "Export Data" at bounding box center [917, 89] width 61 height 12
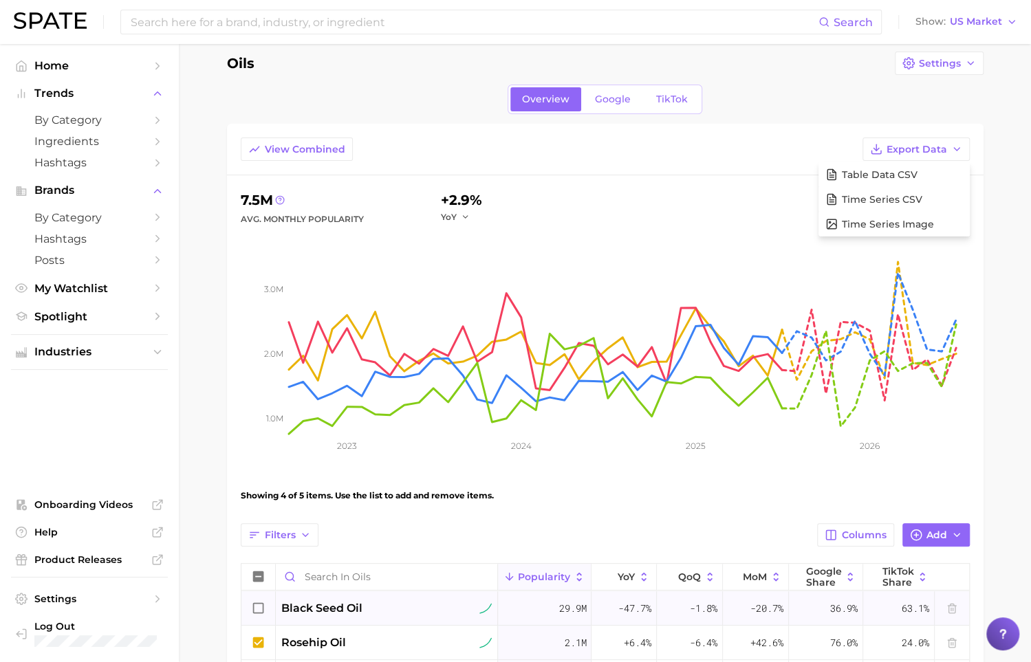
scroll to position [6, 0]
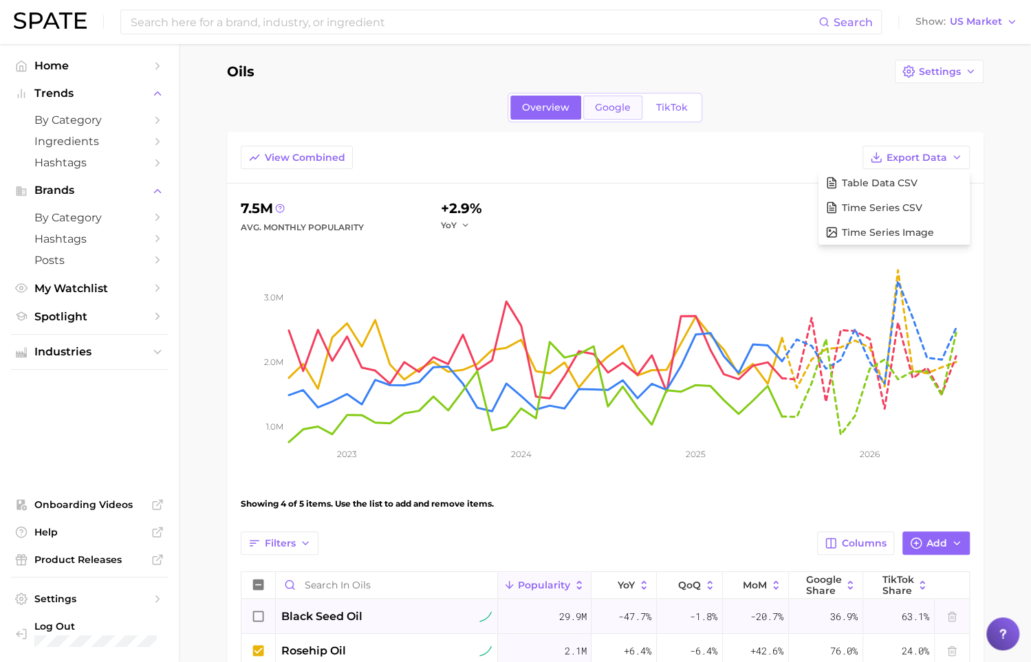
click at [603, 99] on link "Google" at bounding box center [612, 108] width 59 height 24
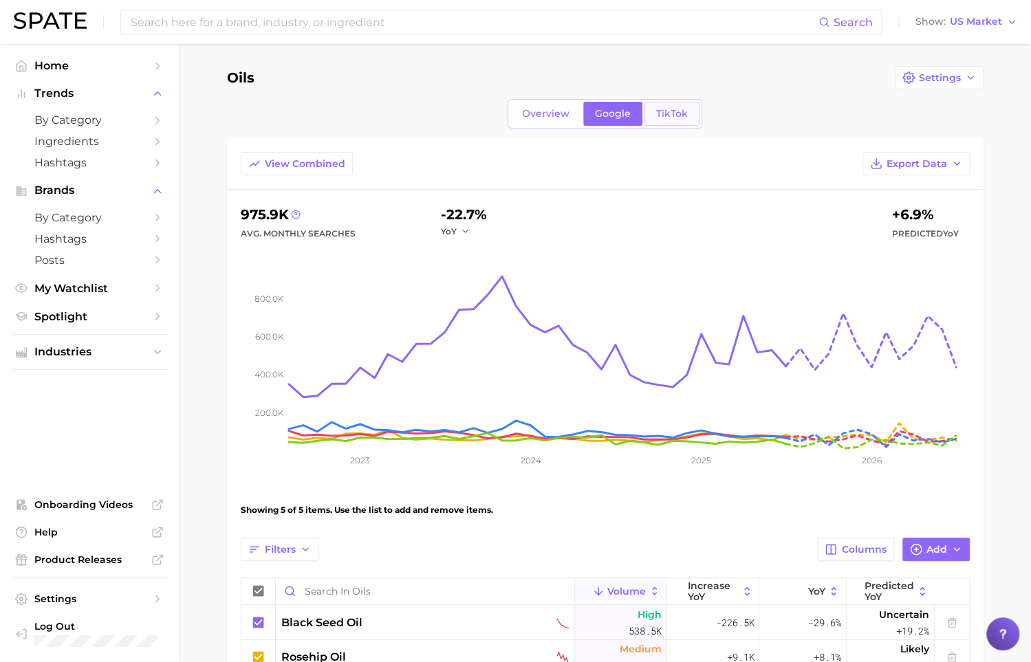
click at [653, 105] on link "TikTok" at bounding box center [672, 114] width 55 height 24
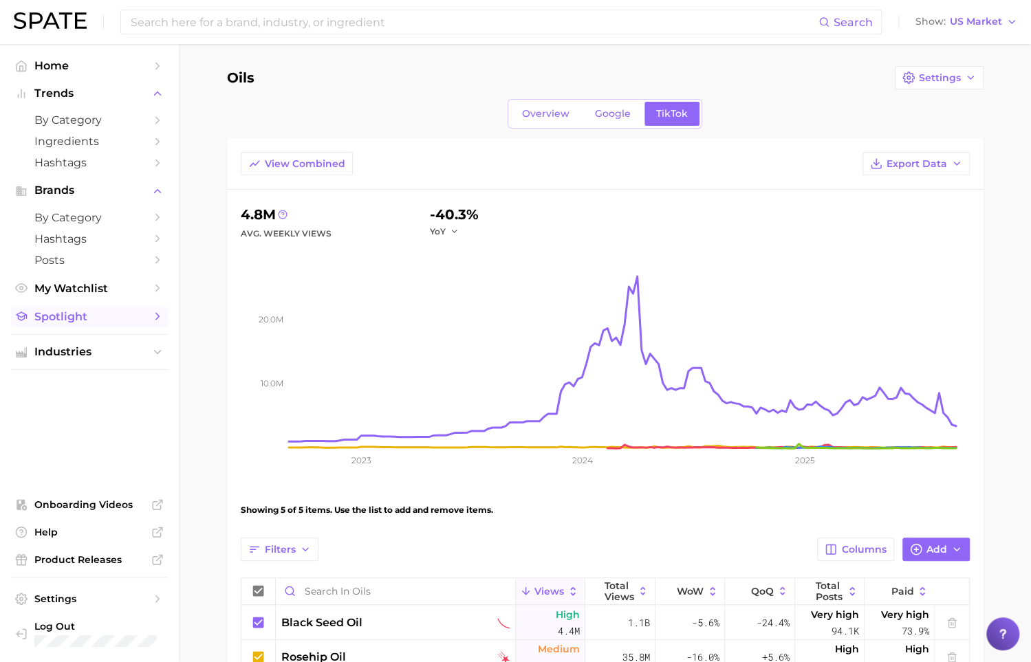
click at [97, 308] on link "Spotlight" at bounding box center [89, 316] width 157 height 21
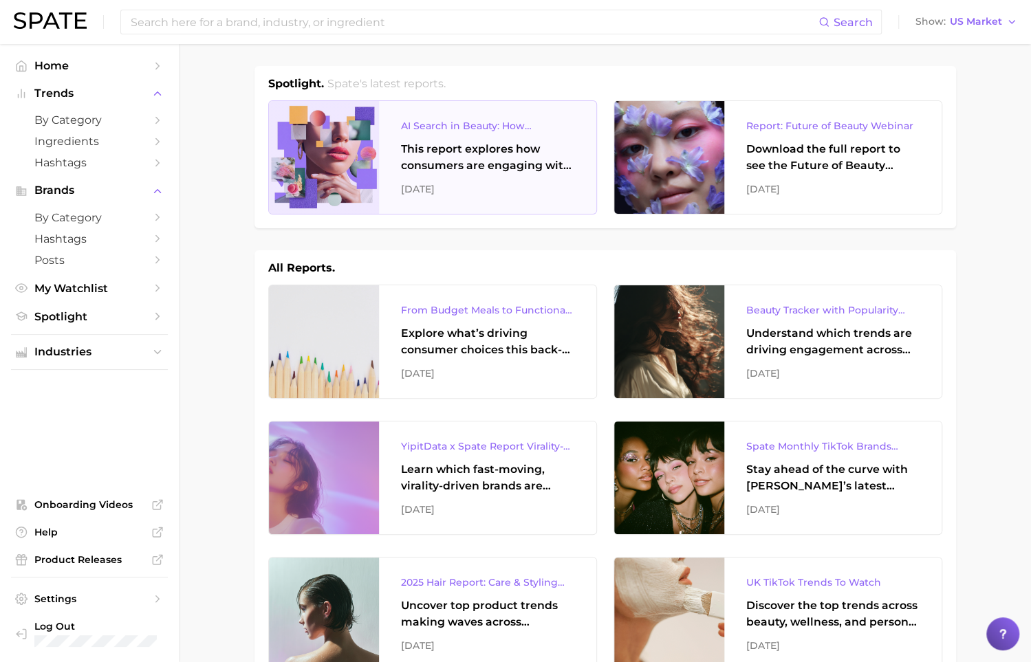
click at [506, 134] on div "AI Search in Beauty: How Consumers Are Using ChatGPT vs. Google Search This rep…" at bounding box center [487, 157] width 217 height 113
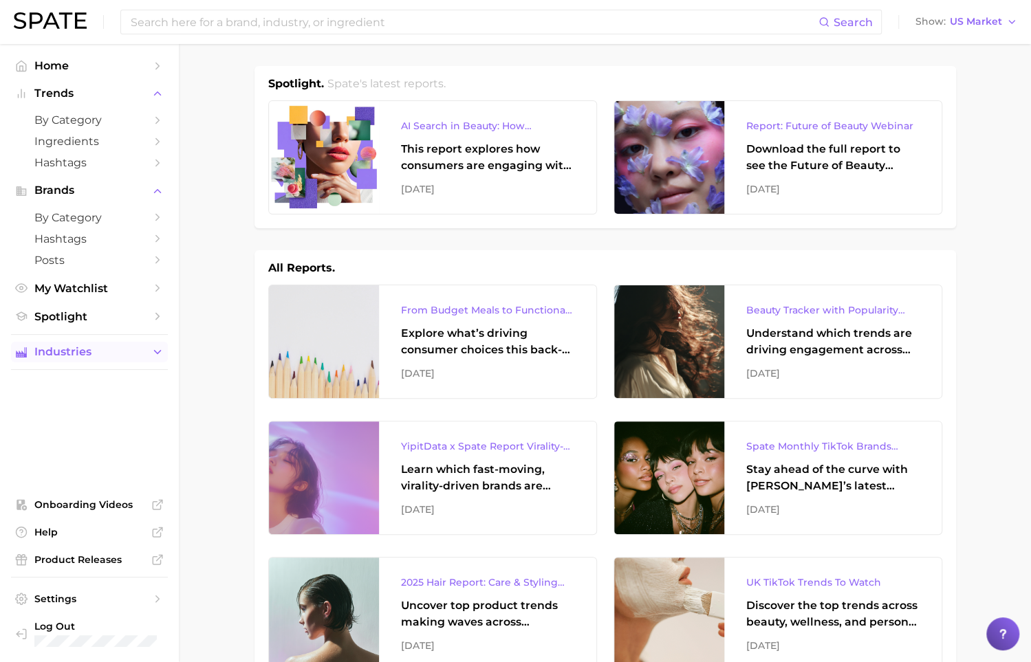
click at [98, 348] on span "Industries" at bounding box center [89, 352] width 110 height 12
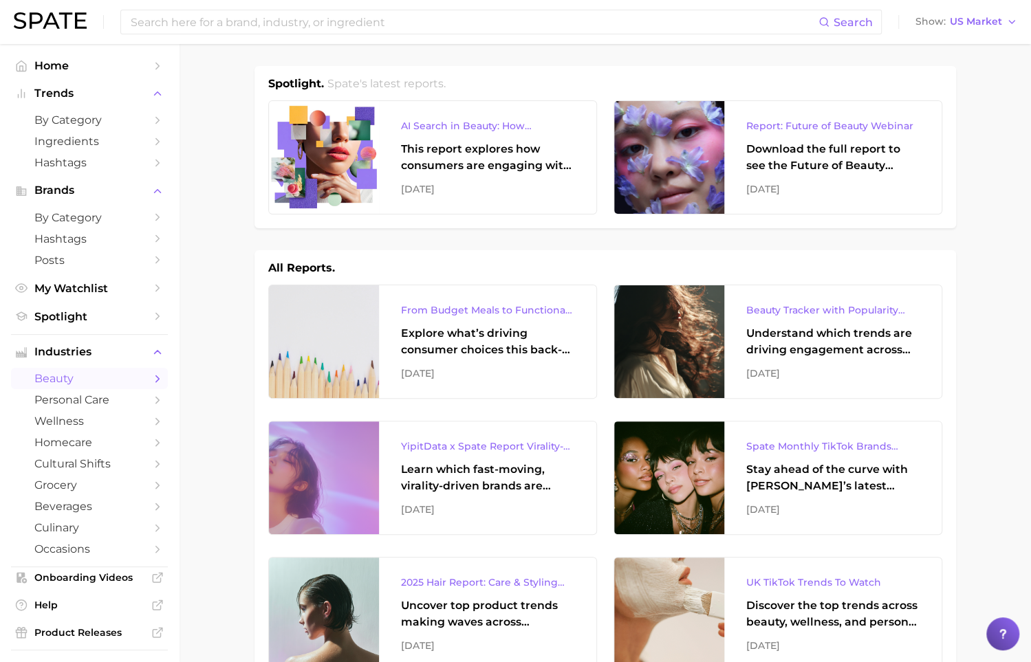
click at [115, 376] on span "beauty" at bounding box center [89, 378] width 110 height 13
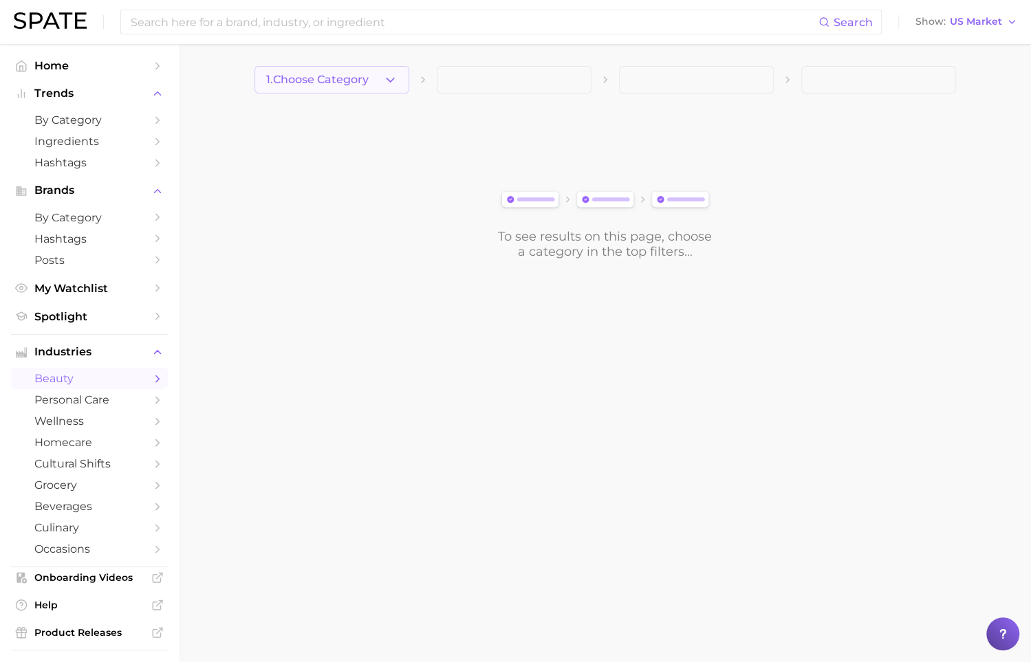
click at [355, 84] on span "1. Choose Category" at bounding box center [317, 80] width 102 height 12
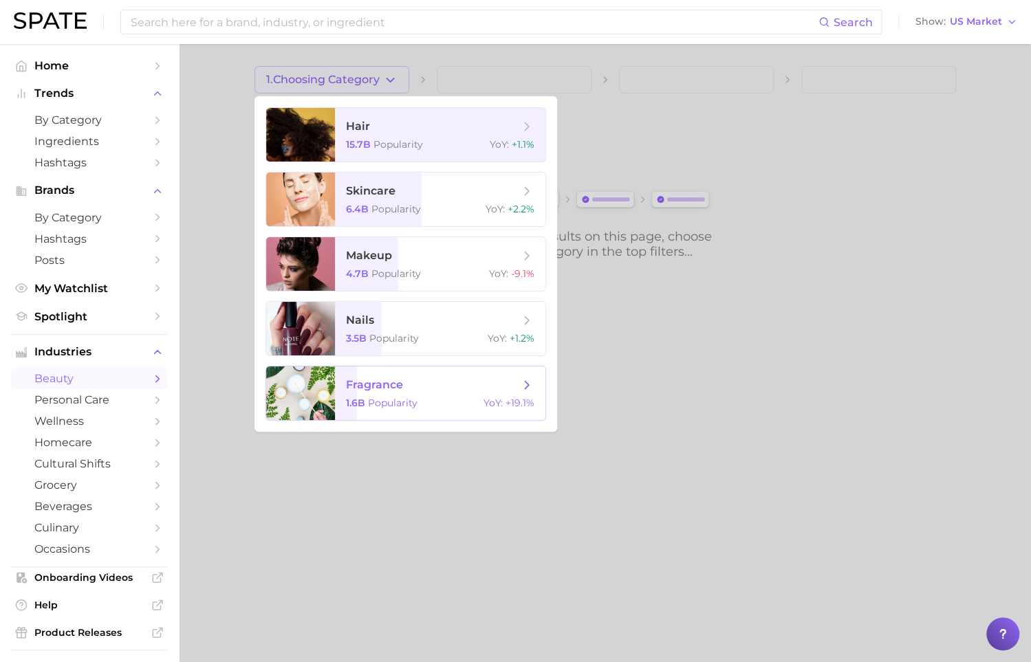
click at [358, 397] on span "fragrance 1.6b Popularity YoY : +19.1%" at bounding box center [440, 394] width 210 height 54
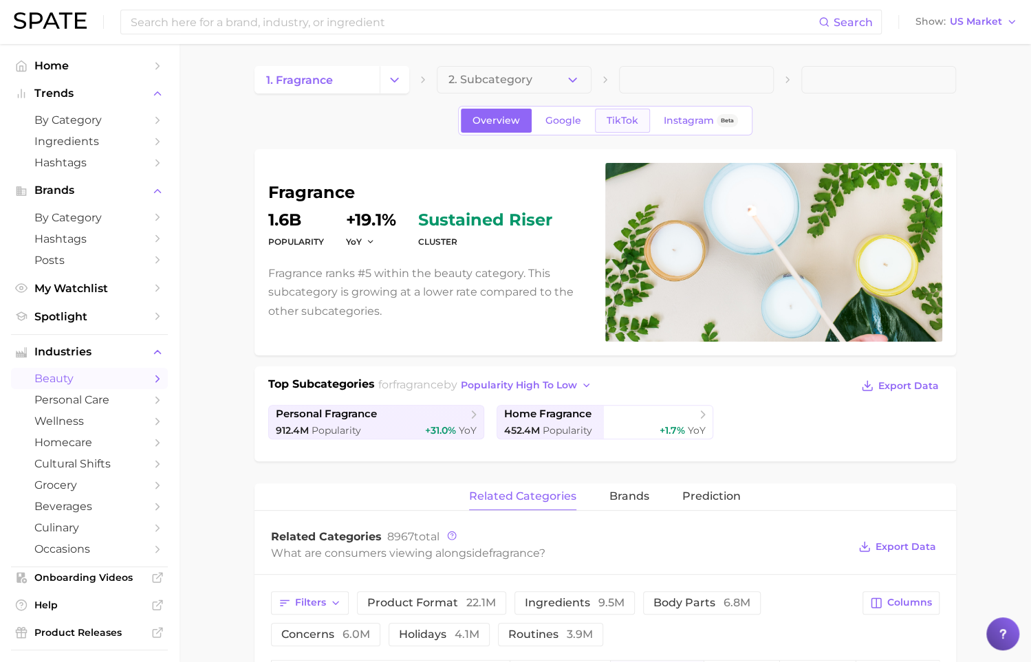
click at [628, 118] on span "TikTok" at bounding box center [623, 121] width 32 height 12
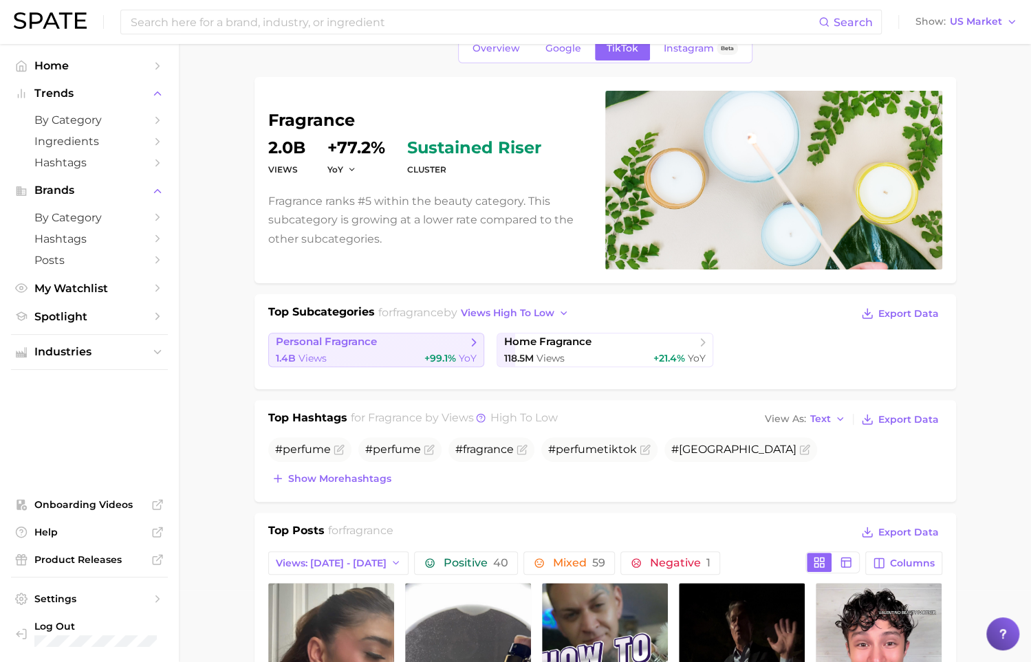
scroll to position [73, 0]
click at [385, 337] on span "personal fragrance" at bounding box center [371, 342] width 191 height 14
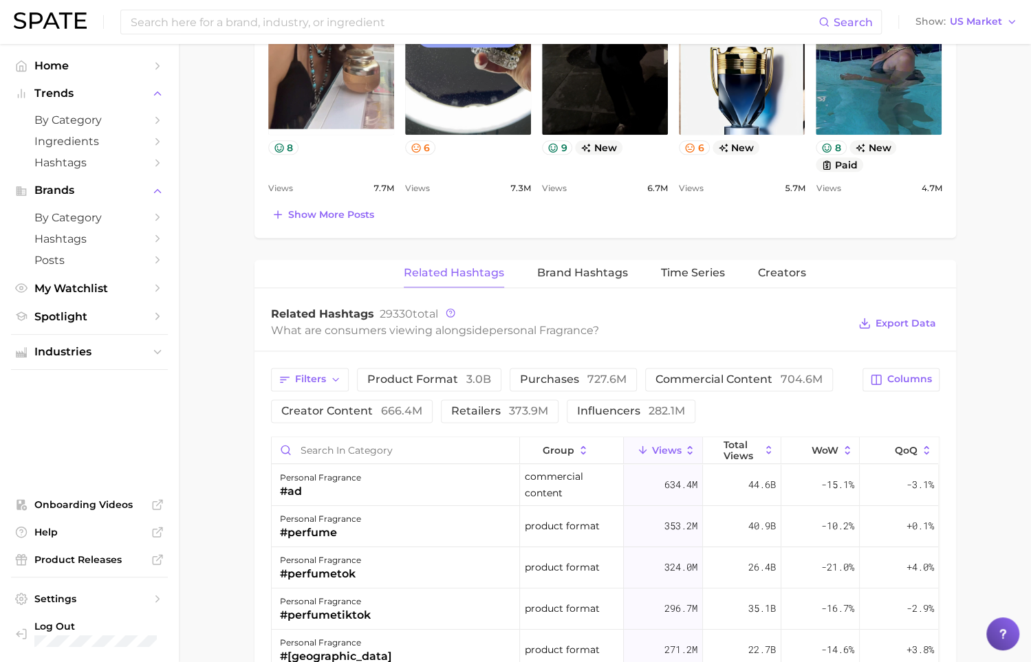
scroll to position [836, 0]
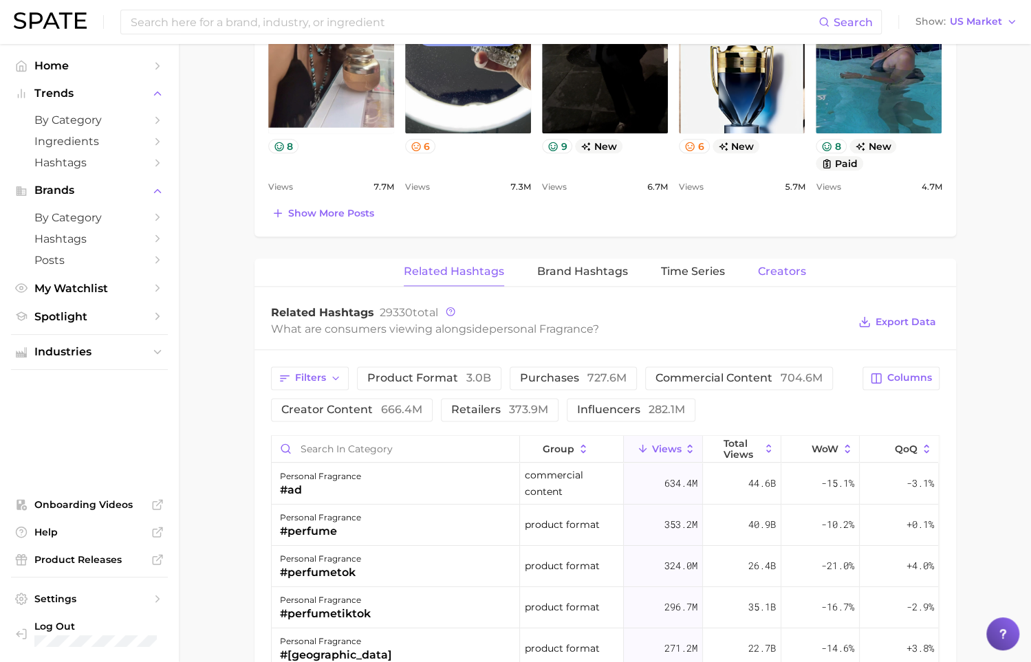
click at [787, 273] on span "Creators" at bounding box center [782, 272] width 48 height 12
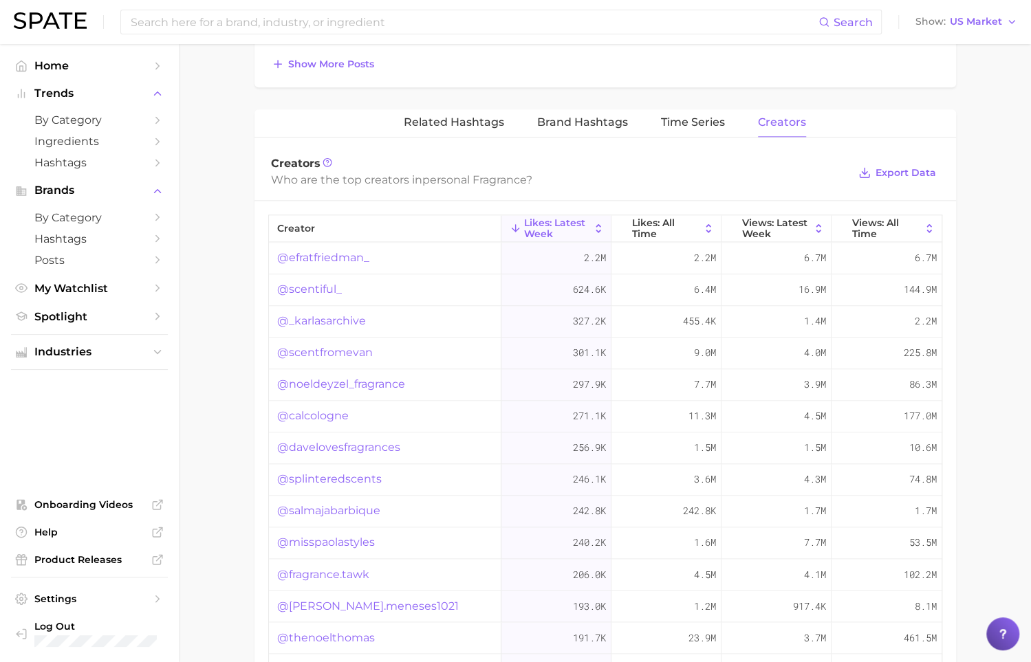
scroll to position [999, 0]
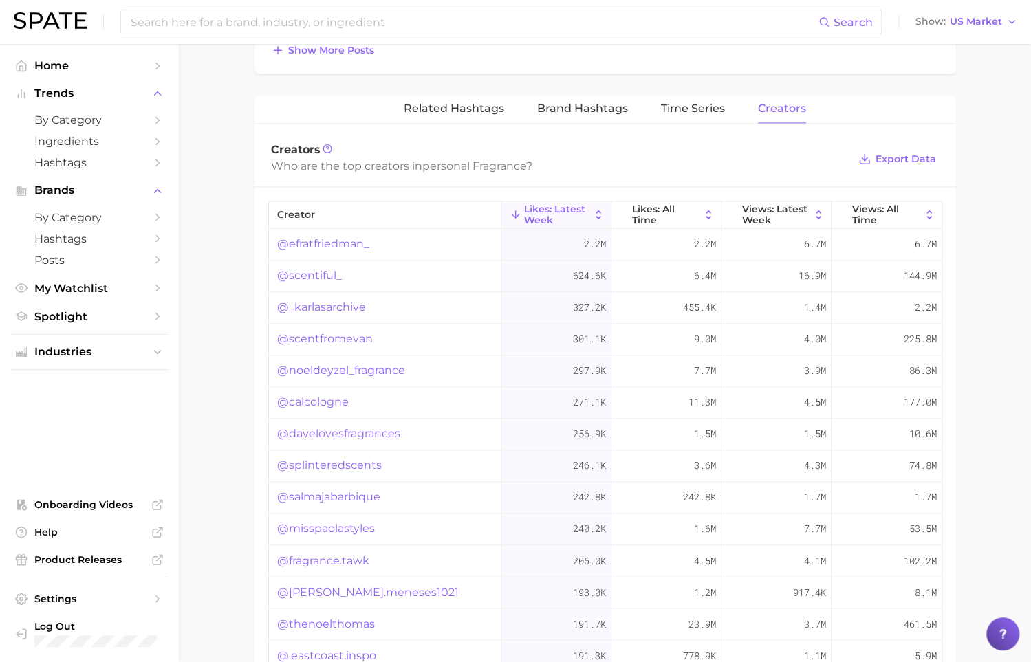
click at [326, 268] on link "@scentiful_" at bounding box center [309, 276] width 65 height 17
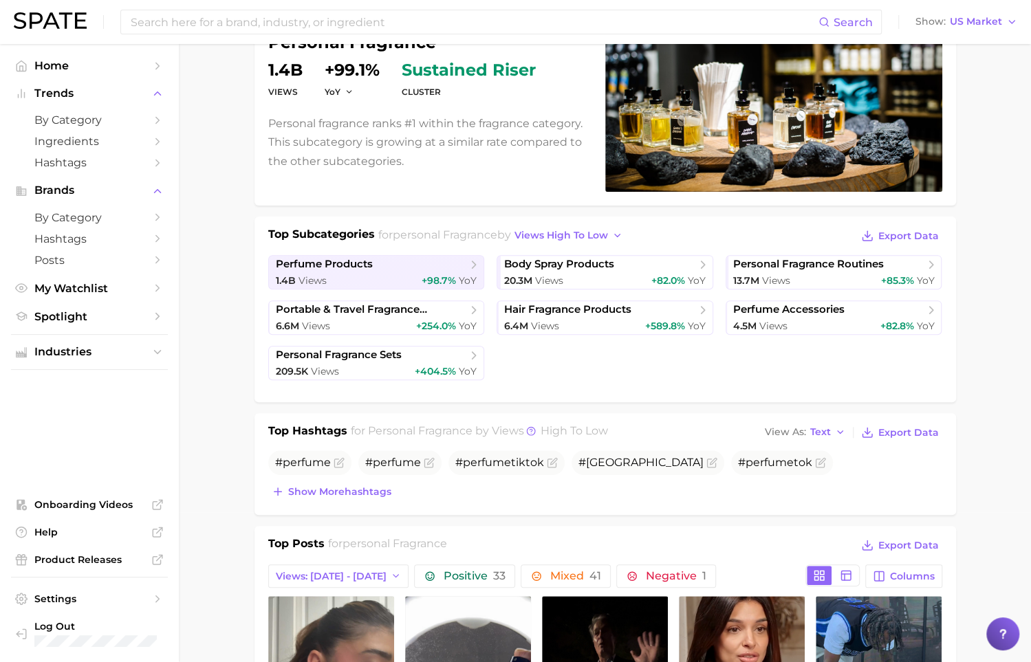
scroll to position [0, 0]
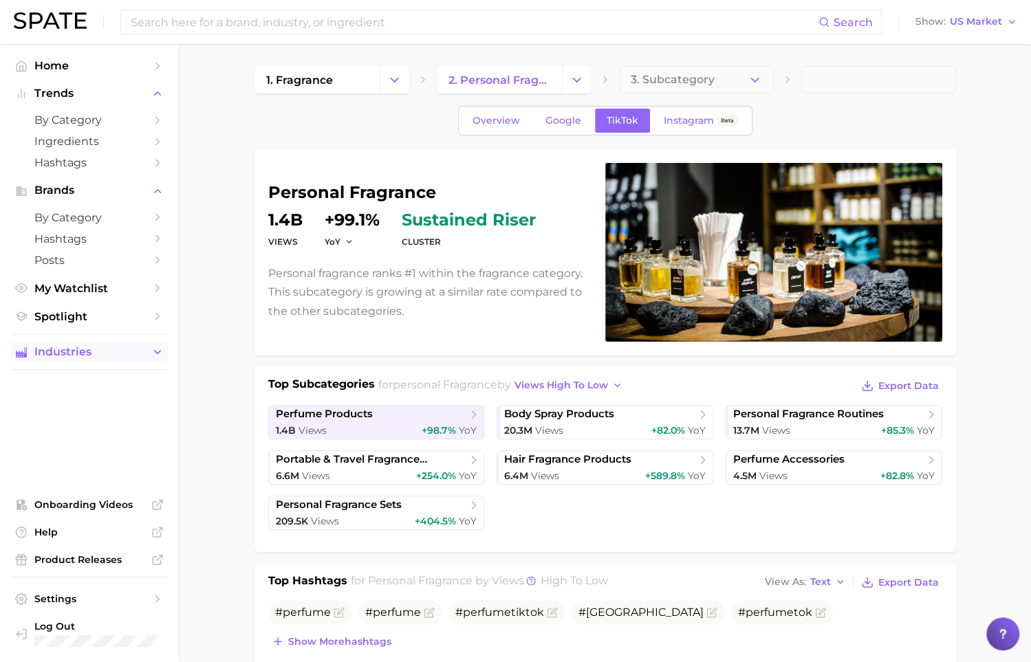
click at [96, 356] on span "Industries" at bounding box center [89, 352] width 110 height 12
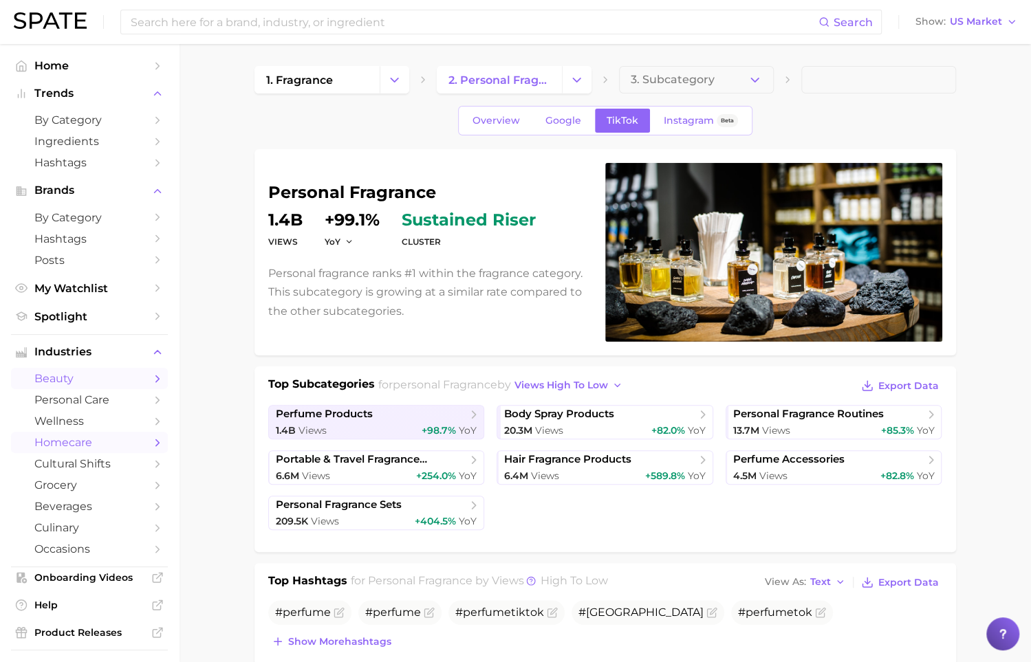
click at [142, 445] on span "homecare" at bounding box center [89, 442] width 110 height 13
